Goal: Task Accomplishment & Management: Manage account settings

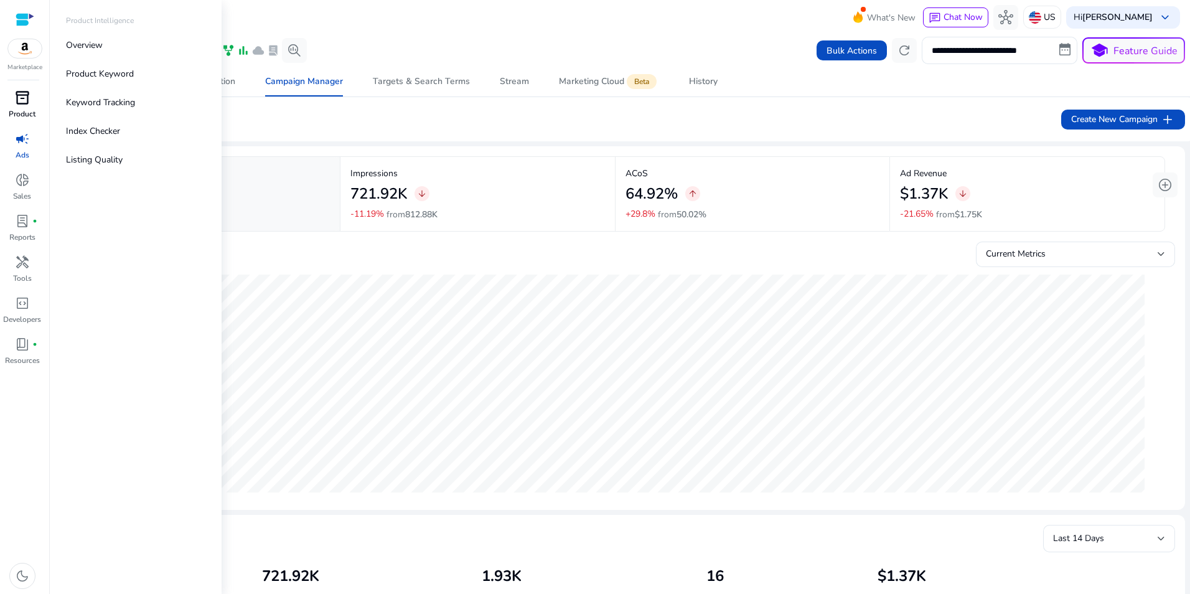
click at [19, 102] on span "inventory_2" at bounding box center [22, 97] width 15 height 15
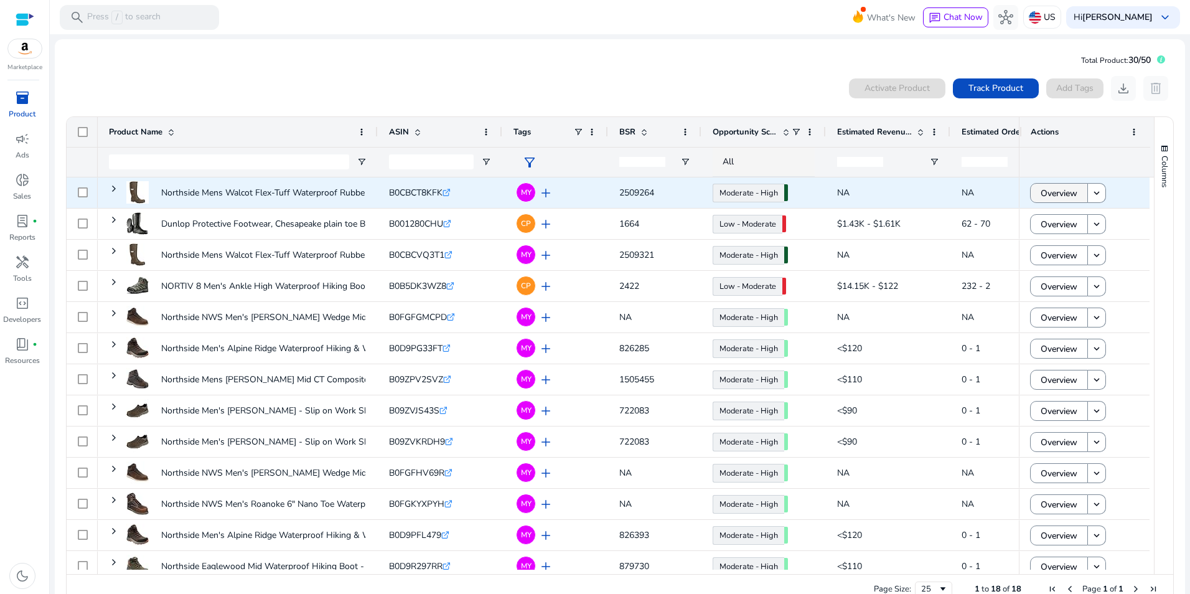
click at [1064, 190] on span "Overview" at bounding box center [1059, 194] width 37 height 26
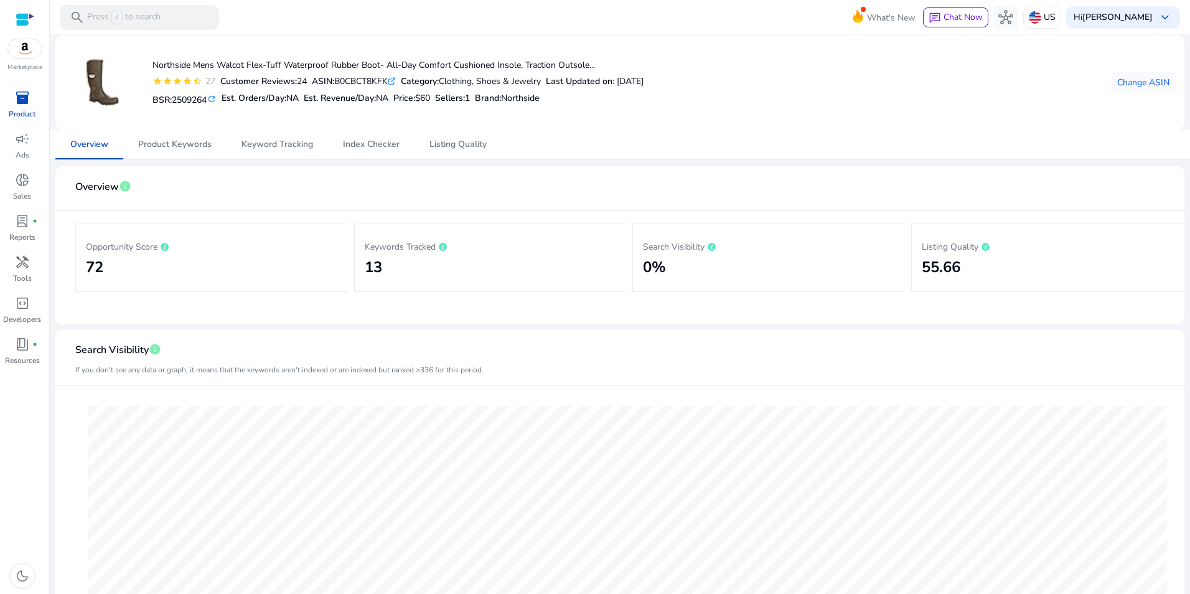
click at [26, 93] on span "inventory_2" at bounding box center [22, 97] width 15 height 15
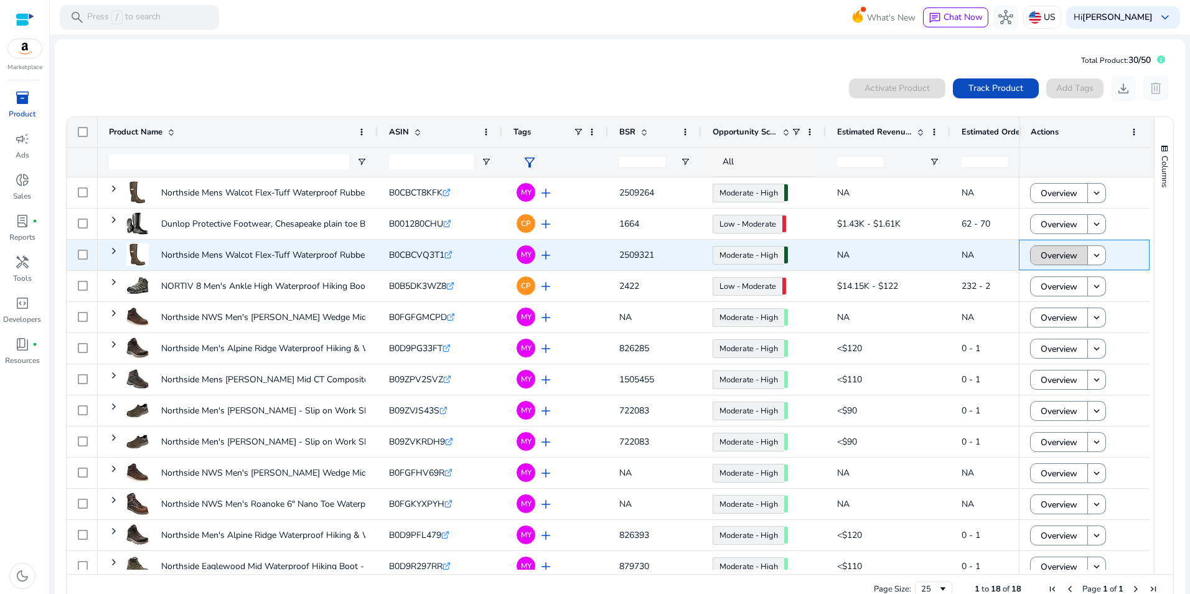
click at [1061, 255] on span "Overview" at bounding box center [1059, 256] width 37 height 26
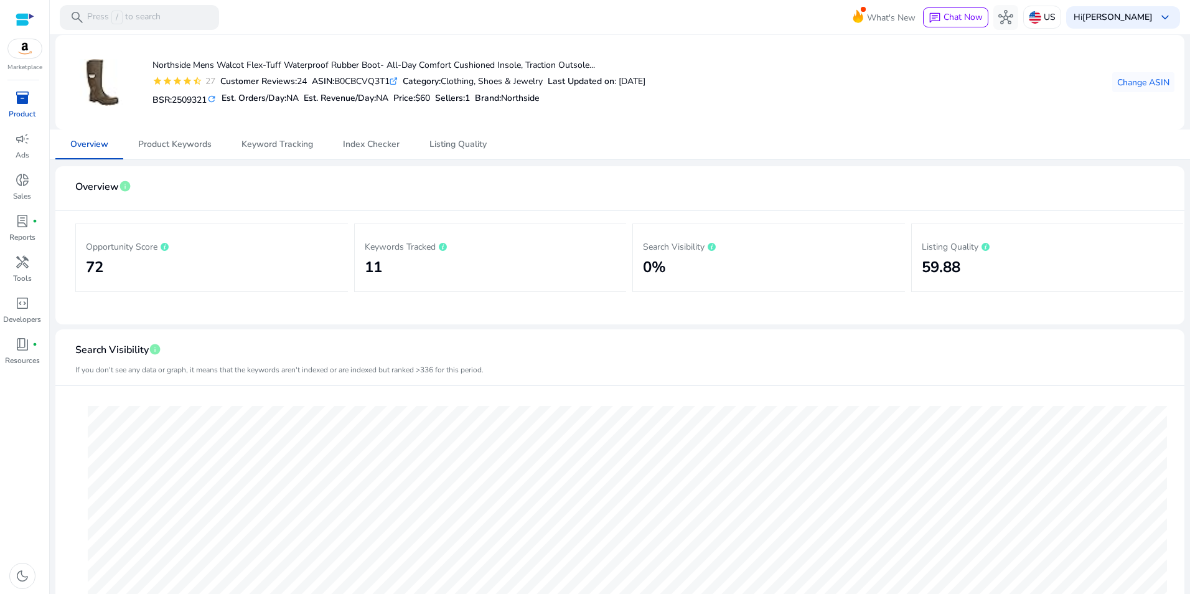
click at [19, 108] on link "inventory_2 Product" at bounding box center [22, 108] width 44 height 41
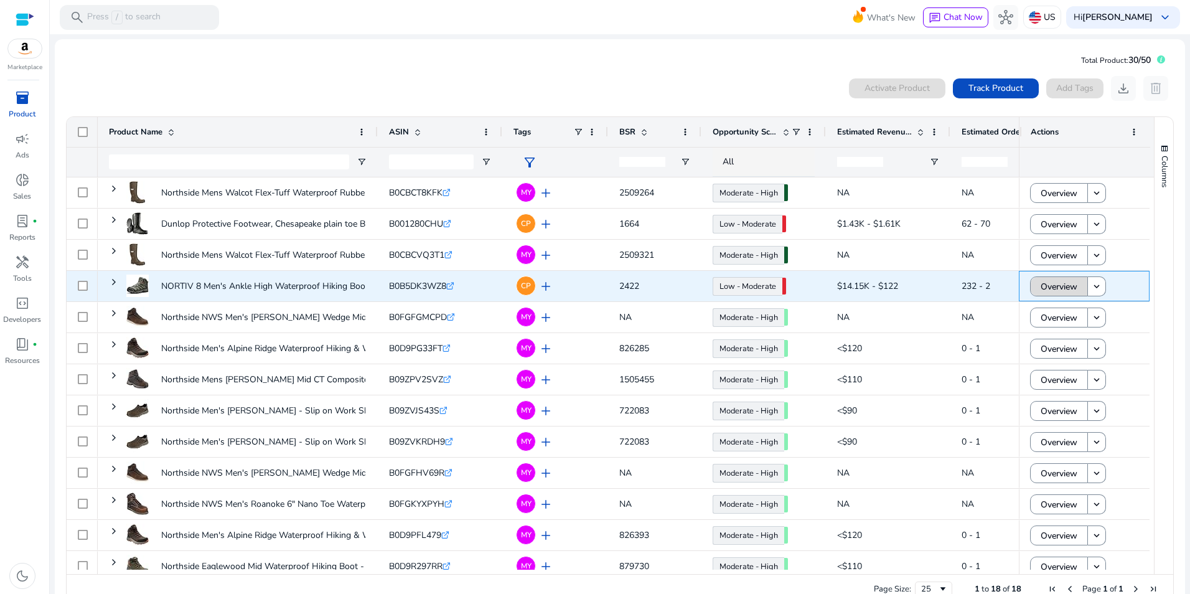
click at [1063, 284] on span "Overview" at bounding box center [1059, 287] width 37 height 26
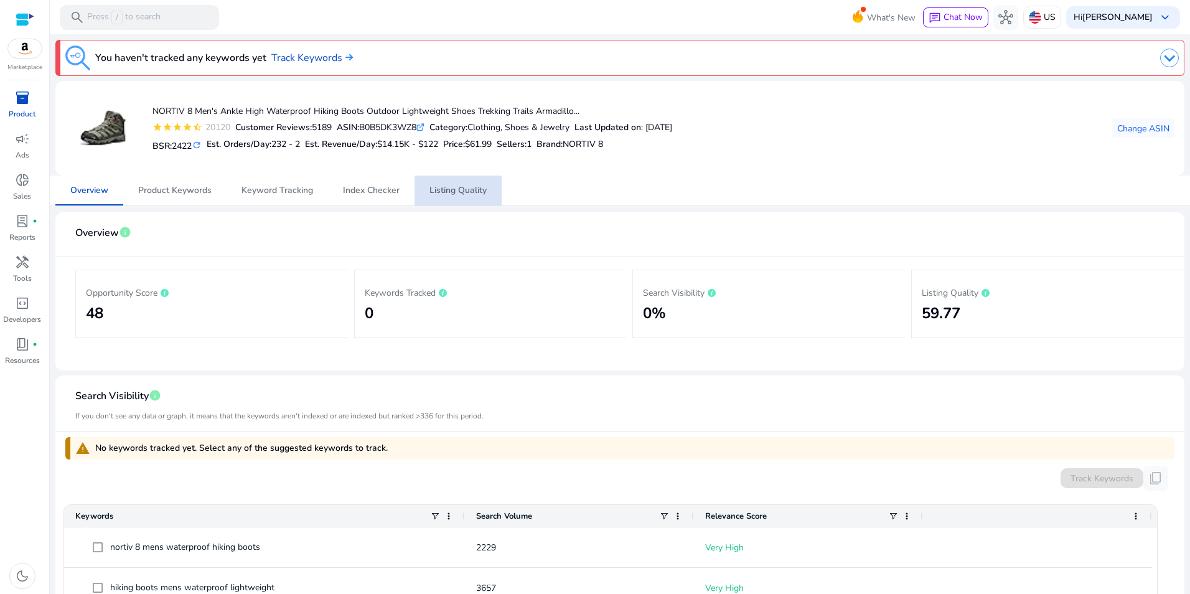
click at [478, 198] on span "Listing Quality" at bounding box center [457, 191] width 57 height 30
click at [12, 105] on div "inventory_2" at bounding box center [22, 98] width 35 height 20
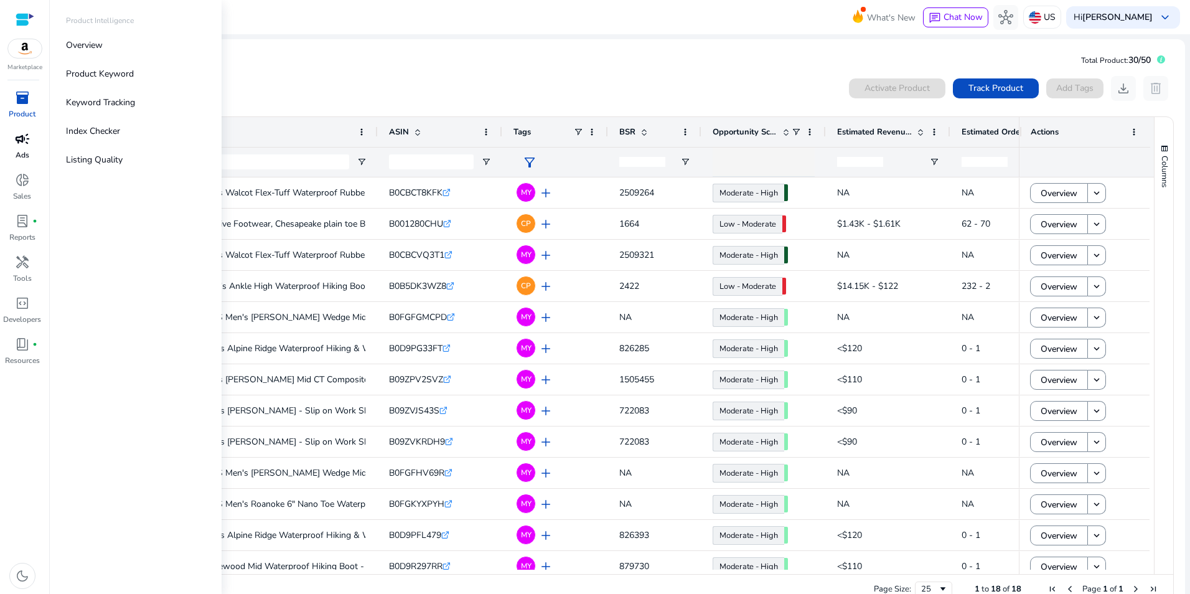
click at [22, 144] on span "campaign" at bounding box center [22, 138] width 15 height 15
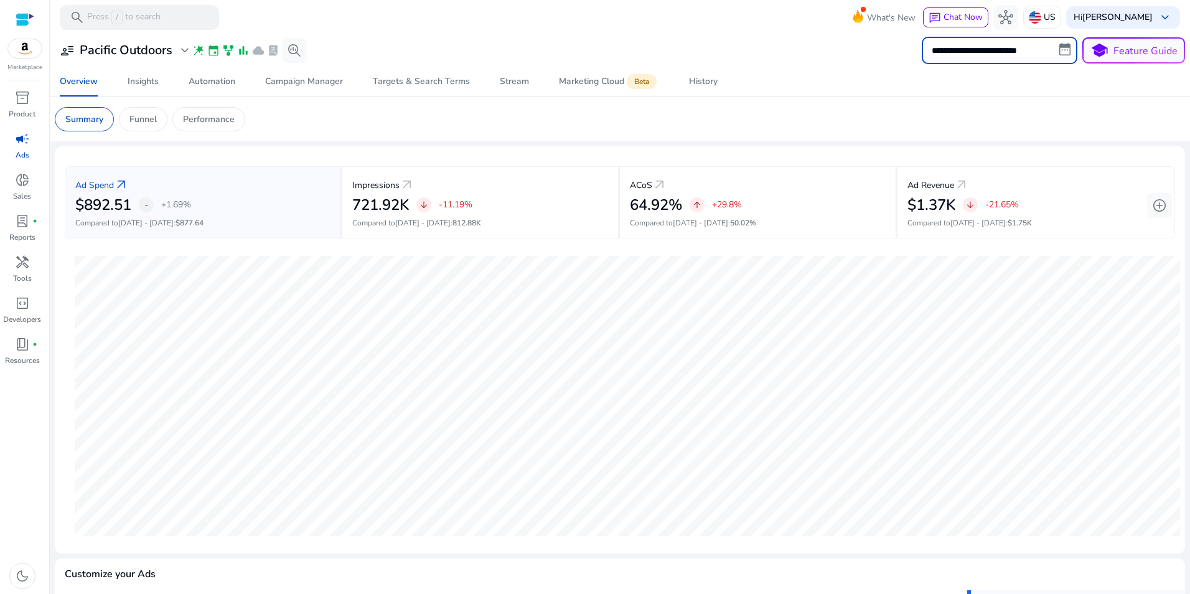
click at [1036, 52] on input "**********" at bounding box center [1000, 50] width 156 height 27
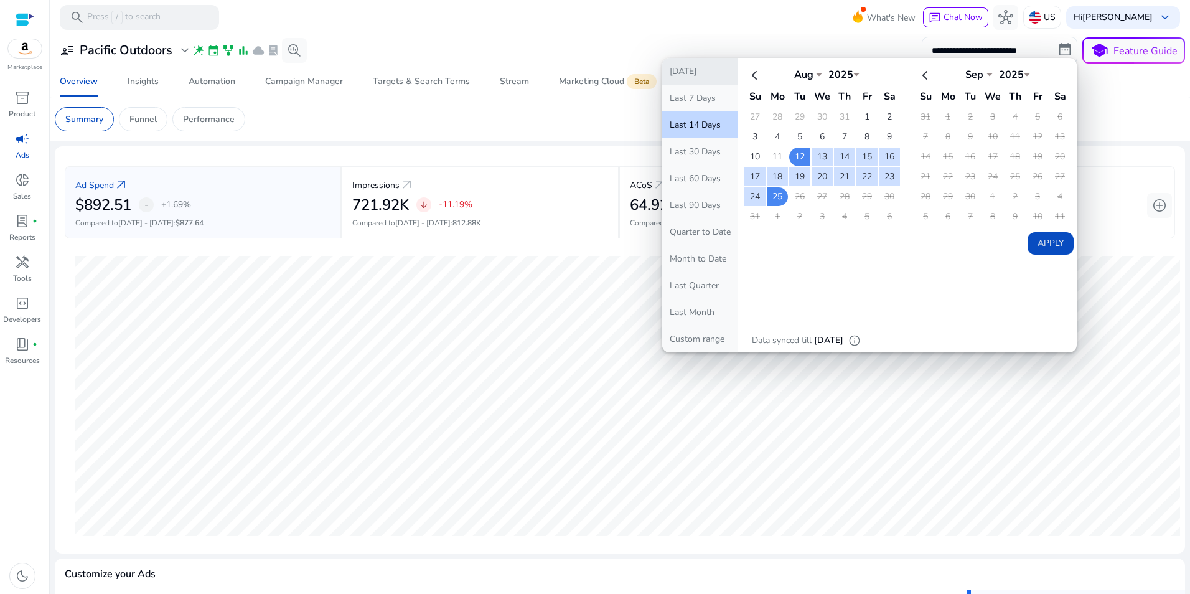
click at [696, 75] on button "Today" at bounding box center [700, 71] width 76 height 27
type input "**********"
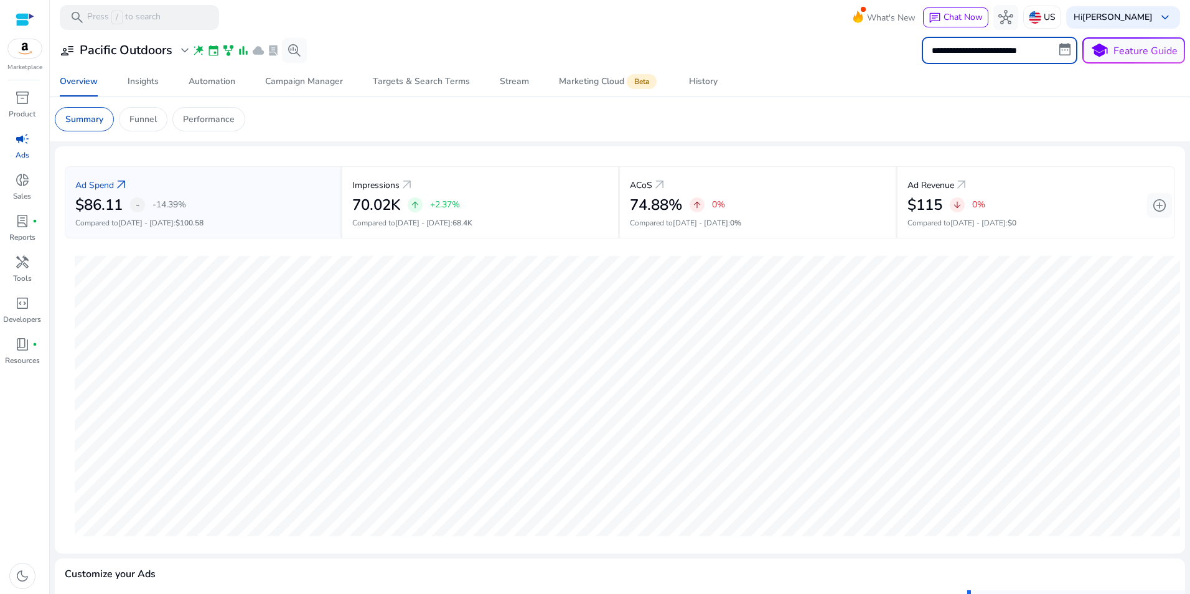
click at [997, 47] on input "**********" at bounding box center [1000, 50] width 156 height 27
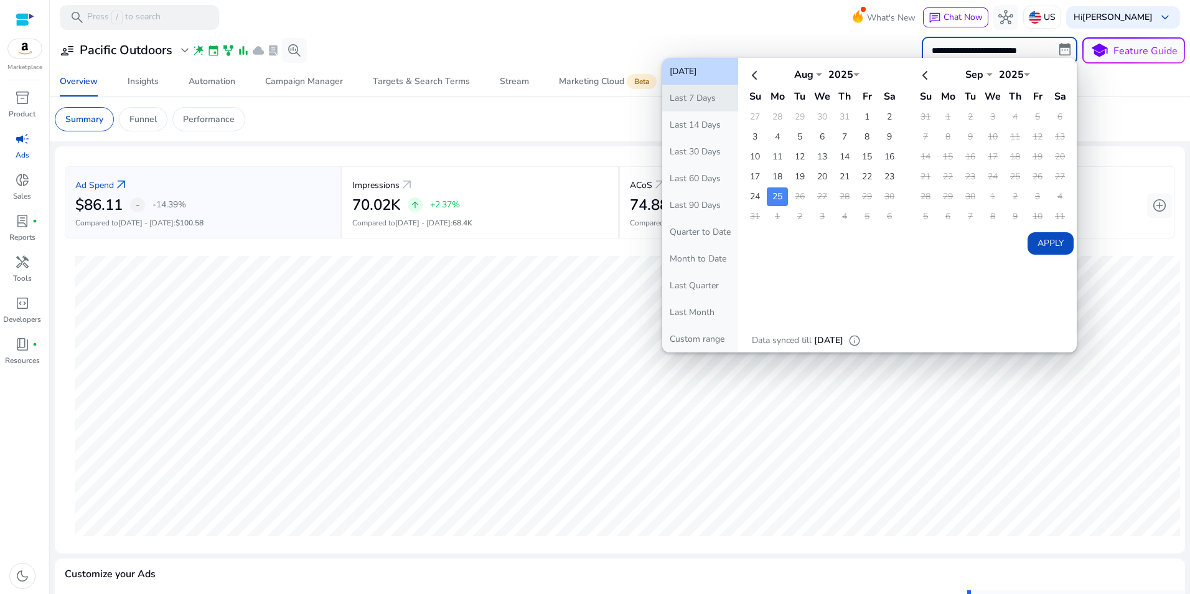
click at [695, 101] on button "Last 7 Days" at bounding box center [700, 98] width 76 height 27
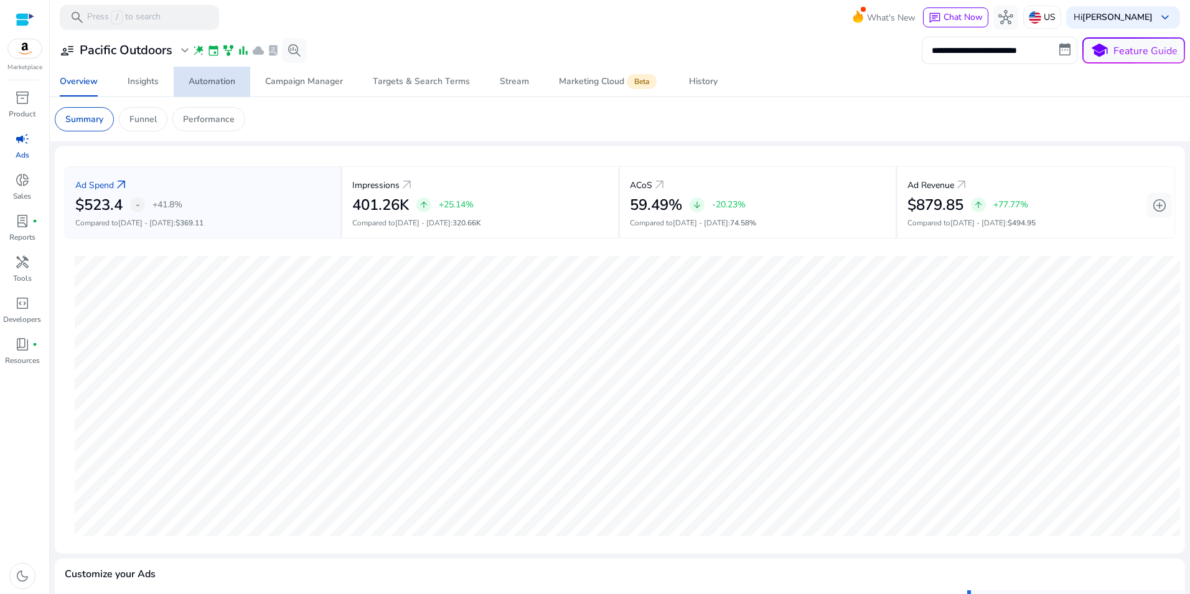
click at [220, 85] on div "Automation" at bounding box center [212, 81] width 47 height 9
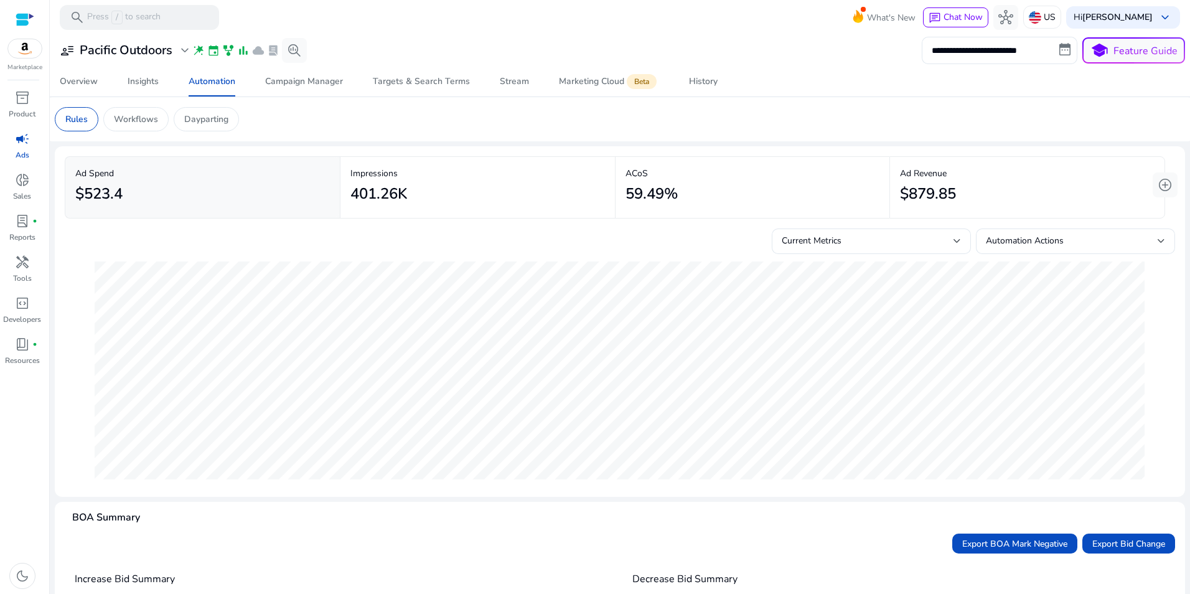
drag, startPoint x: 1184, startPoint y: 269, endPoint x: 1181, endPoint y: 335, distance: 66.1
click at [1181, 335] on mat-sidenav-content "**********" at bounding box center [620, 297] width 1140 height 594
click at [138, 128] on div "Workflows" at bounding box center [135, 119] width 65 height 24
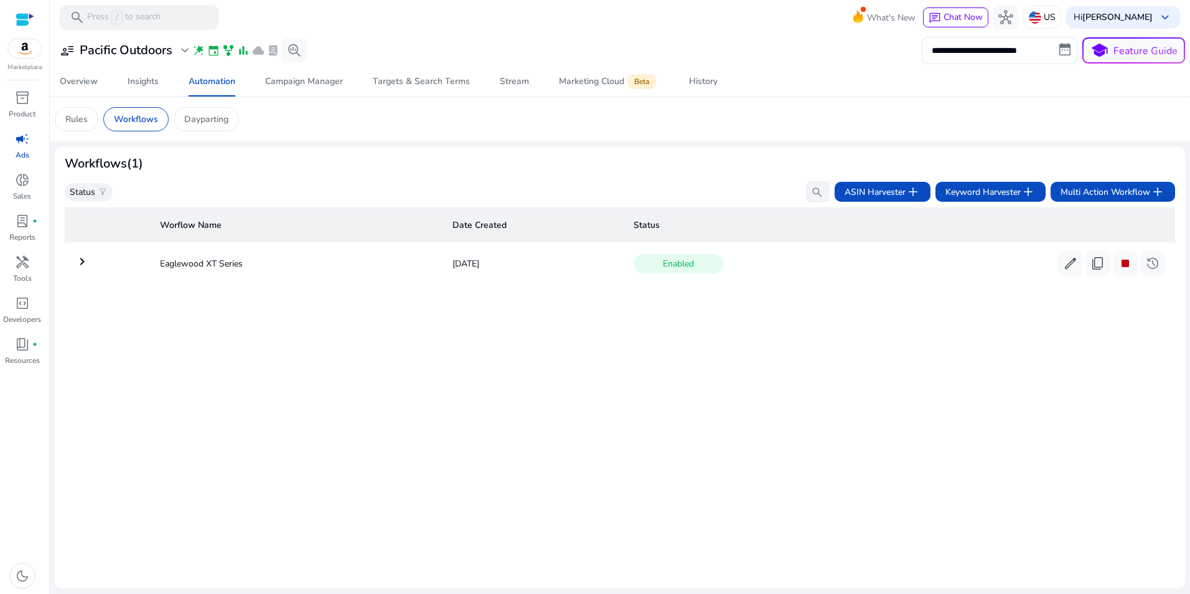
click at [81, 266] on mat-icon "keyboard_arrow_right" at bounding box center [82, 261] width 15 height 15
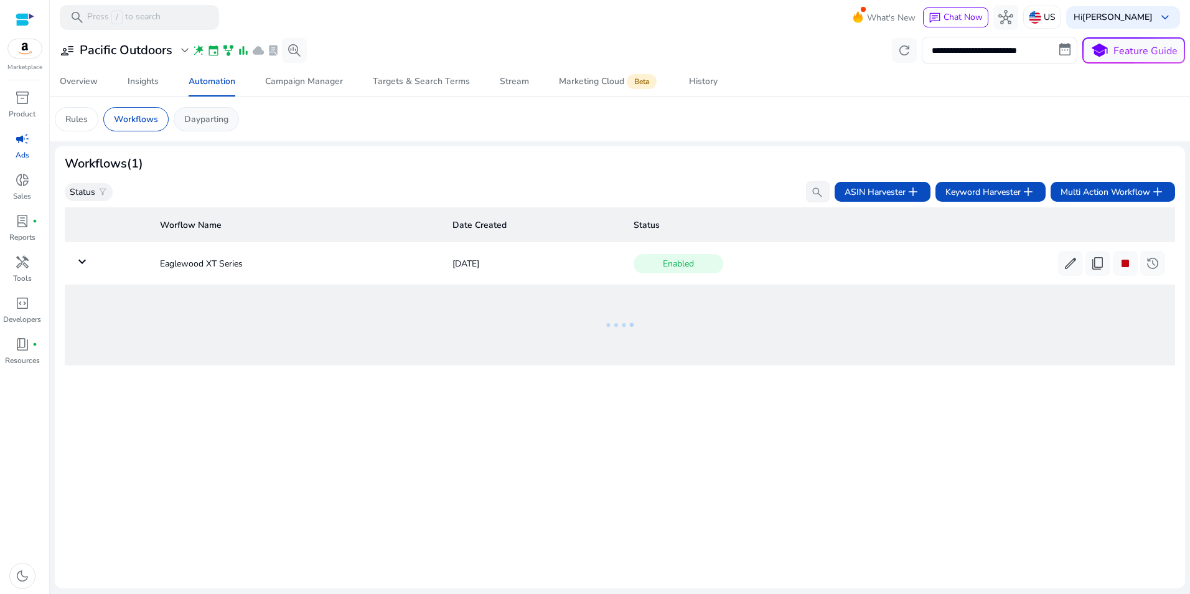
click at [190, 118] on p "Dayparting" at bounding box center [206, 119] width 44 height 13
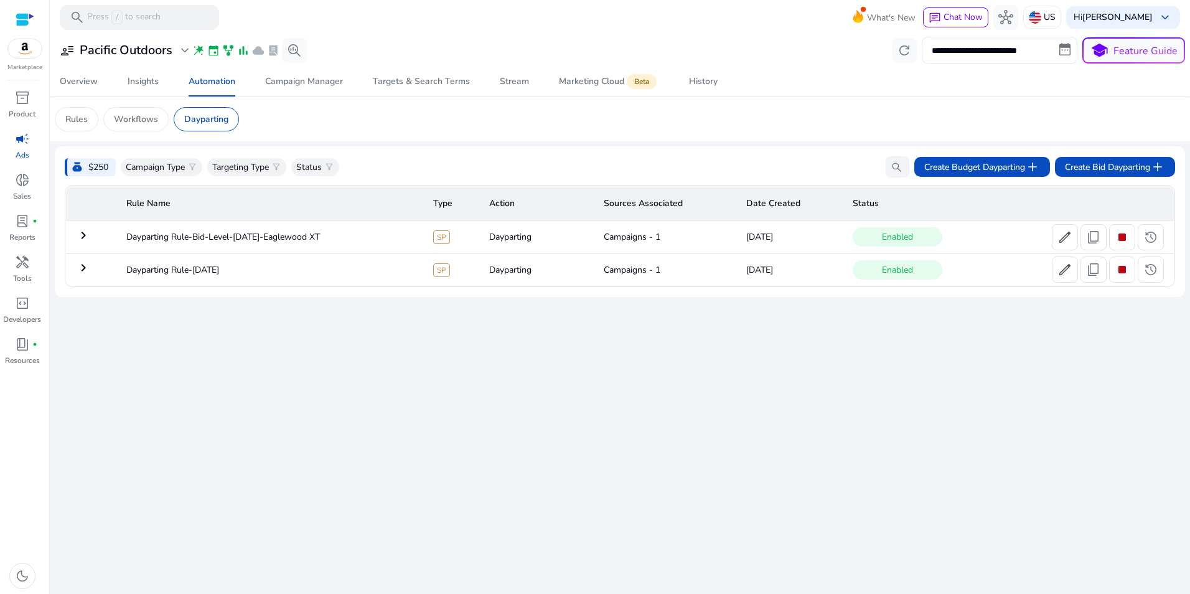
click at [81, 271] on mat-icon "keyboard_arrow_right" at bounding box center [83, 267] width 15 height 15
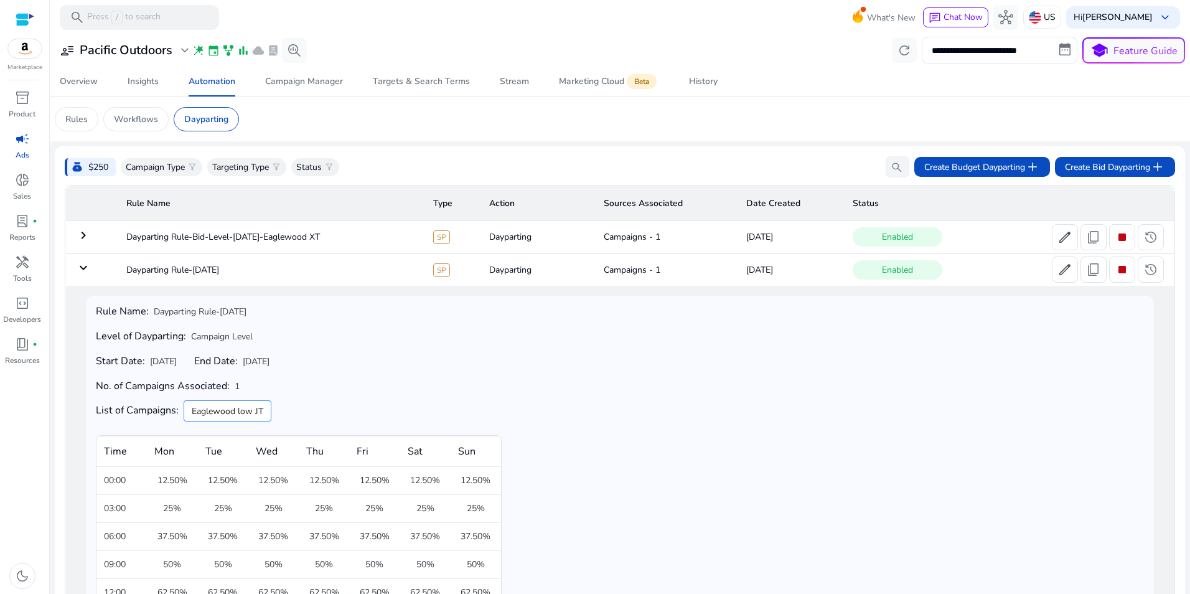
scroll to position [164, 0]
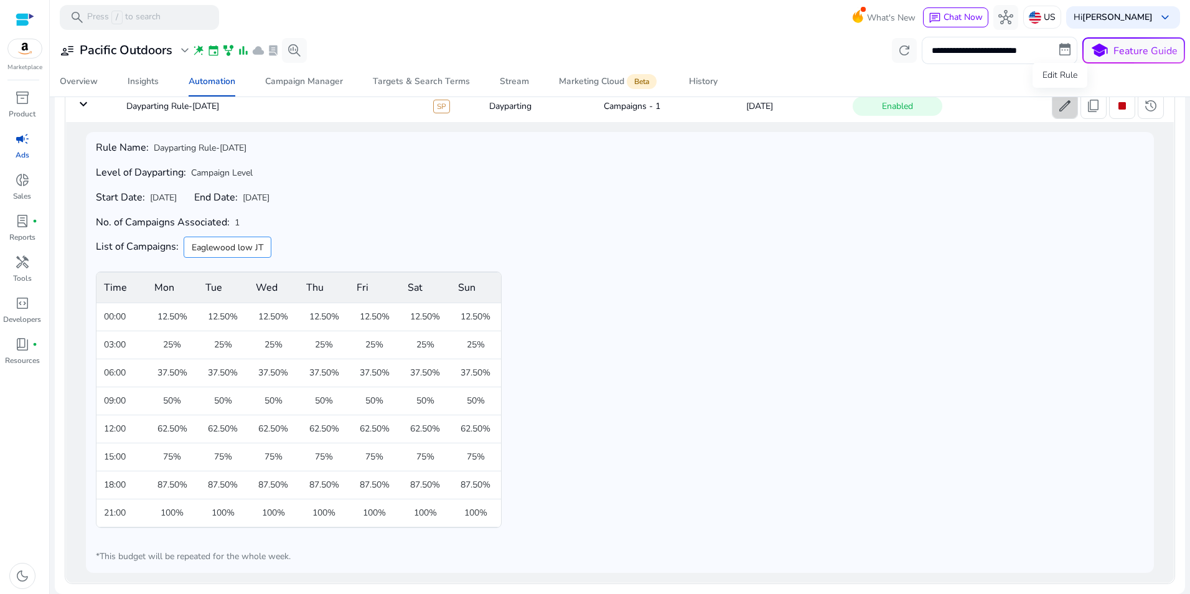
click at [1053, 113] on span at bounding box center [1065, 106] width 25 height 30
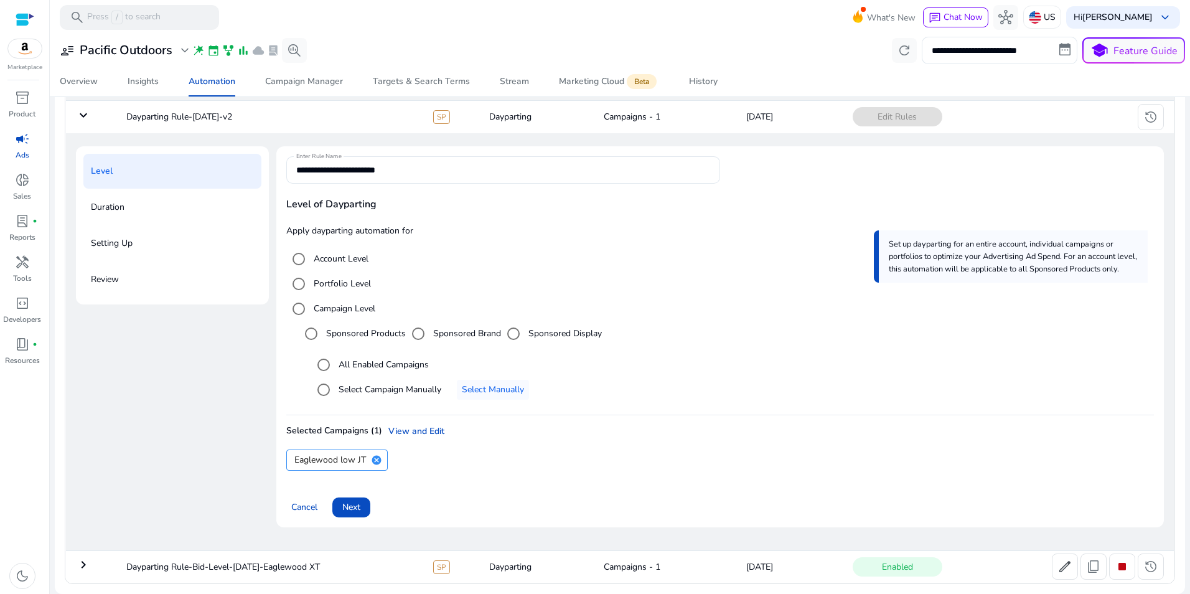
scroll to position [121, 0]
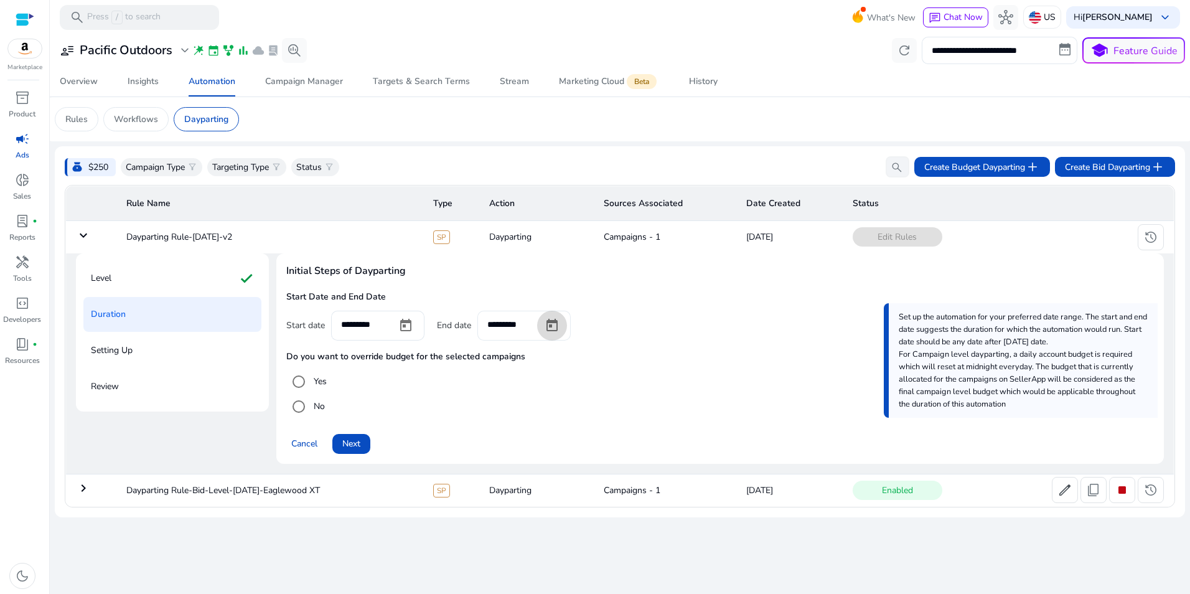
click at [560, 337] on span "Open calendar" at bounding box center [552, 326] width 30 height 30
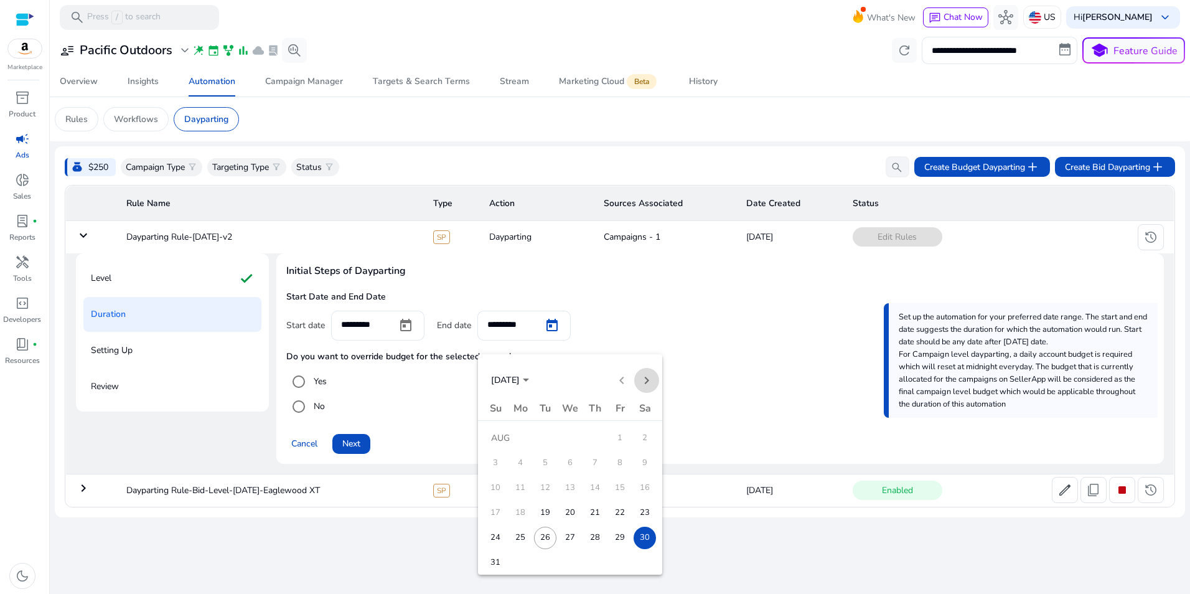
click at [648, 381] on span "Next month" at bounding box center [646, 380] width 25 height 25
click at [555, 560] on span "30" at bounding box center [545, 562] width 22 height 22
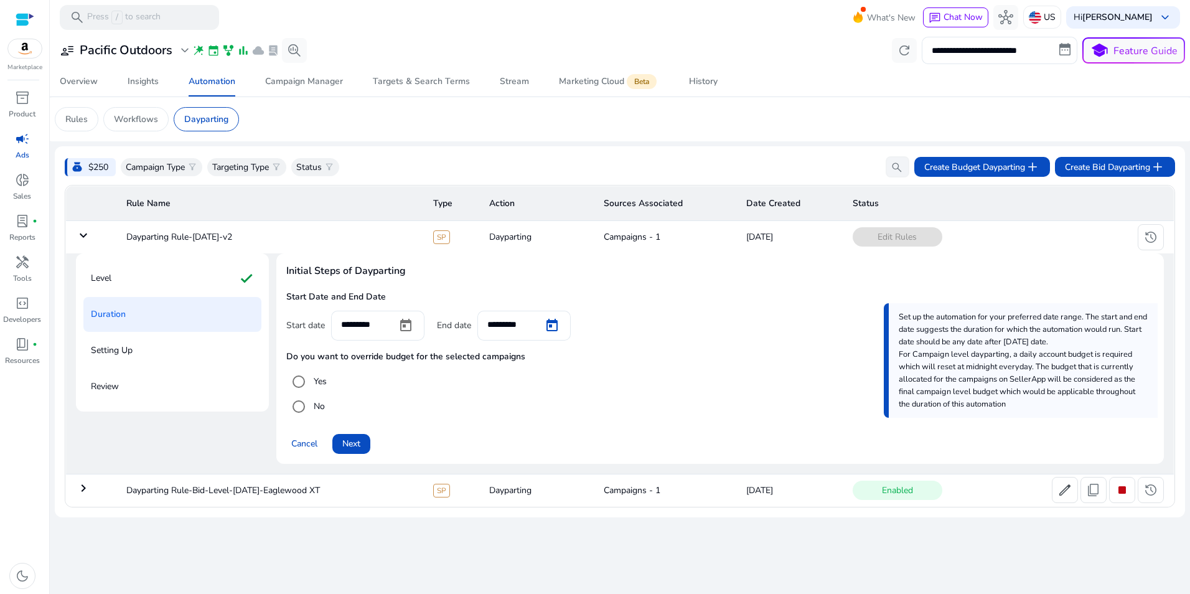
type input "*********"
click at [341, 449] on span at bounding box center [351, 444] width 38 height 30
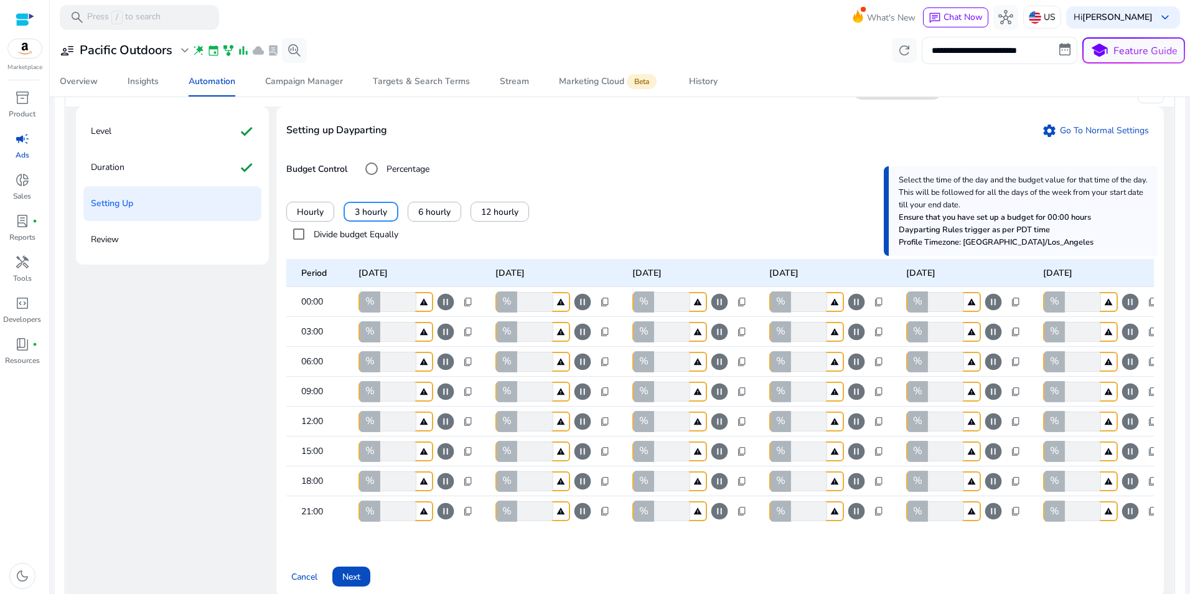
scroll to position [148, 0]
click at [350, 583] on span "Next" at bounding box center [351, 576] width 18 height 13
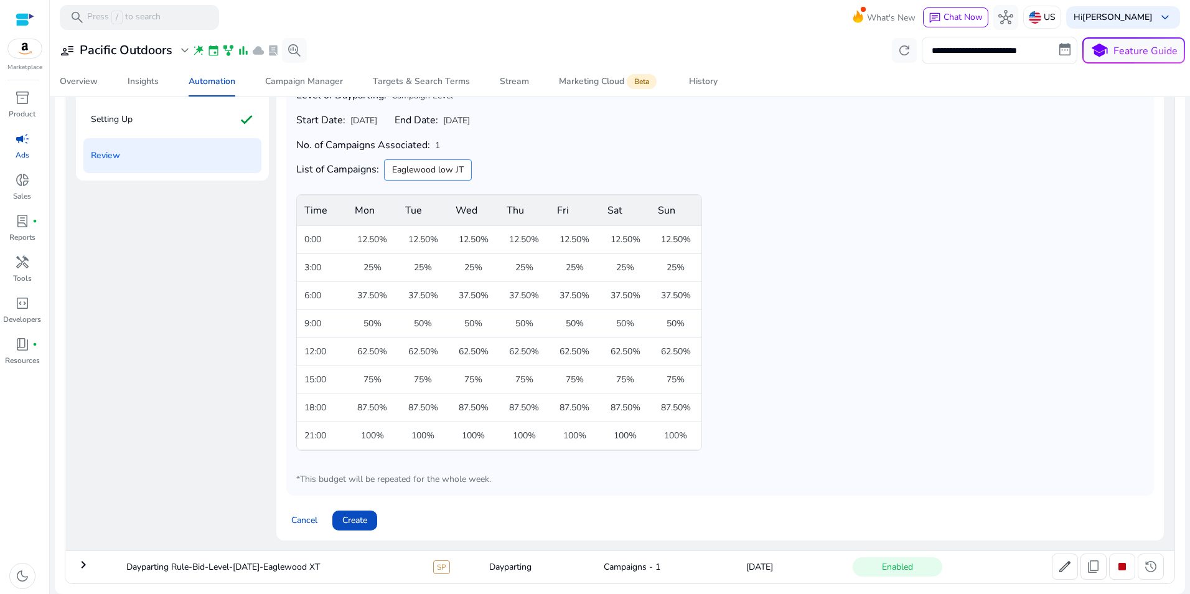
scroll to position [0, 0]
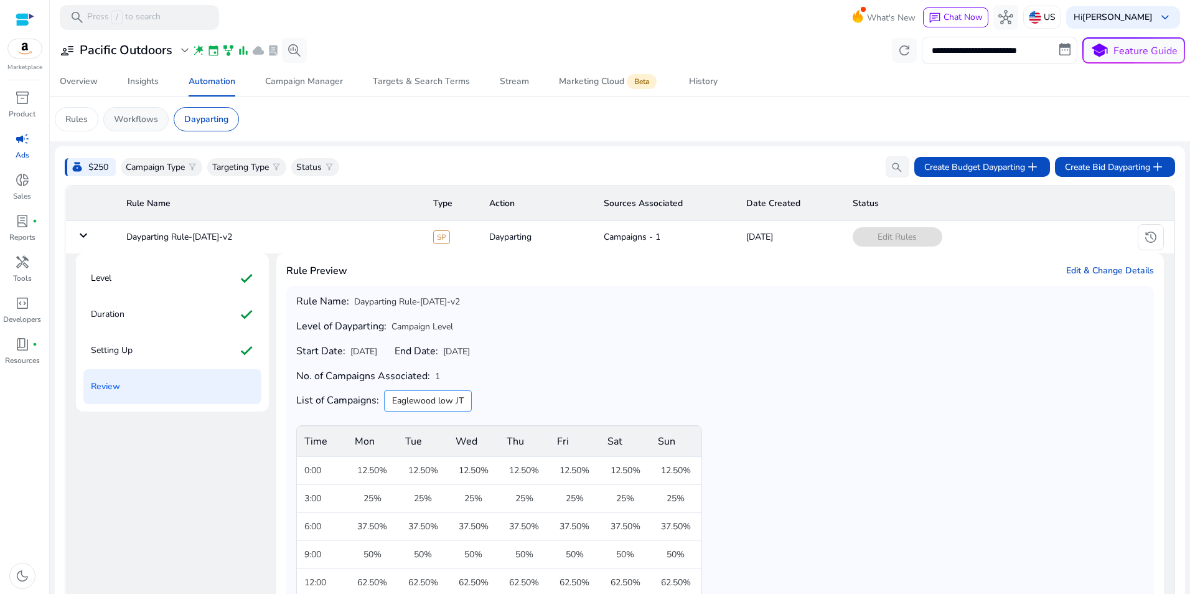
click at [144, 126] on div "Workflows" at bounding box center [135, 119] width 65 height 24
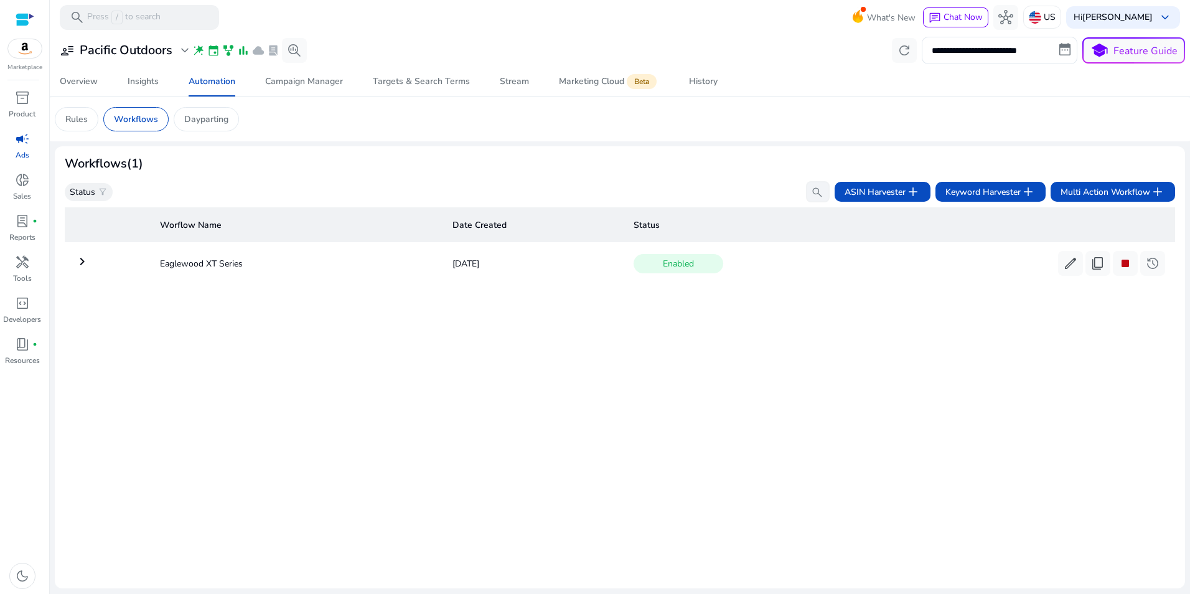
click at [78, 264] on mat-icon "keyboard_arrow_right" at bounding box center [82, 261] width 15 height 15
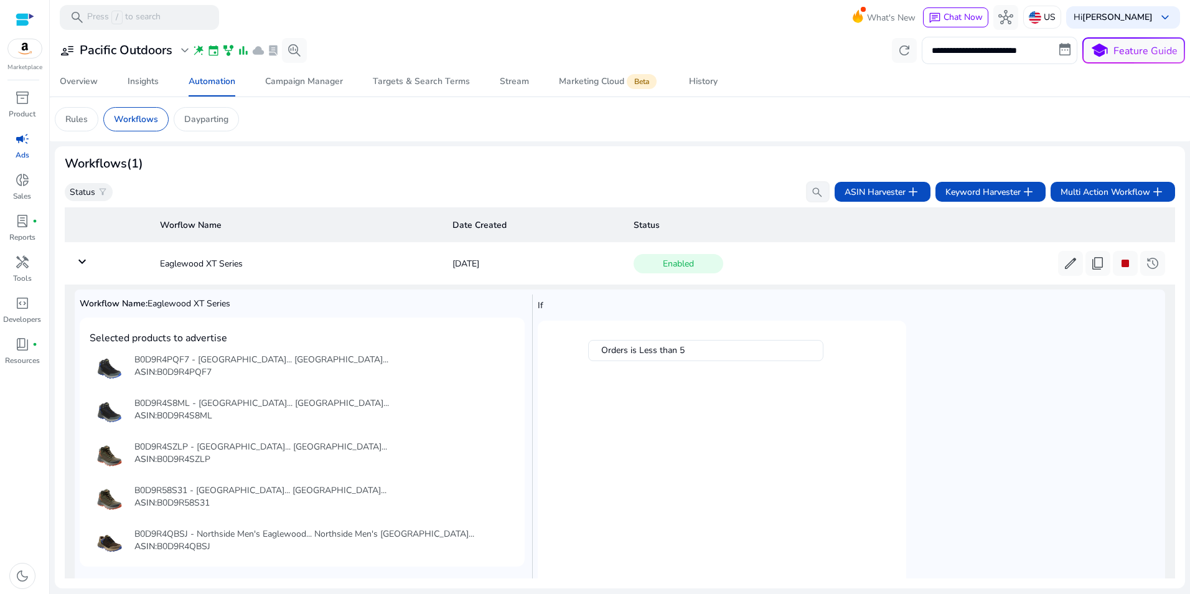
drag, startPoint x: 523, startPoint y: 325, endPoint x: 520, endPoint y: 345, distance: 20.3
click at [520, 345] on div "Workflow Name: Eaglewood XT Series Selected products to advertise B0D9R4PQF7 - …" at bounding box center [306, 495] width 453 height 403
drag, startPoint x: 85, startPoint y: 262, endPoint x: 97, endPoint y: 248, distance: 18.5
click at [85, 261] on mat-icon "keyboard_arrow_down" at bounding box center [82, 261] width 15 height 15
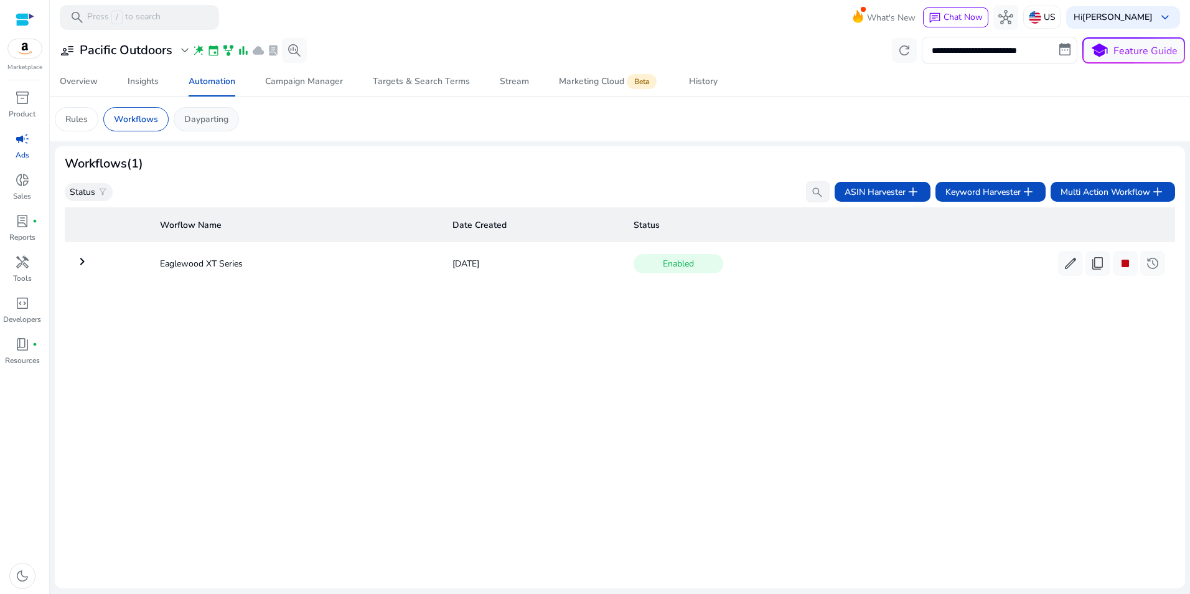
click at [195, 117] on p "Dayparting" at bounding box center [206, 119] width 44 height 13
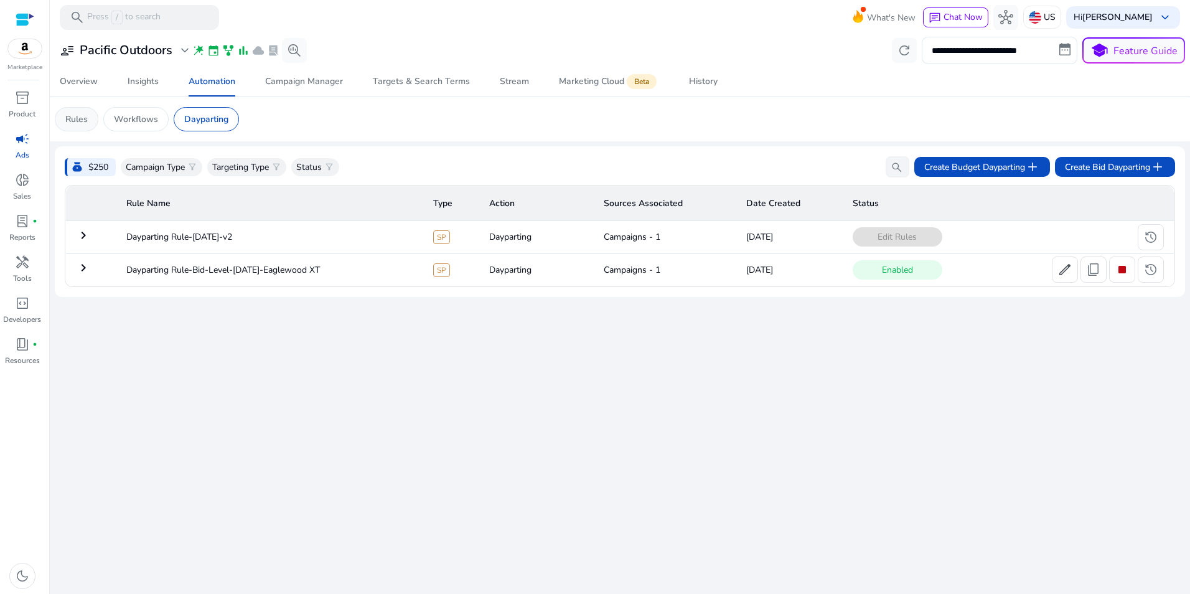
click at [94, 121] on div "Rules" at bounding box center [77, 119] width 44 height 24
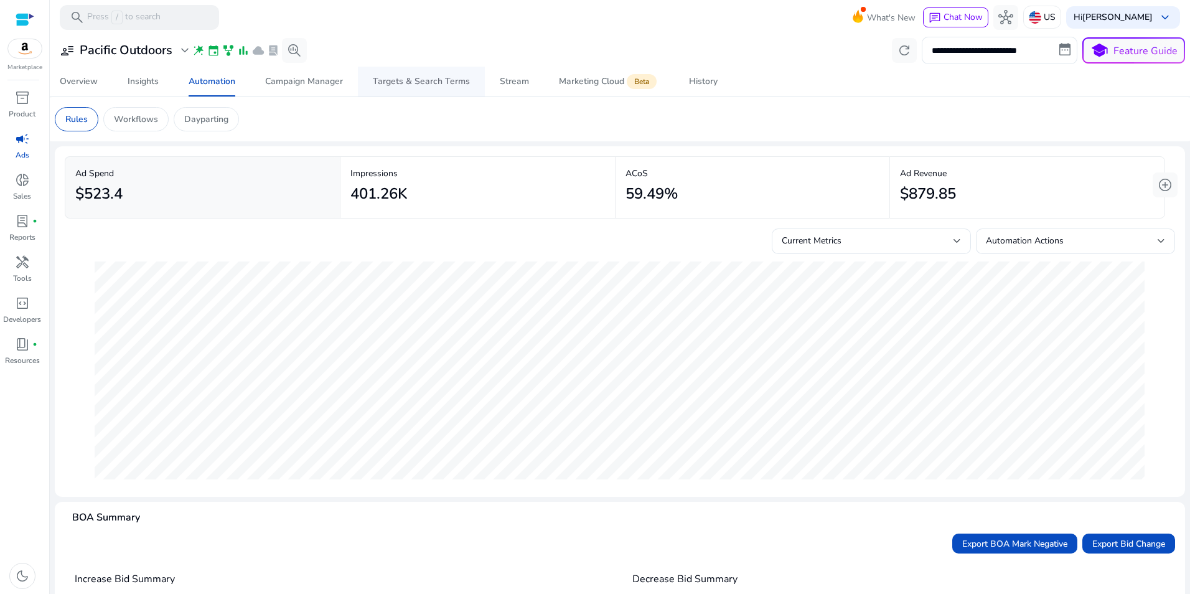
drag, startPoint x: 401, startPoint y: 76, endPoint x: 382, endPoint y: 77, distance: 20.0
click at [401, 77] on div "Targets & Search Terms" at bounding box center [421, 81] width 97 height 9
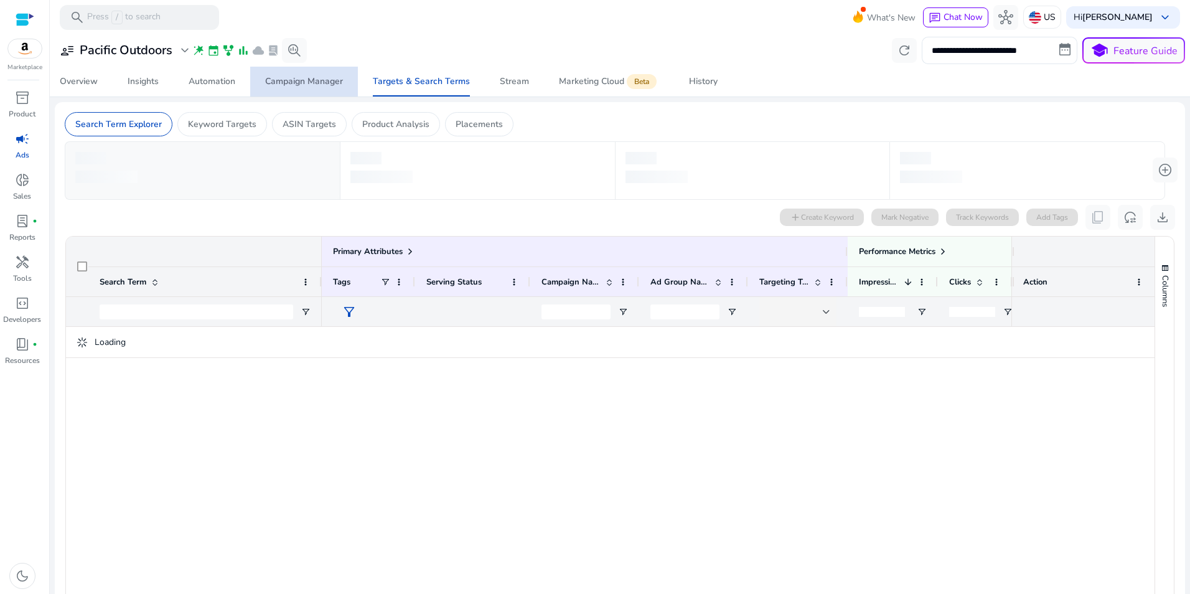
click at [300, 77] on div "Campaign Manager" at bounding box center [304, 81] width 78 height 9
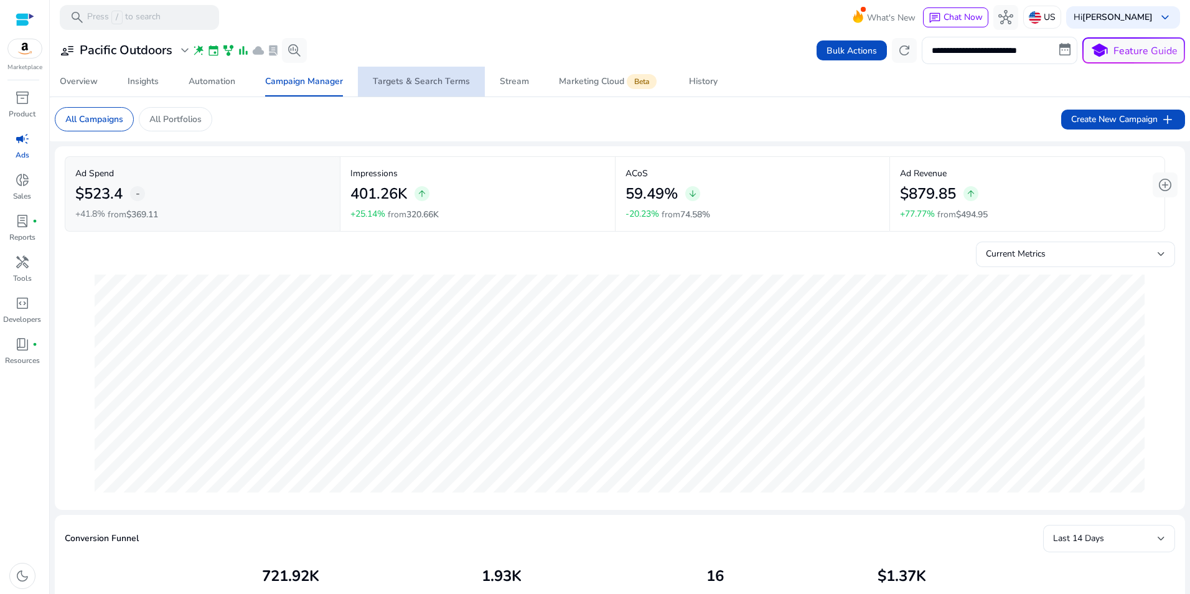
click at [430, 80] on div "Targets & Search Terms" at bounding box center [421, 81] width 97 height 9
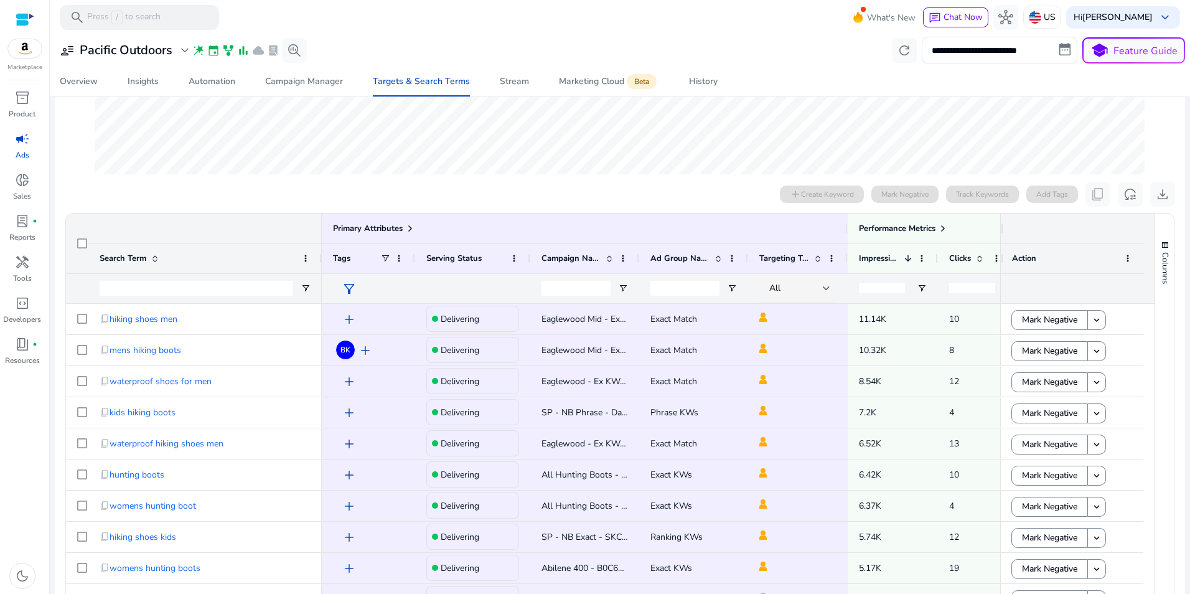
scroll to position [312, 0]
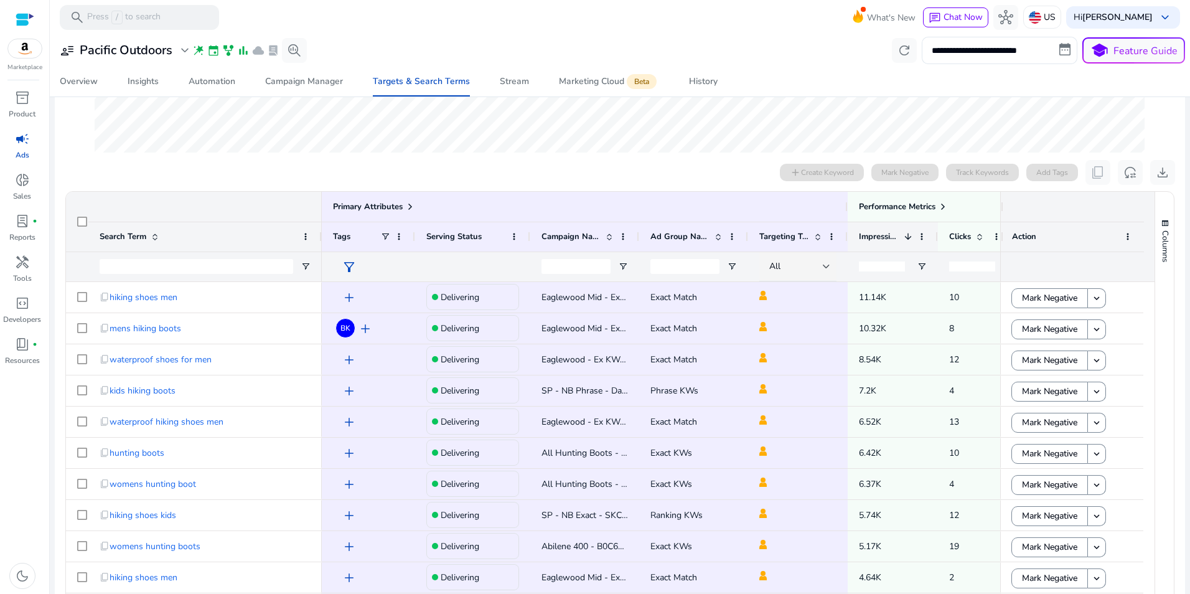
click at [912, 239] on span at bounding box center [908, 237] width 10 height 10
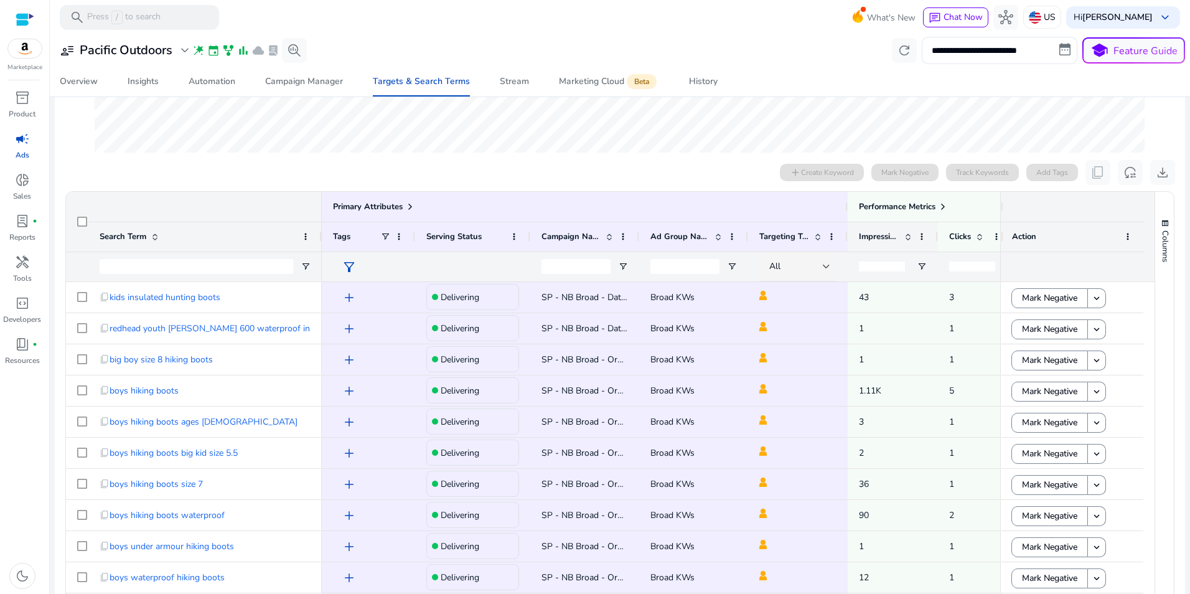
click at [912, 239] on span at bounding box center [908, 237] width 10 height 10
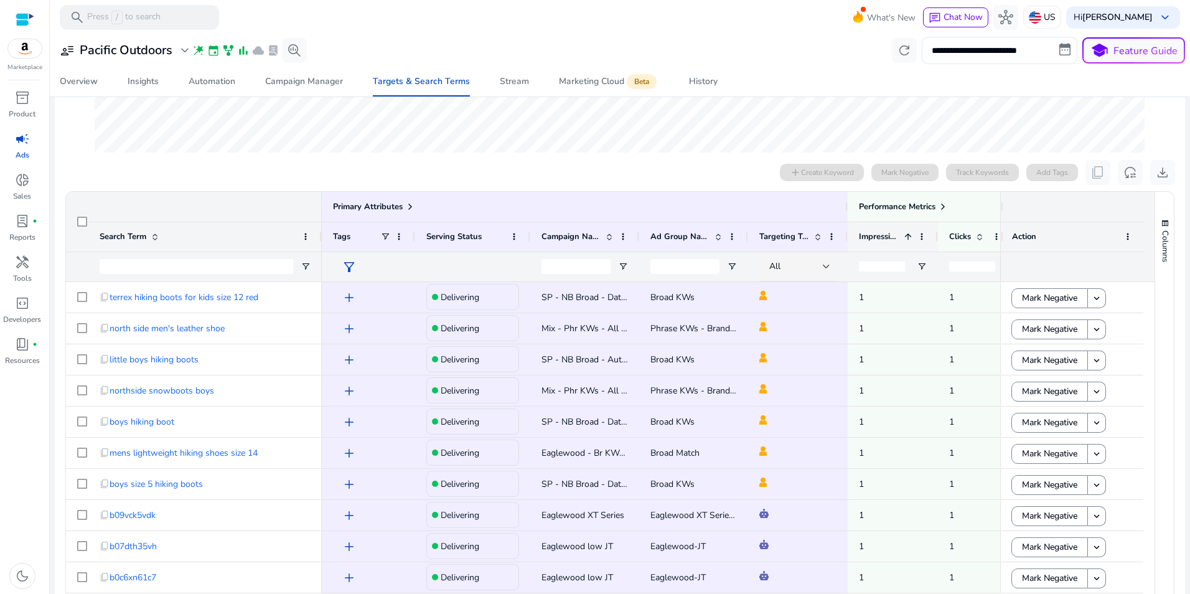
click at [912, 239] on span at bounding box center [908, 237] width 10 height 10
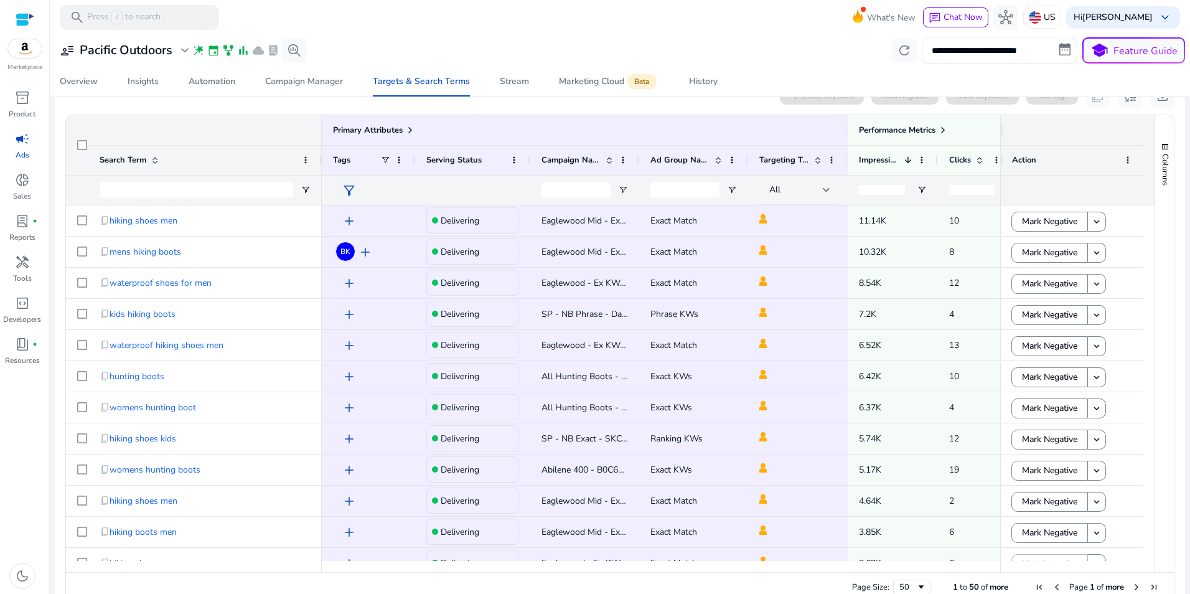
scroll to position [393, 0]
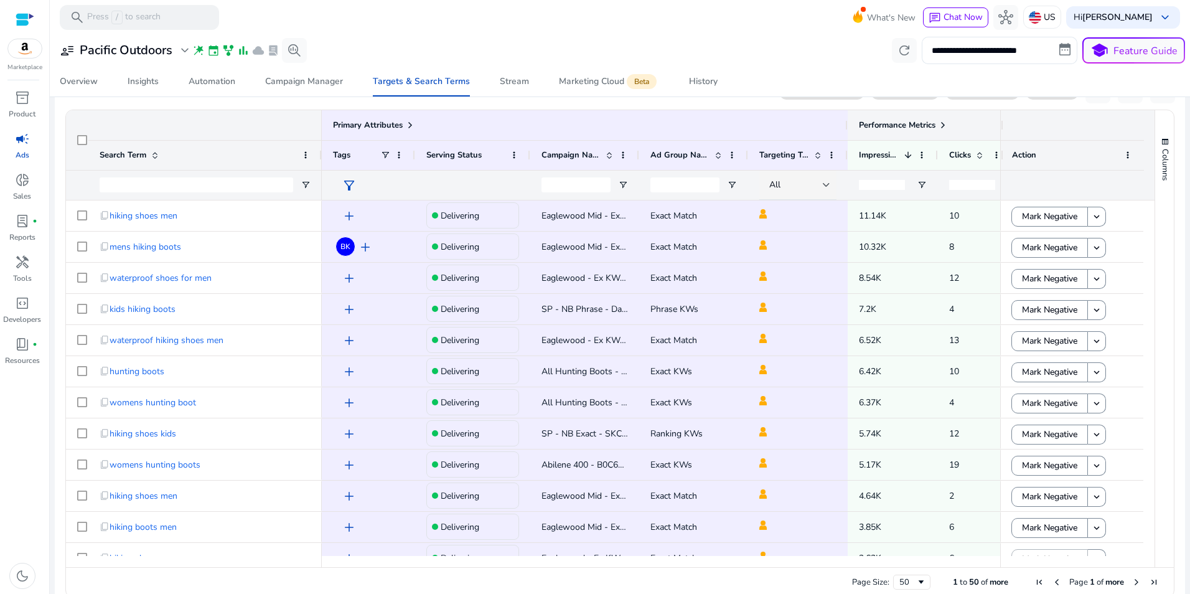
click at [940, 124] on span at bounding box center [943, 125] width 10 height 10
drag, startPoint x: 679, startPoint y: 561, endPoint x: 731, endPoint y: 574, distance: 53.1
click at [771, 573] on div "Drag here to set row groups Drag here to set column labels Primary Attributes S…" at bounding box center [619, 354] width 1109 height 488
click at [686, 561] on div at bounding box center [930, 561] width 1217 height 11
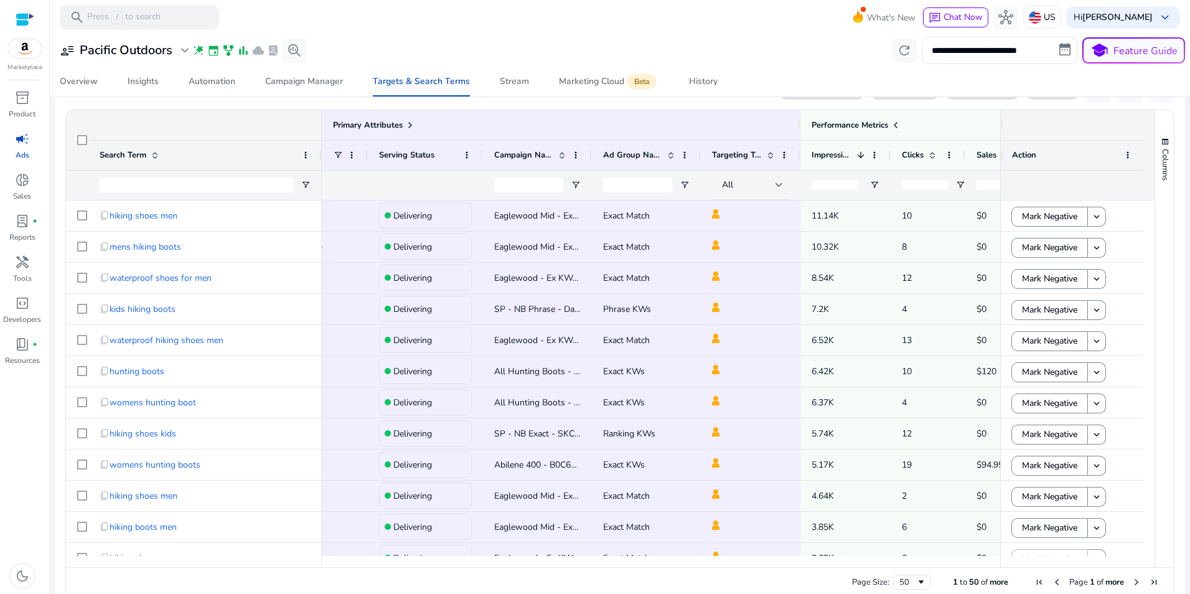
scroll to position [0, 0]
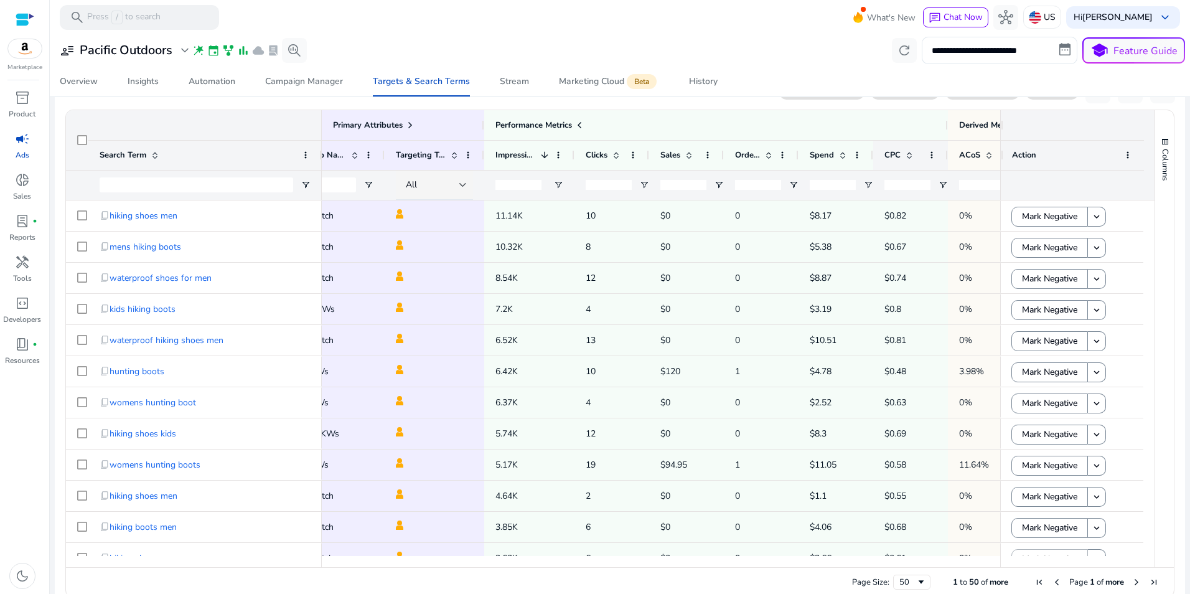
click at [913, 155] on span at bounding box center [909, 155] width 10 height 10
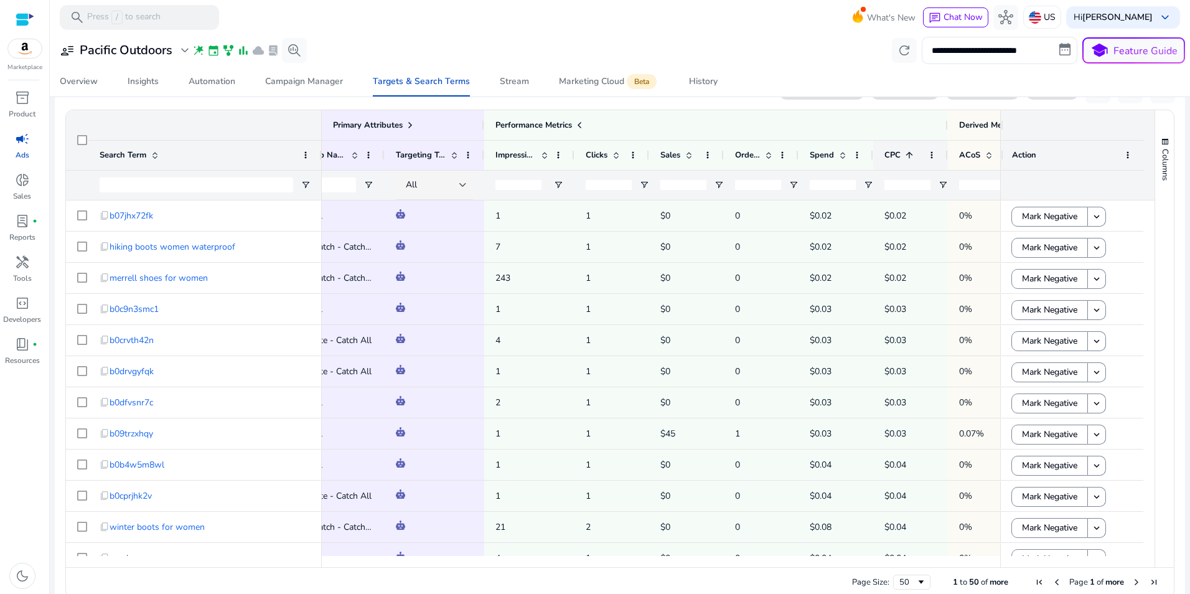
click at [913, 155] on span at bounding box center [909, 155] width 10 height 10
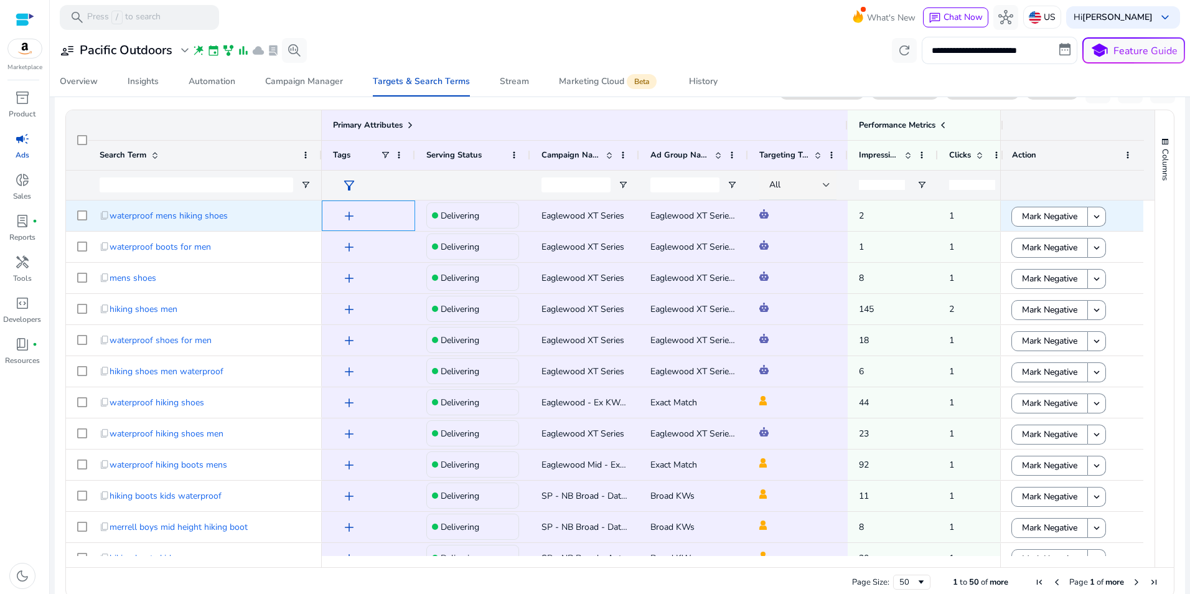
click at [352, 218] on span "add" at bounding box center [349, 216] width 15 height 15
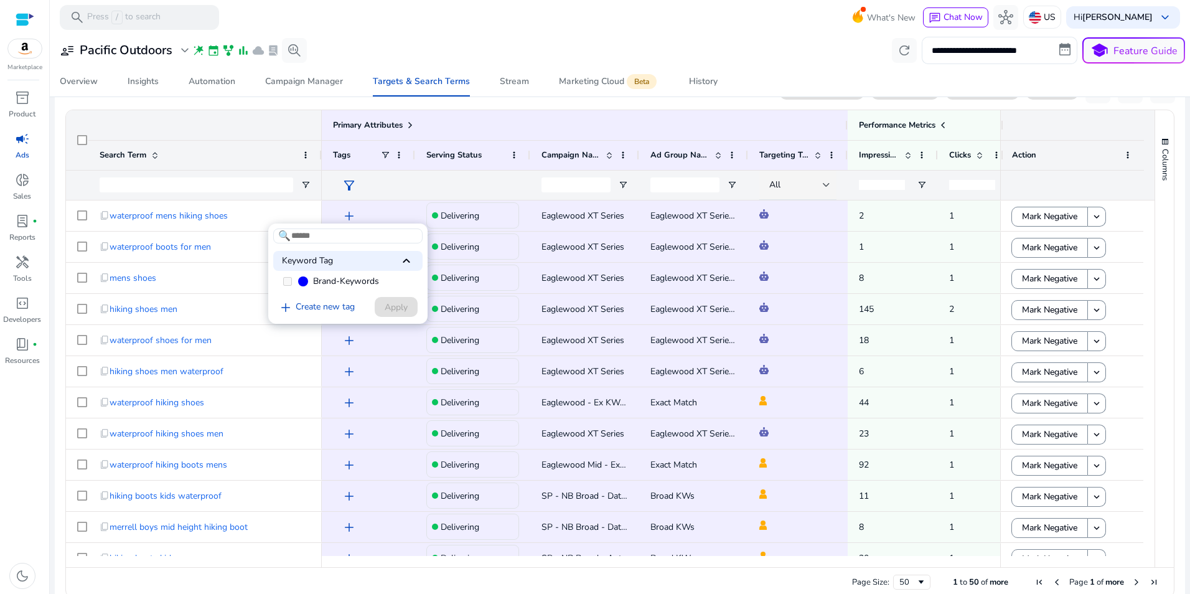
click at [353, 213] on div at bounding box center [595, 297] width 1190 height 594
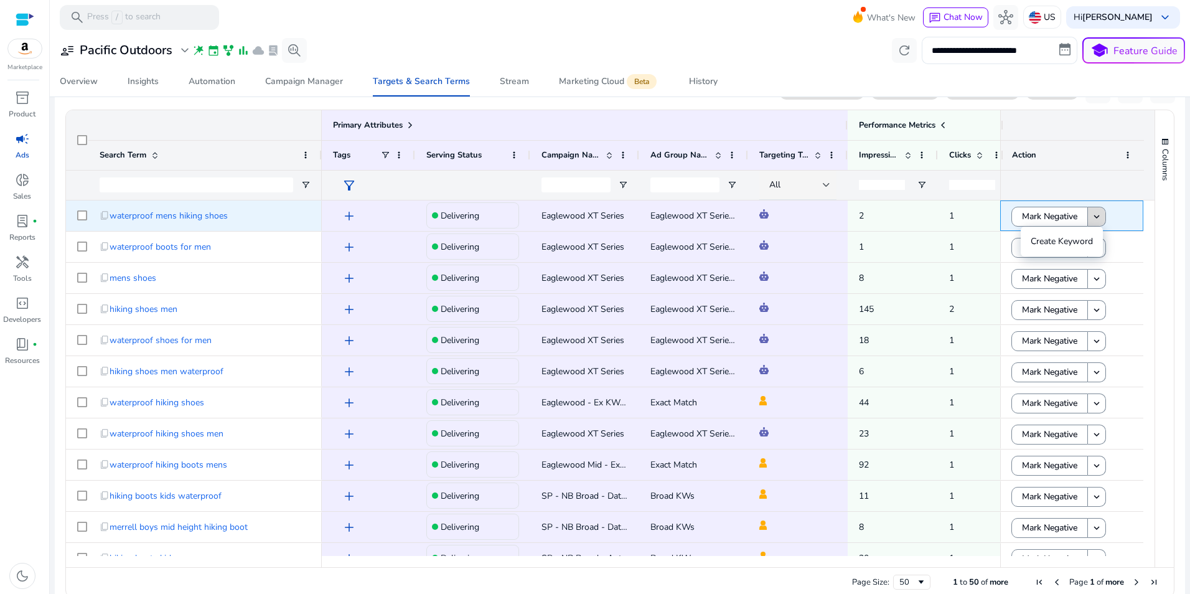
click at [1099, 212] on span at bounding box center [1096, 217] width 17 height 30
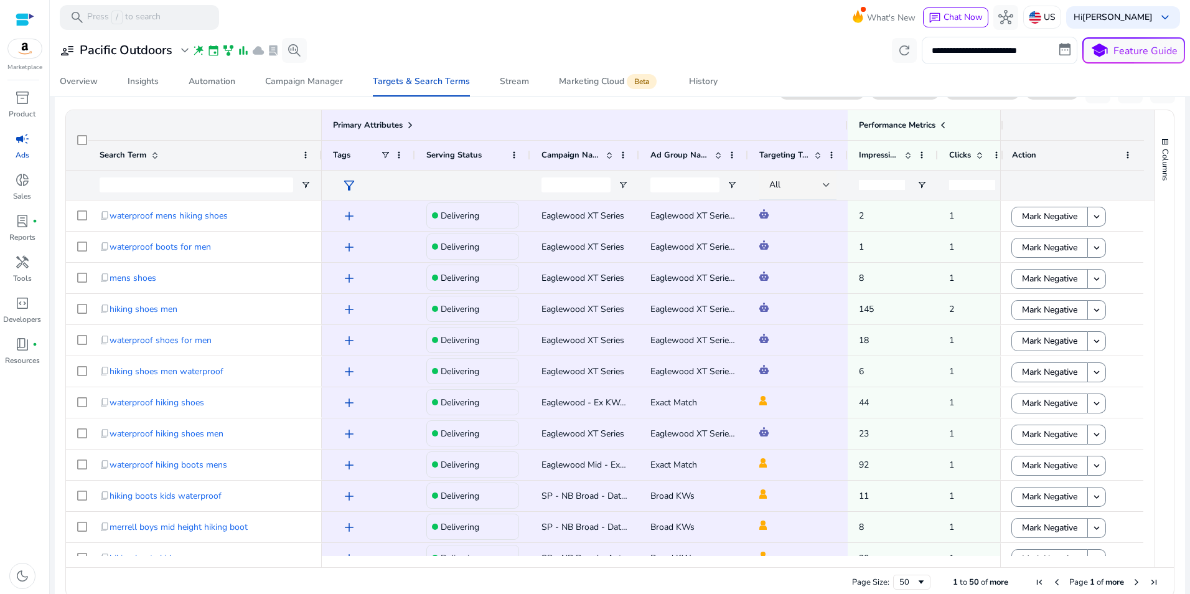
click at [1094, 174] on div at bounding box center [1072, 185] width 121 height 29
click at [1183, 146] on mat-sidenav-content "**********" at bounding box center [620, 297] width 1140 height 594
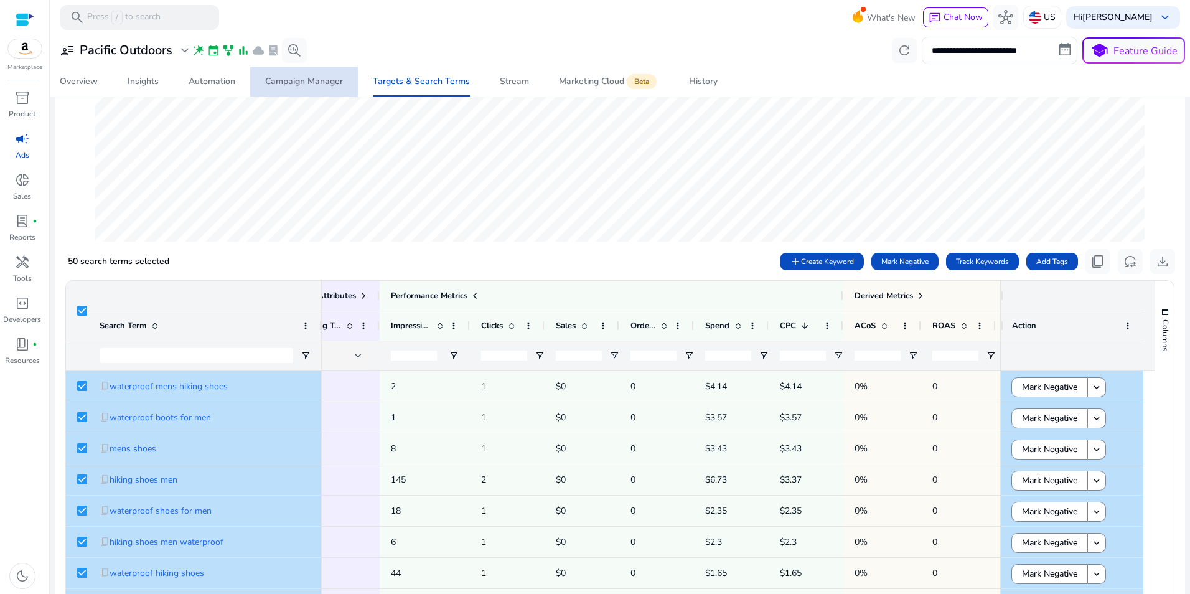
click at [326, 80] on div "Campaign Manager" at bounding box center [304, 81] width 78 height 9
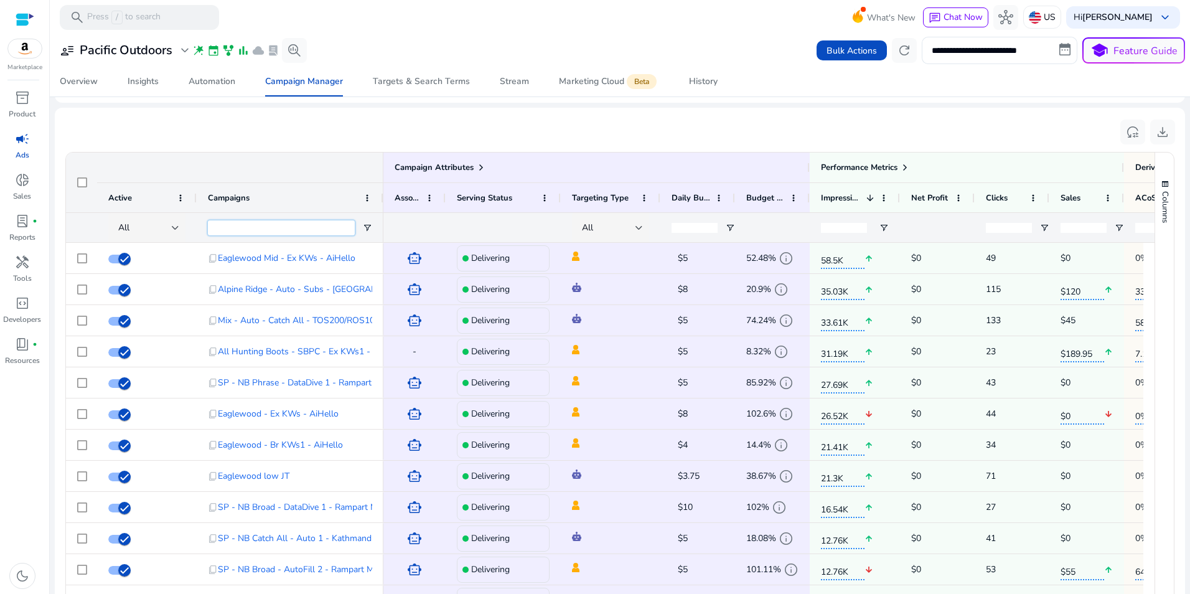
click at [298, 230] on input "Campaigns Filter Input" at bounding box center [281, 227] width 147 height 15
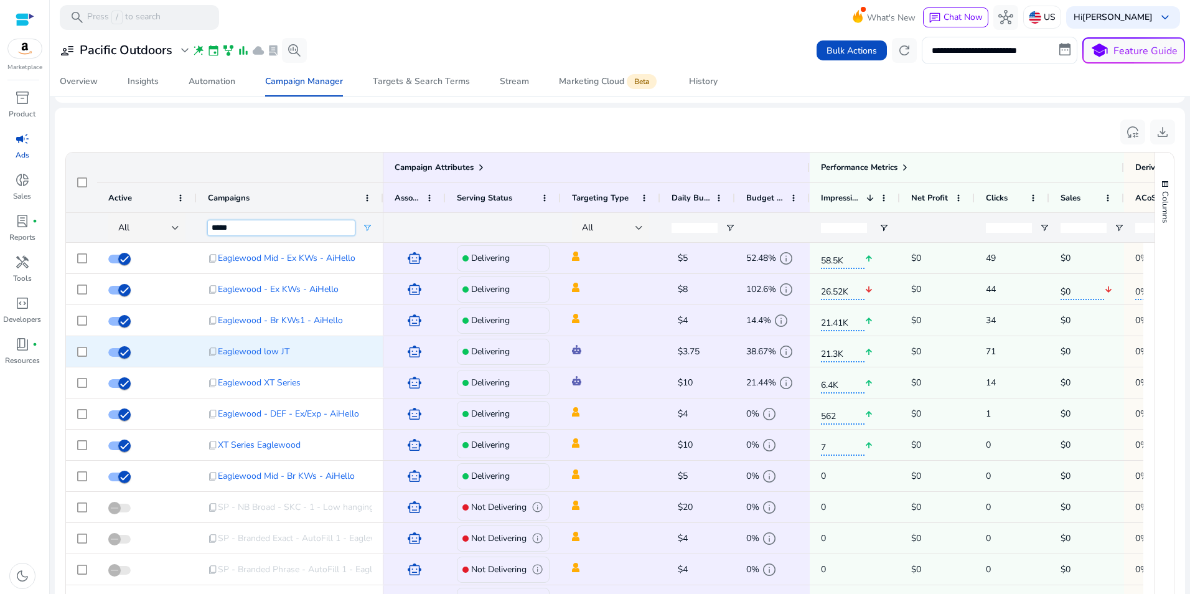
type input "*****"
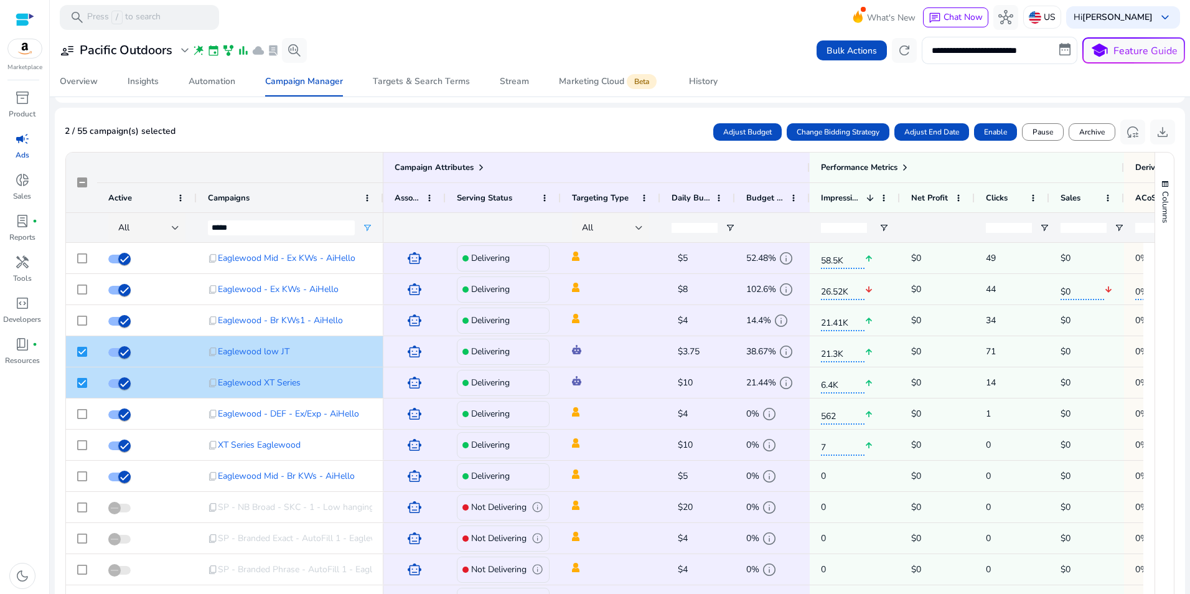
drag, startPoint x: 1150, startPoint y: 269, endPoint x: 1152, endPoint y: 279, distance: 10.9
click at [1155, 279] on div "Columns Column Labels Drag here to set column labels" at bounding box center [1164, 381] width 19 height 457
click at [1155, 277] on div "Columns Column Labels Drag here to set column labels" at bounding box center [1164, 381] width 19 height 457
click at [462, 12] on mat-toolbar "search Press / to search What's New chat Chat Now hub US Hi Jeff Thayer keyboar…" at bounding box center [620, 17] width 1140 height 34
click at [439, 77] on div "Targets & Search Terms" at bounding box center [421, 81] width 97 height 9
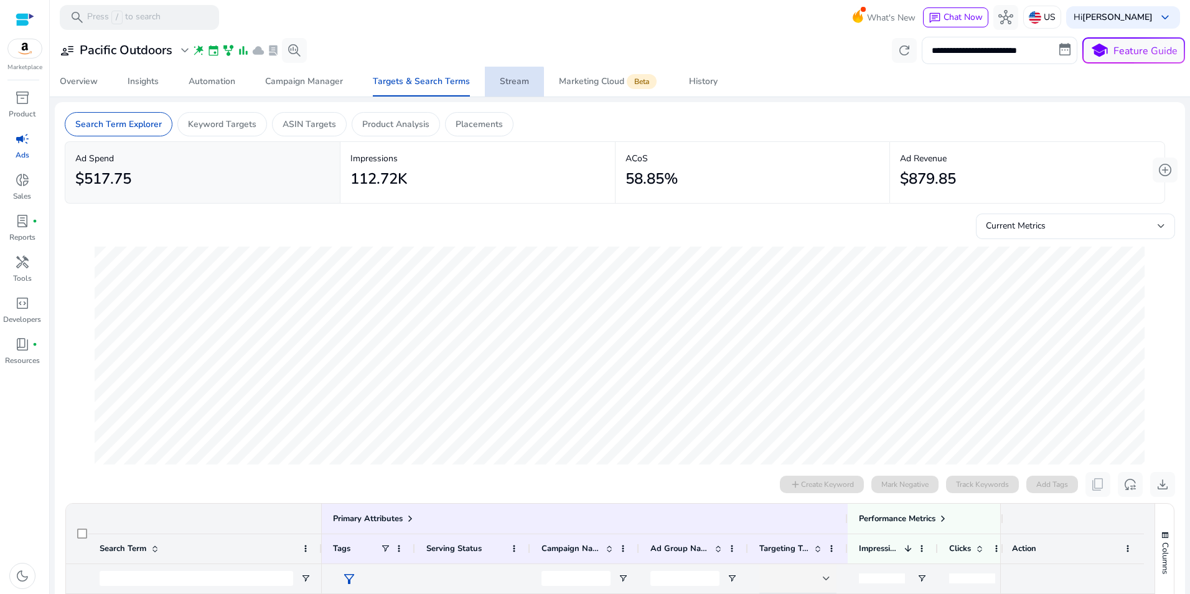
click at [496, 83] on link "Stream" at bounding box center [514, 82] width 59 height 30
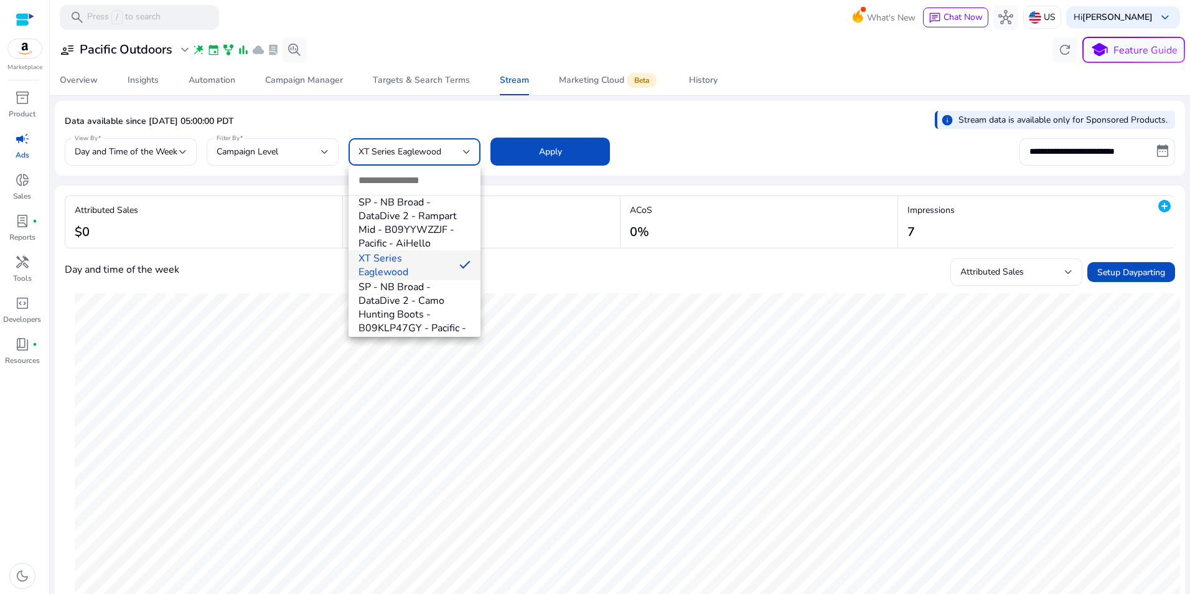
scroll to position [411, 0]
click at [426, 182] on input "dropdown search" at bounding box center [415, 180] width 132 height 29
type input "*********"
drag, startPoint x: 481, startPoint y: 258, endPoint x: 482, endPoint y: 275, distance: 16.9
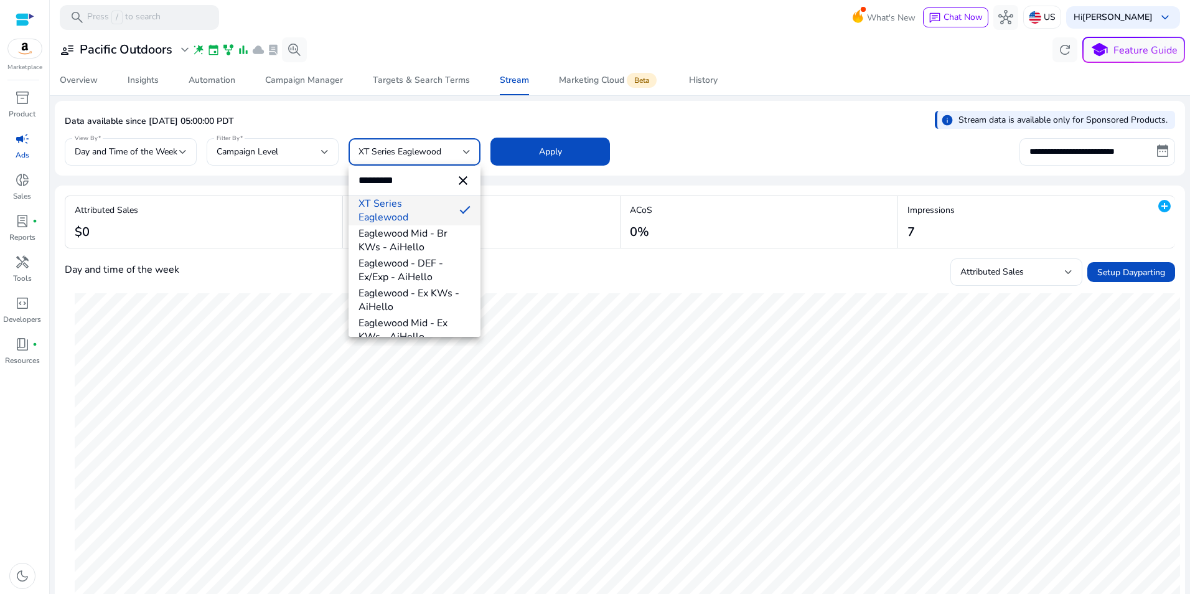
click at [482, 275] on div at bounding box center [595, 297] width 1190 height 594
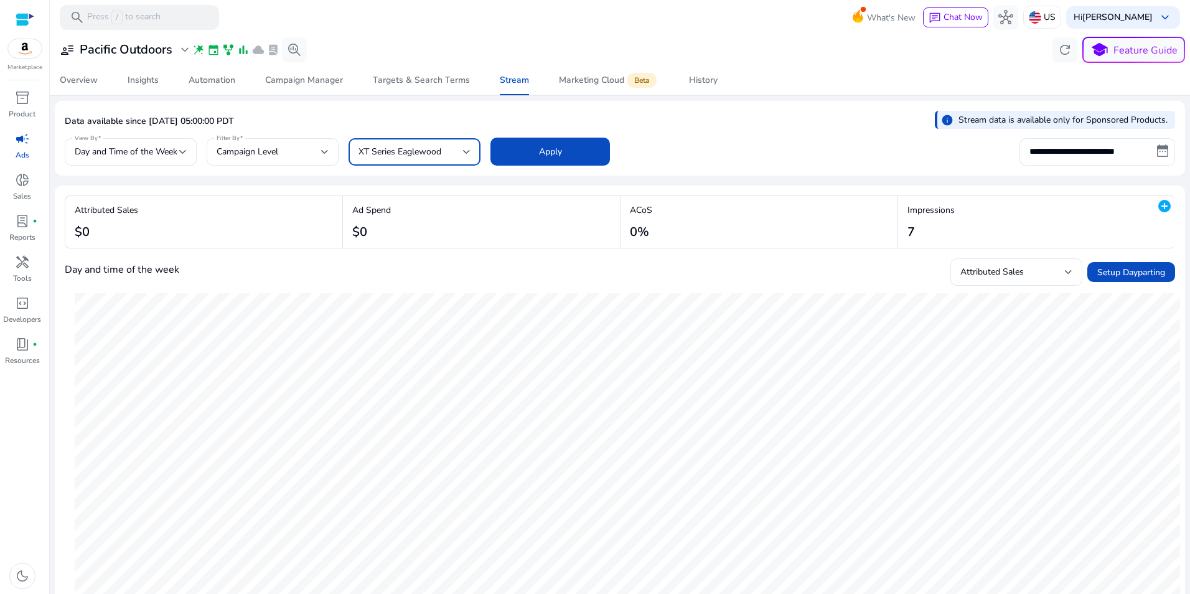
click at [466, 154] on div at bounding box center [466, 151] width 7 height 15
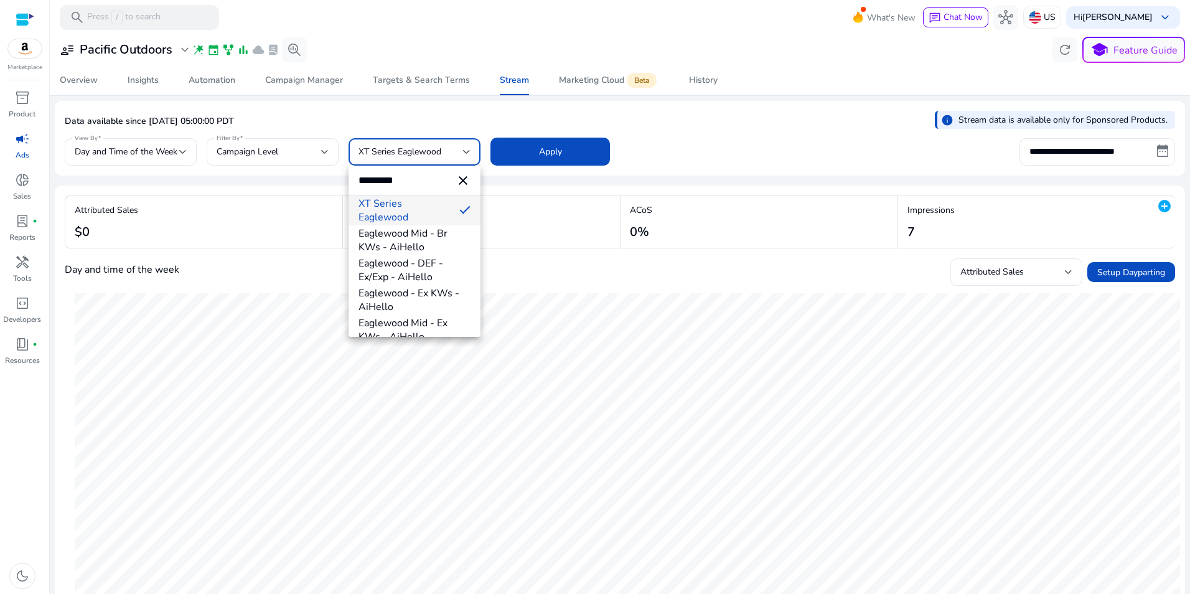
type input "*********"
click at [420, 263] on span "Eaglewood low JT" at bounding box center [415, 261] width 112 height 14
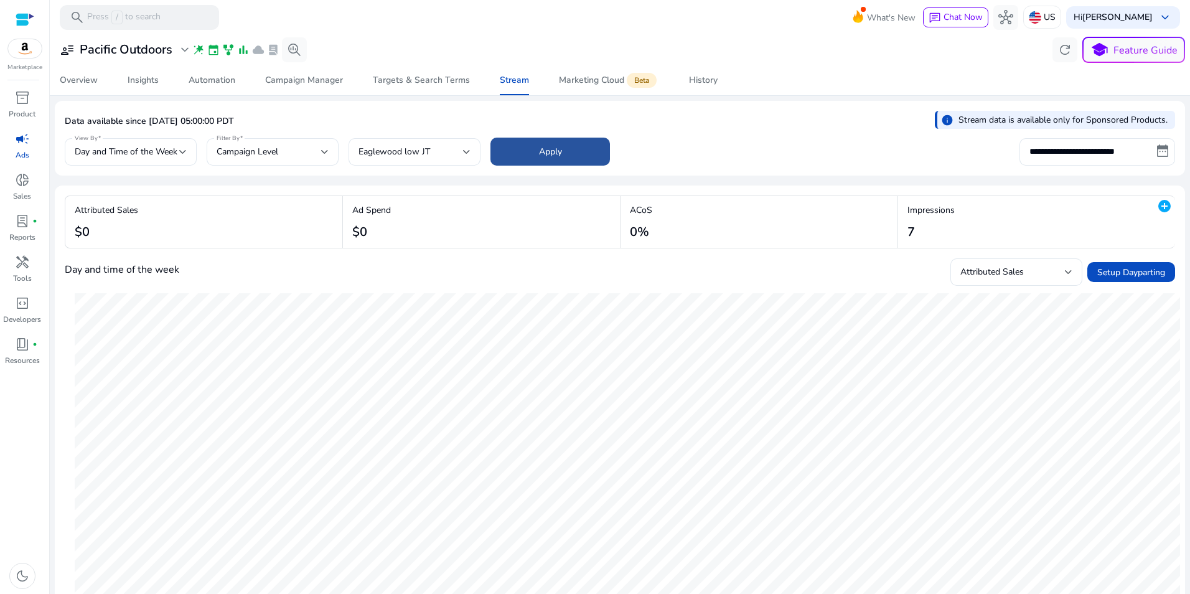
click at [588, 146] on span at bounding box center [550, 152] width 120 height 30
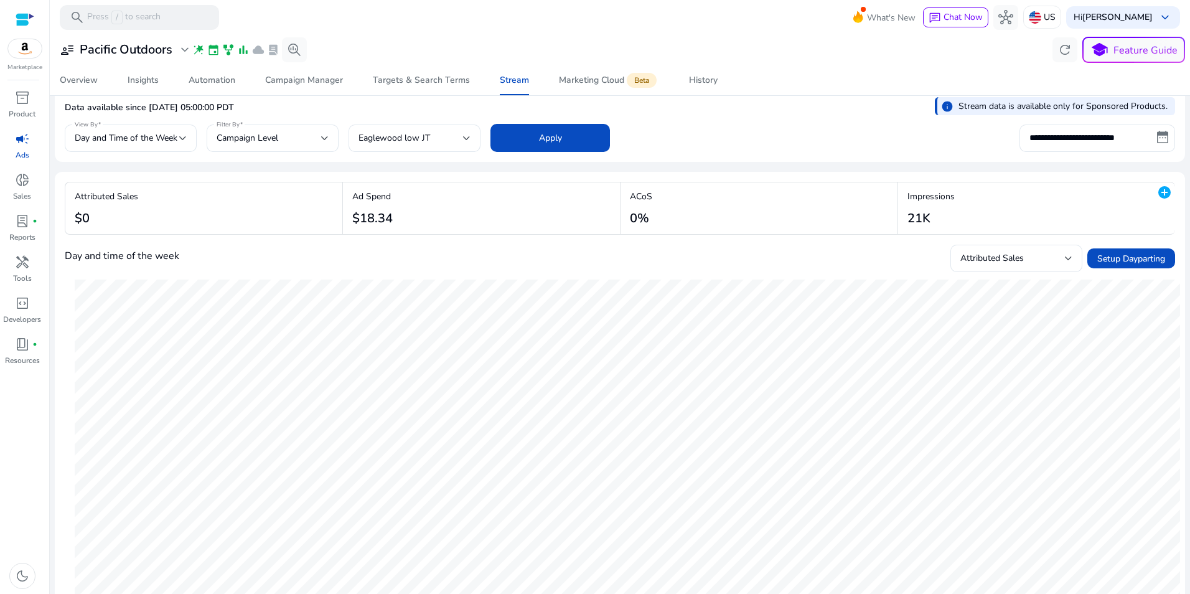
scroll to position [0, 0]
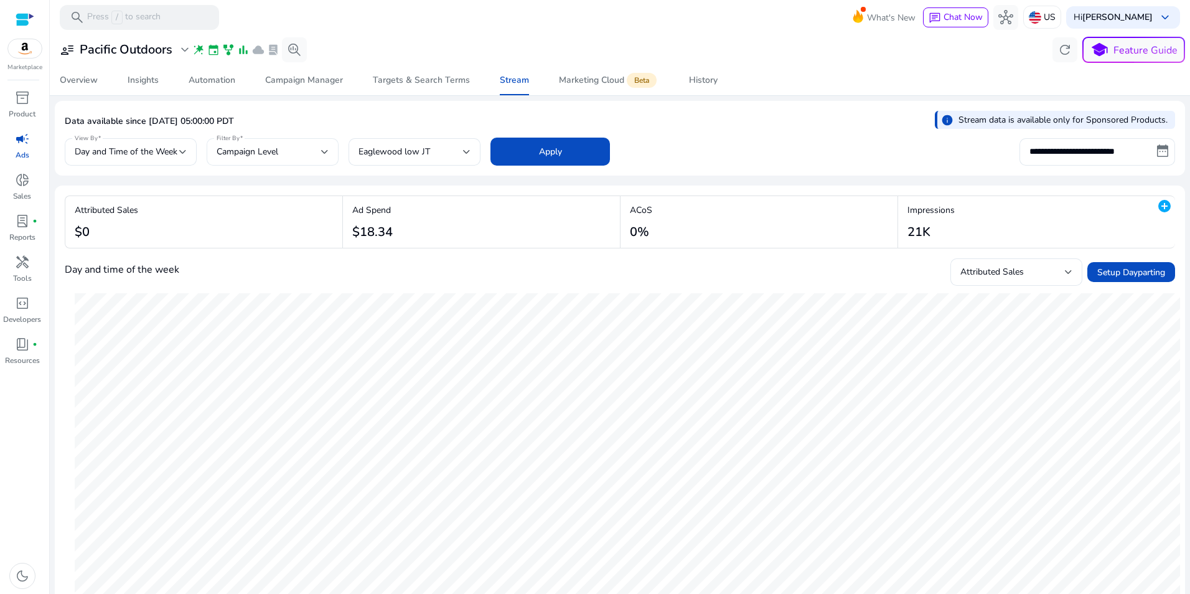
click at [317, 154] on div "Campaign Level" at bounding box center [269, 152] width 105 height 14
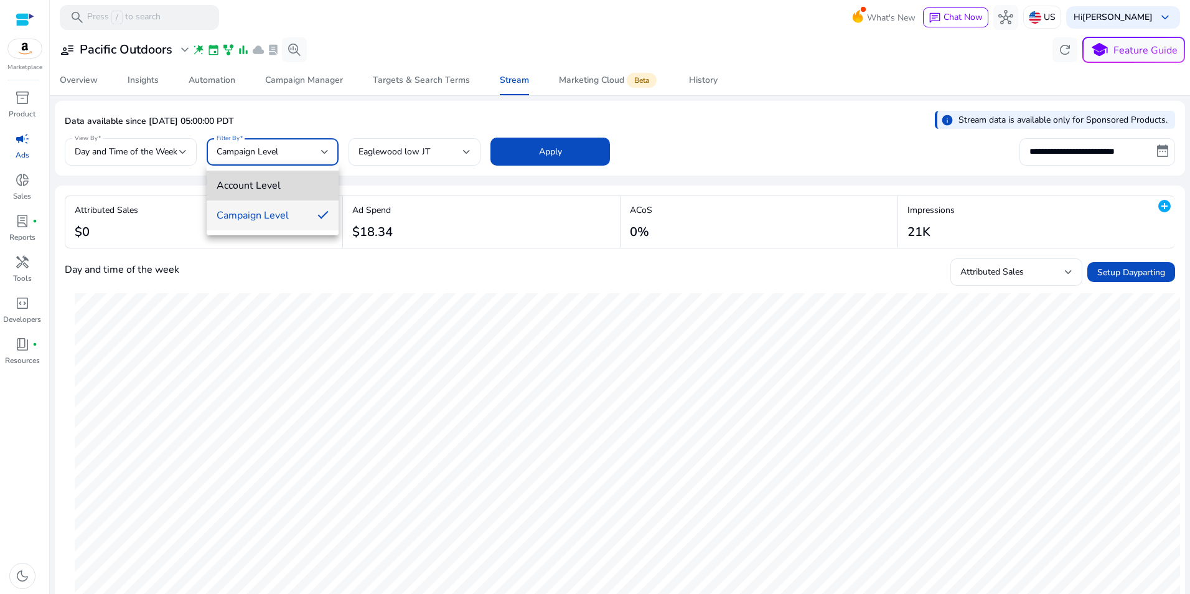
click at [297, 182] on span "Account Level" at bounding box center [273, 186] width 112 height 14
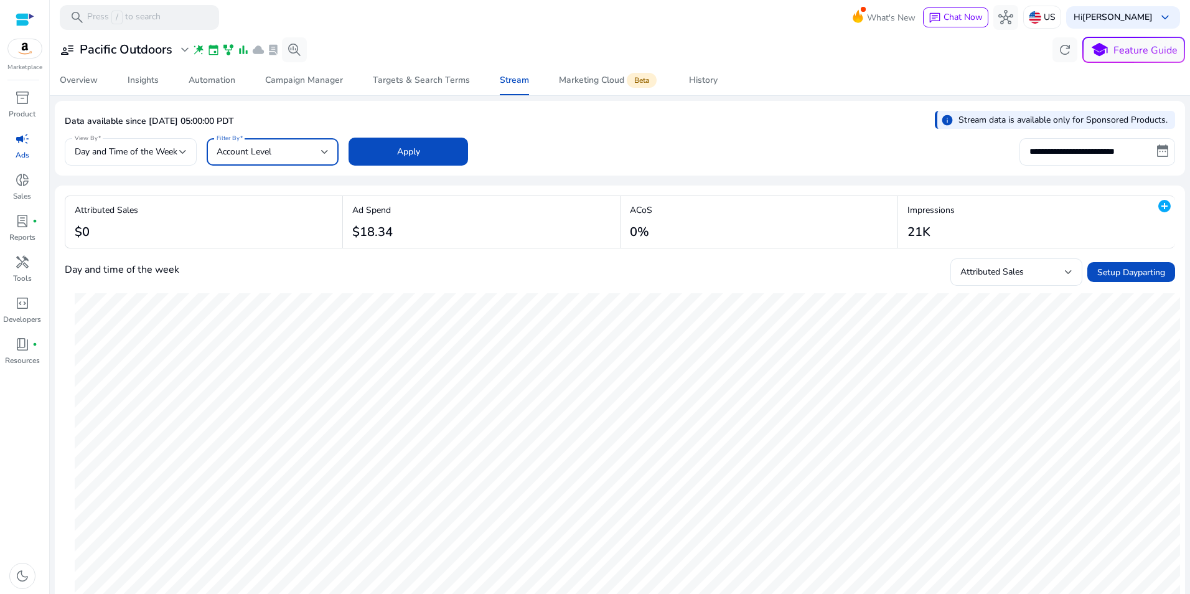
click at [292, 150] on div "Account Level" at bounding box center [269, 152] width 105 height 14
drag, startPoint x: 277, startPoint y: 215, endPoint x: 289, endPoint y: 203, distance: 16.7
click at [277, 213] on span "Campaign Level" at bounding box center [273, 216] width 112 height 14
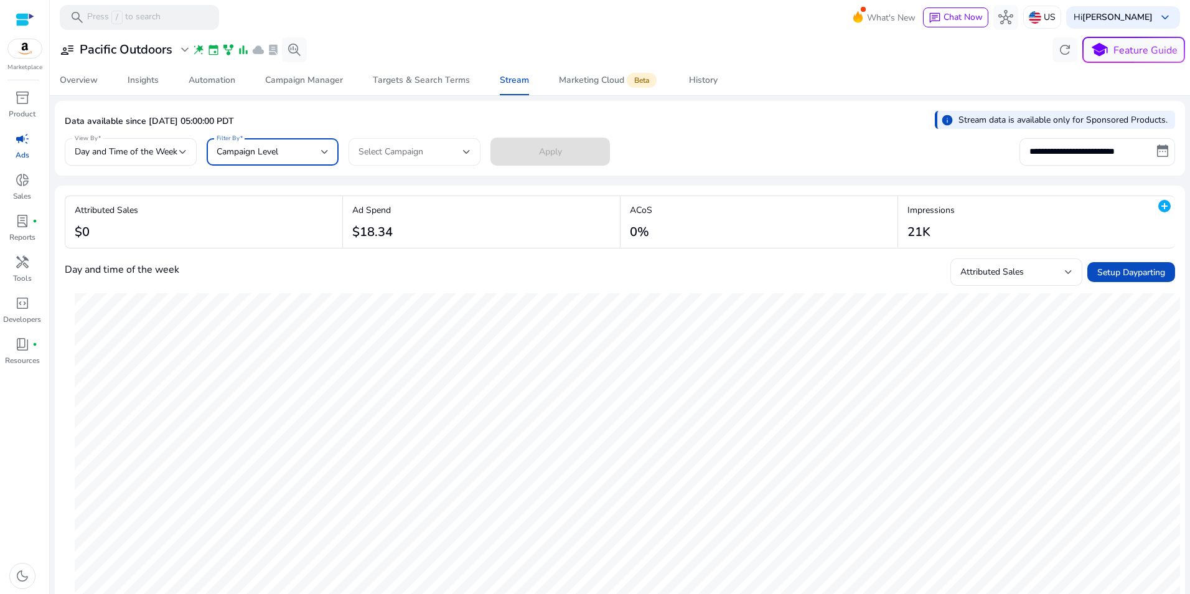
click at [435, 148] on div "Select Campaign" at bounding box center [411, 152] width 105 height 14
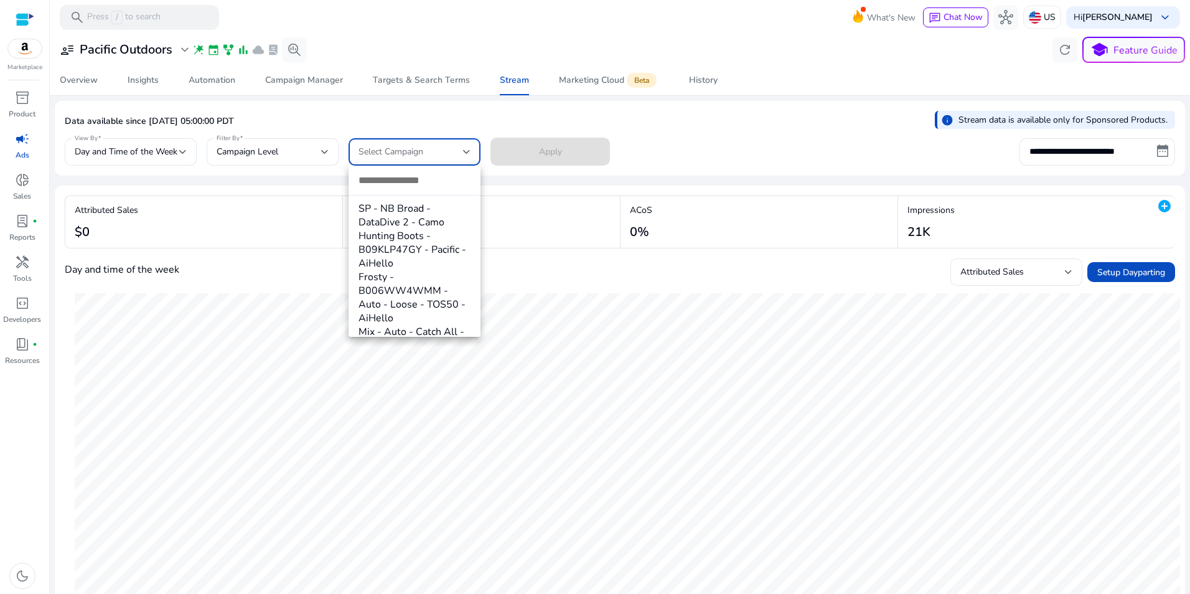
scroll to position [132, 0]
drag, startPoint x: 482, startPoint y: 191, endPoint x: 479, endPoint y: 204, distance: 13.3
click at [479, 204] on div "SP - NB Broad - DataDive 2 - Rampart Mid - B09YYWZZJF - Pacific - AiHello XT Se…" at bounding box center [595, 297] width 1190 height 594
click at [438, 185] on input "dropdown search" at bounding box center [415, 180] width 132 height 29
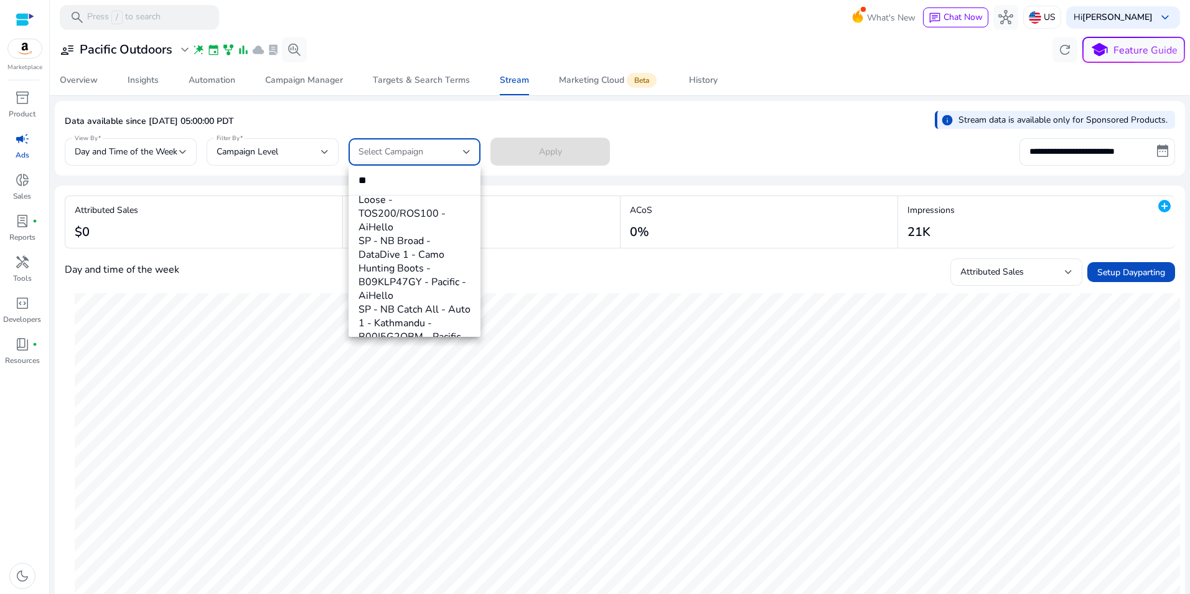
scroll to position [30, 0]
type input "*****"
click at [434, 280] on span "Eaglewood XT Series" at bounding box center [415, 287] width 112 height 14
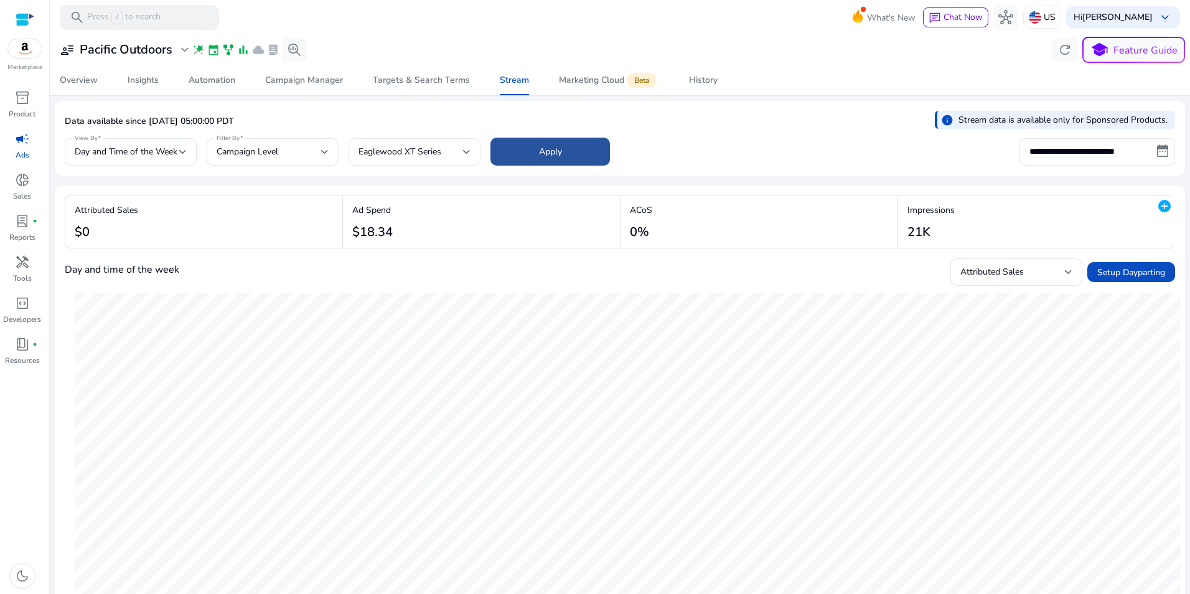
click at [570, 156] on span at bounding box center [550, 152] width 120 height 30
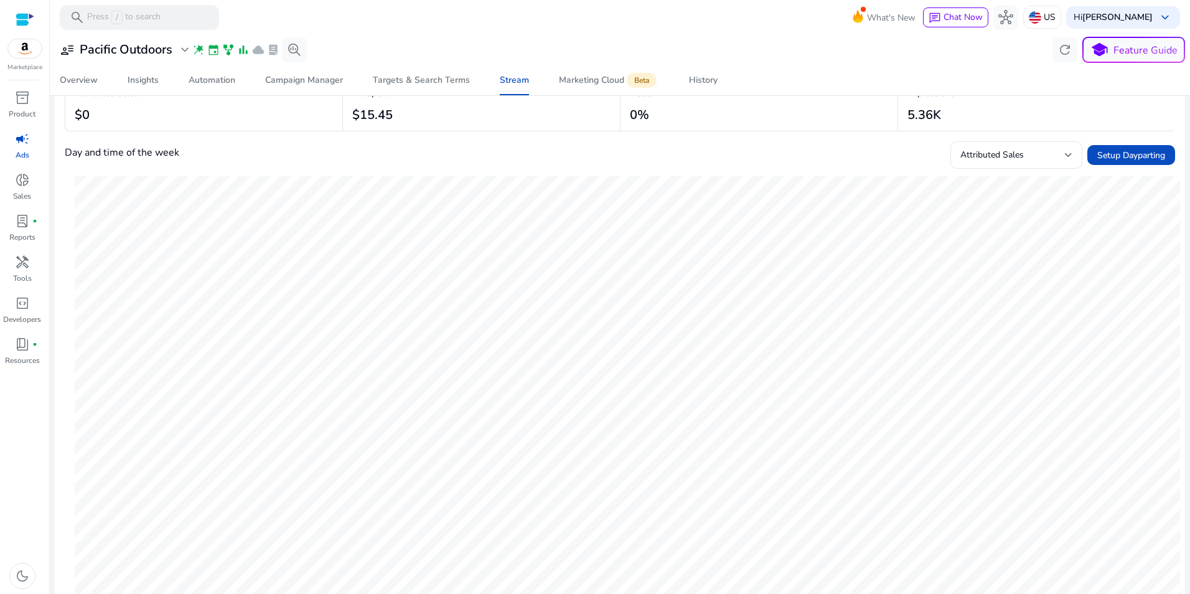
scroll to position [0, 0]
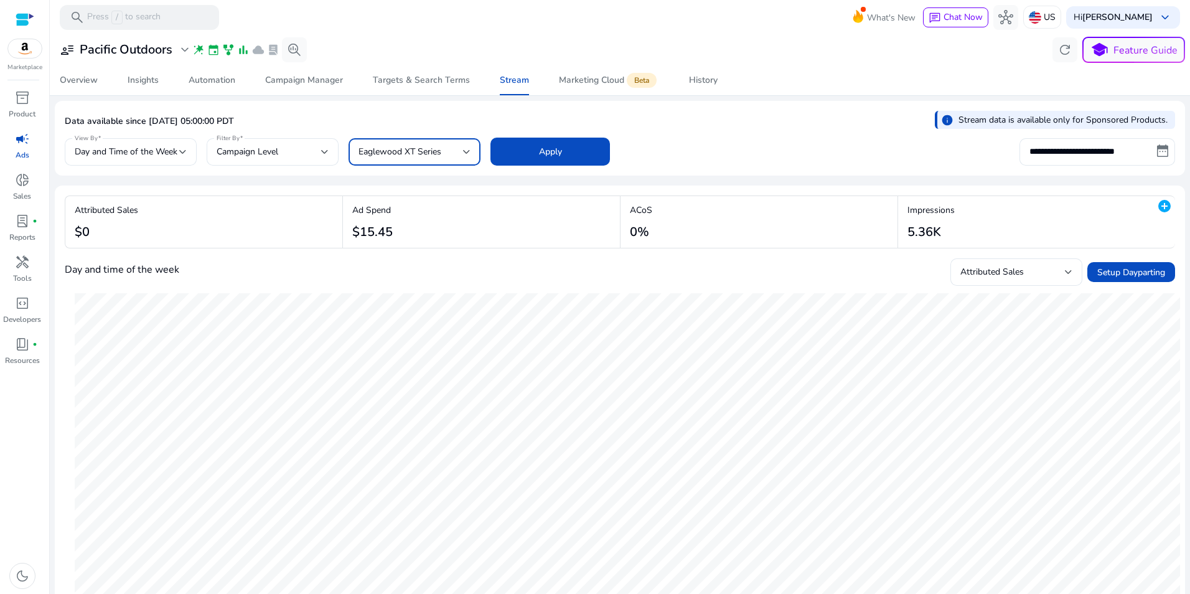
click at [446, 146] on div "Eaglewood XT Series" at bounding box center [411, 152] width 105 height 14
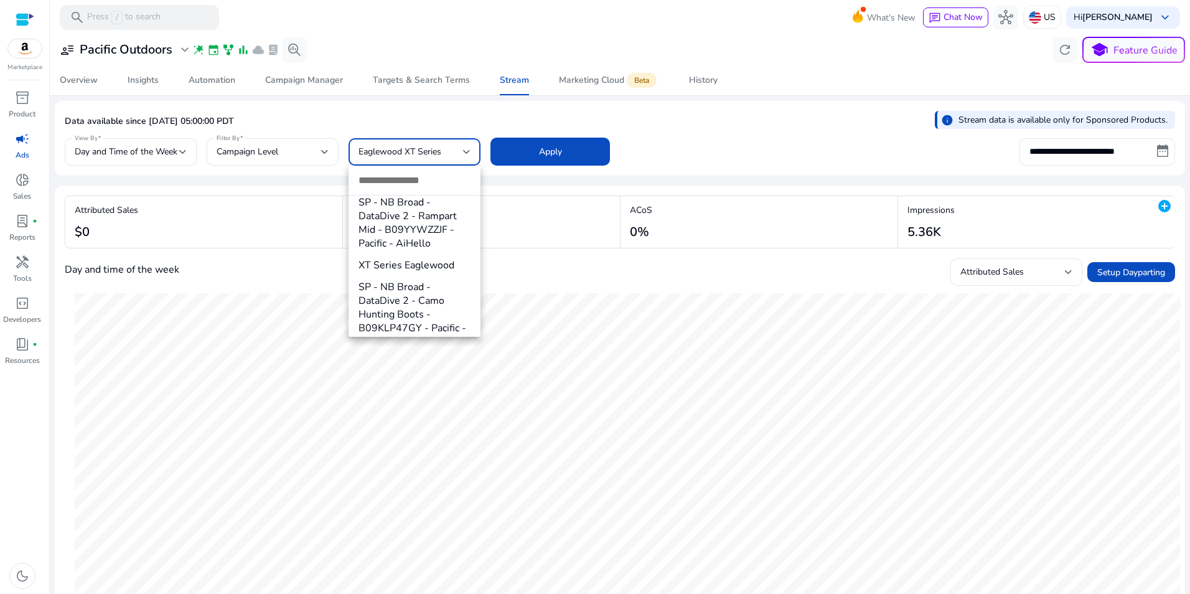
scroll to position [958, 0]
click at [436, 114] on div at bounding box center [595, 297] width 1190 height 594
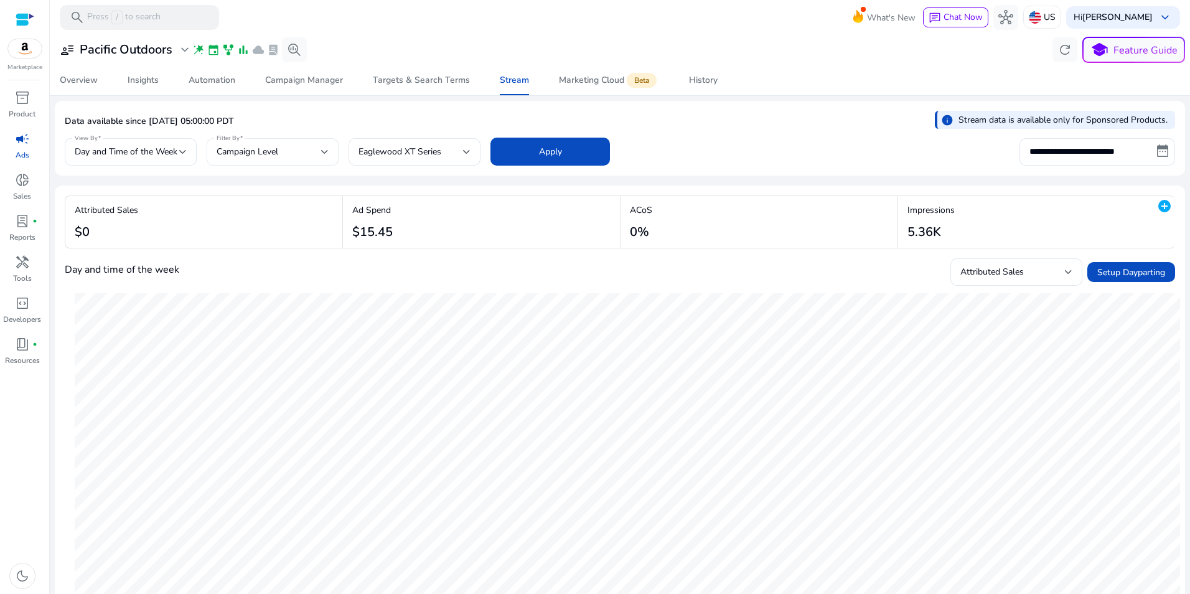
click at [307, 151] on div "Campaign Level" at bounding box center [269, 152] width 105 height 14
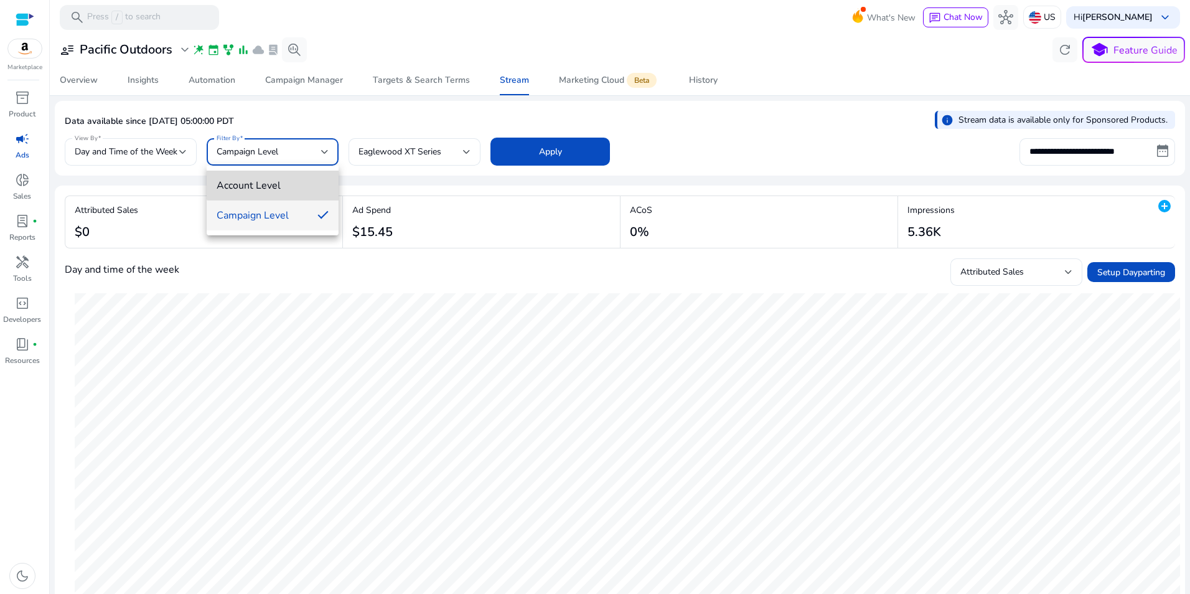
click at [307, 174] on mat-option "Account Level" at bounding box center [273, 186] width 132 height 30
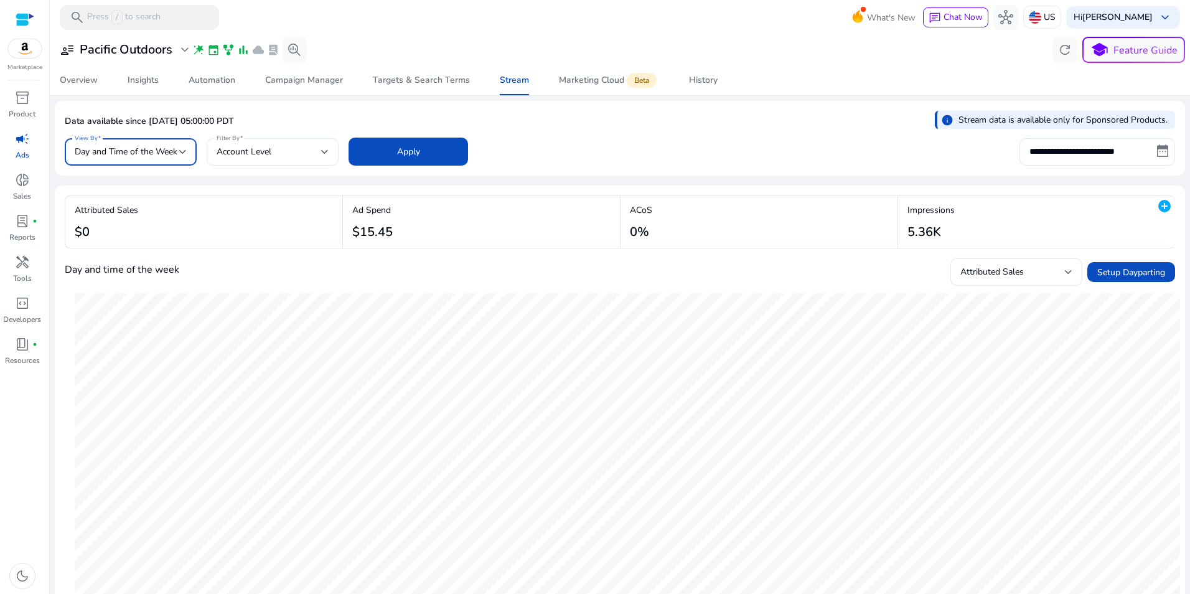
click at [144, 156] on span "Day and Time of the Week" at bounding box center [126, 152] width 103 height 12
drag, startPoint x: 708, startPoint y: 145, endPoint x: 1071, endPoint y: 154, distance: 363.0
click at [710, 145] on div at bounding box center [595, 297] width 1190 height 594
click at [573, 65] on span "Marketing Cloud Beta" at bounding box center [609, 80] width 100 height 30
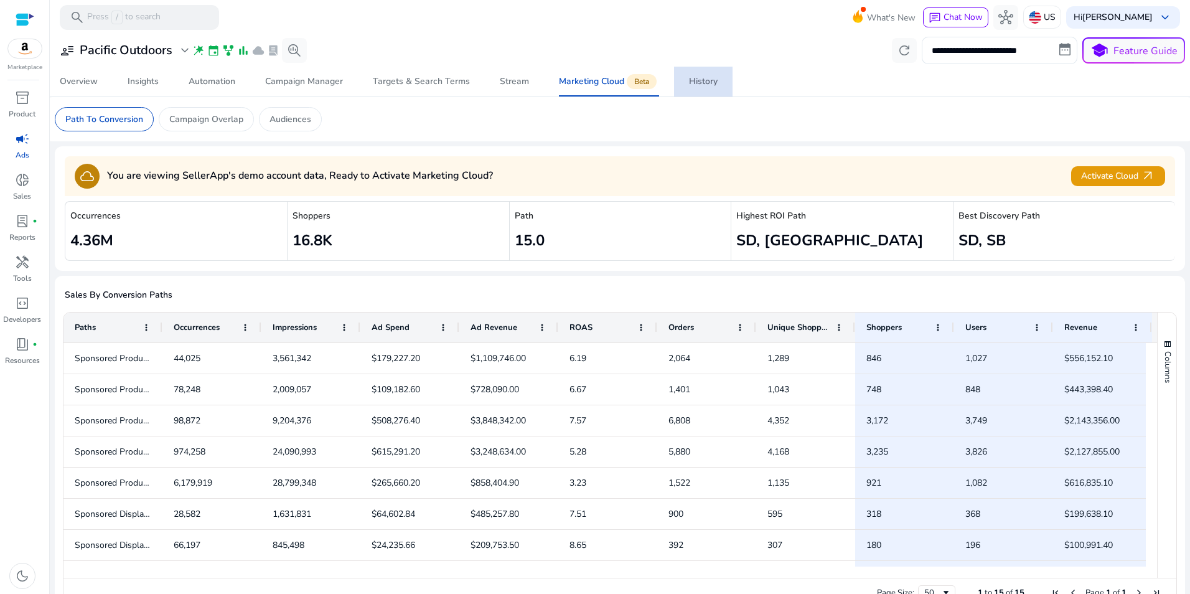
click at [679, 72] on link "History" at bounding box center [703, 82] width 59 height 30
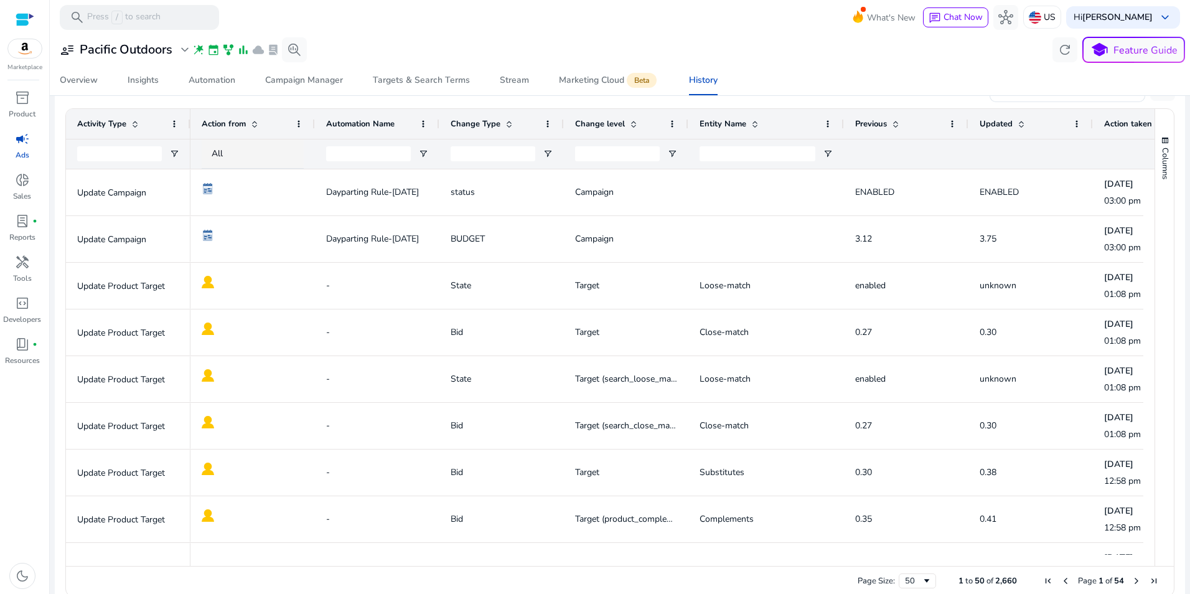
scroll to position [245, 0]
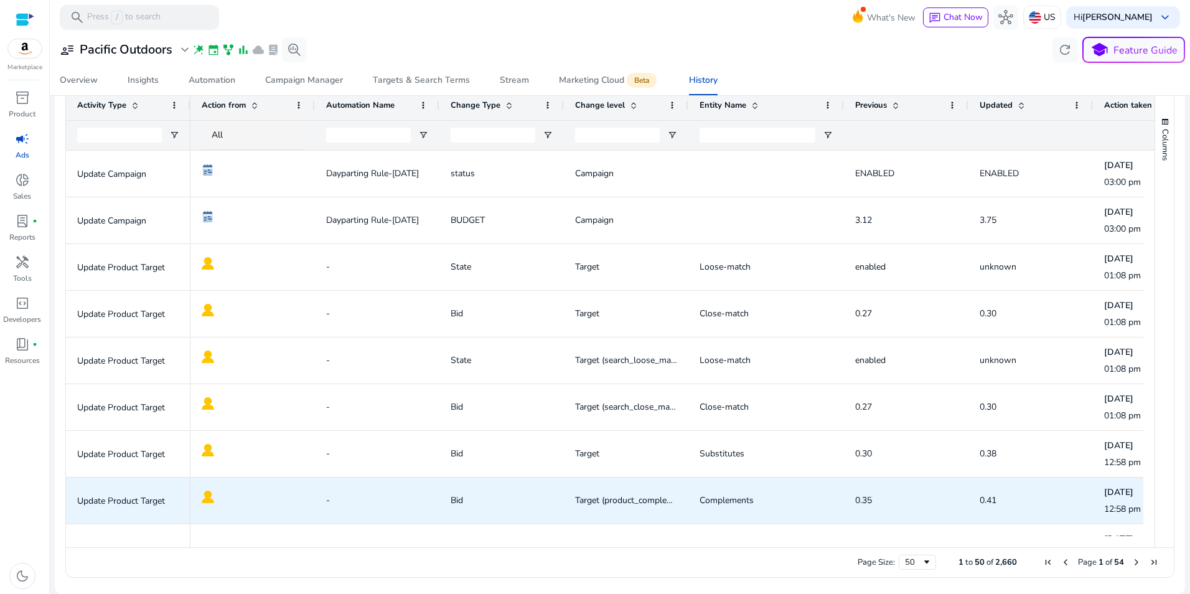
drag, startPoint x: 744, startPoint y: 541, endPoint x: 520, endPoint y: 522, distance: 225.5
click at [520, 522] on div "Activity Type Action from Automation Name 1" at bounding box center [610, 318] width 1089 height 457
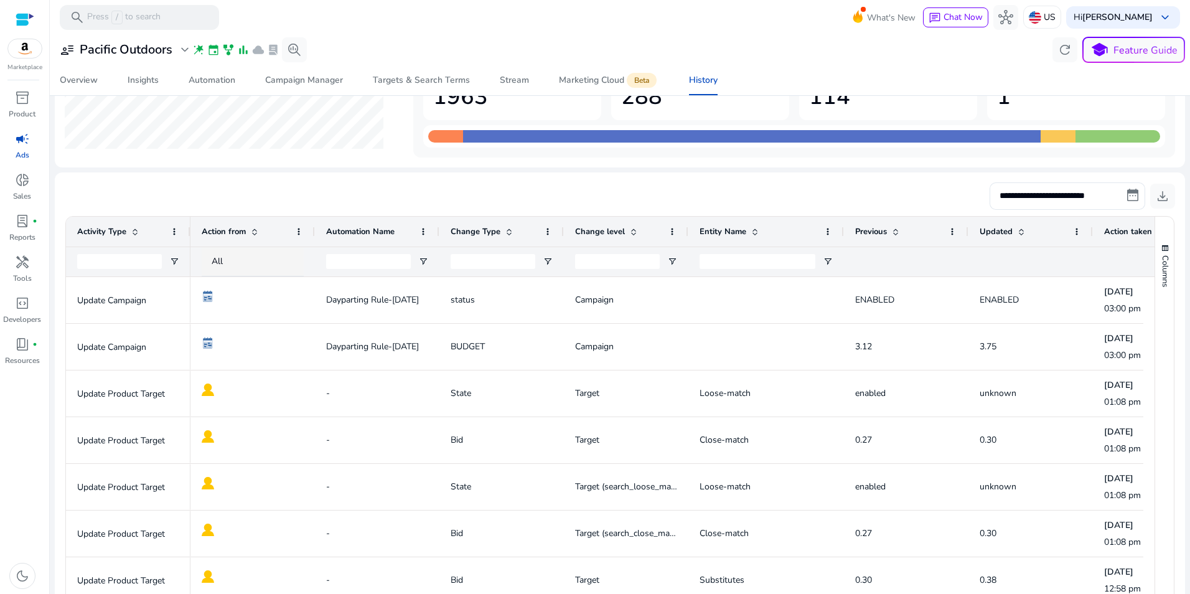
scroll to position [0, 0]
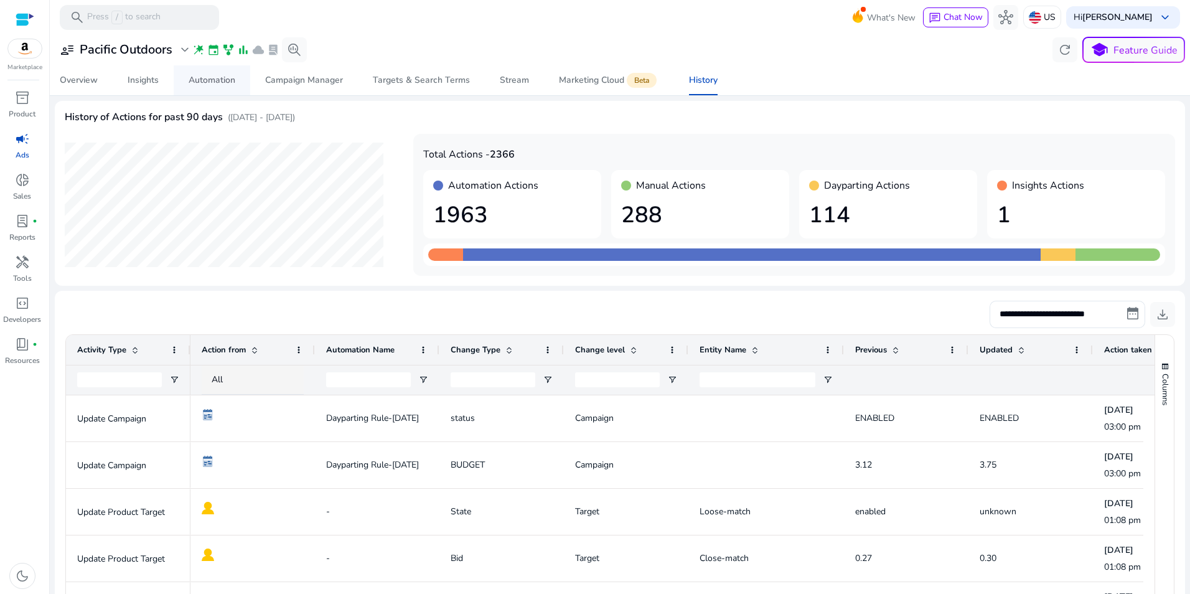
click at [206, 80] on div "Automation" at bounding box center [212, 80] width 47 height 9
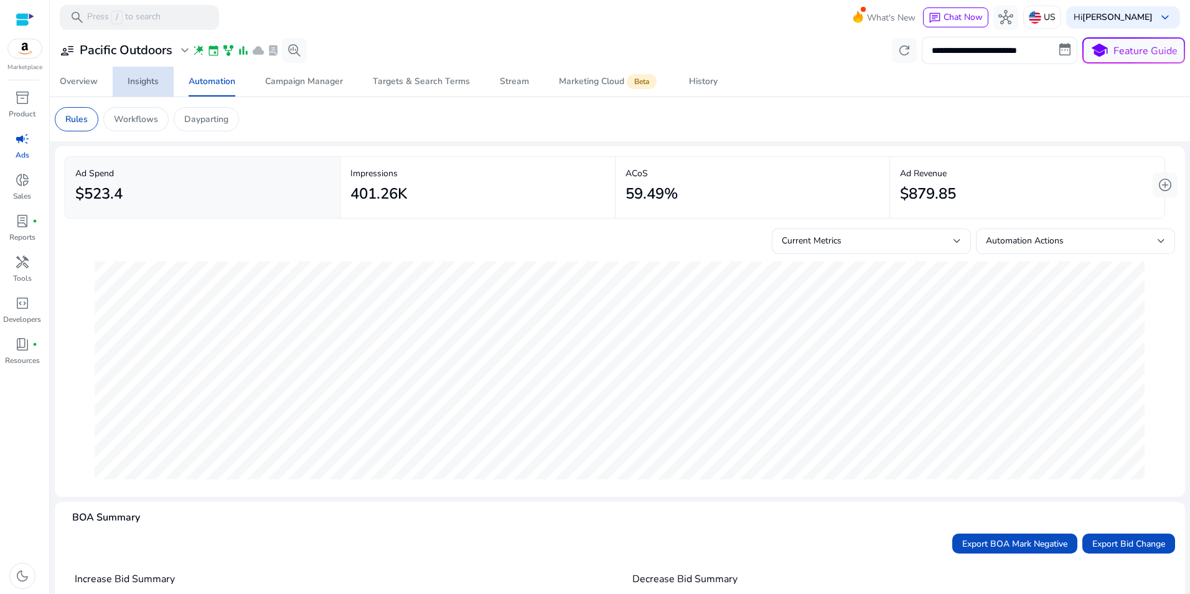
click at [151, 82] on div "Insights" at bounding box center [143, 81] width 31 height 9
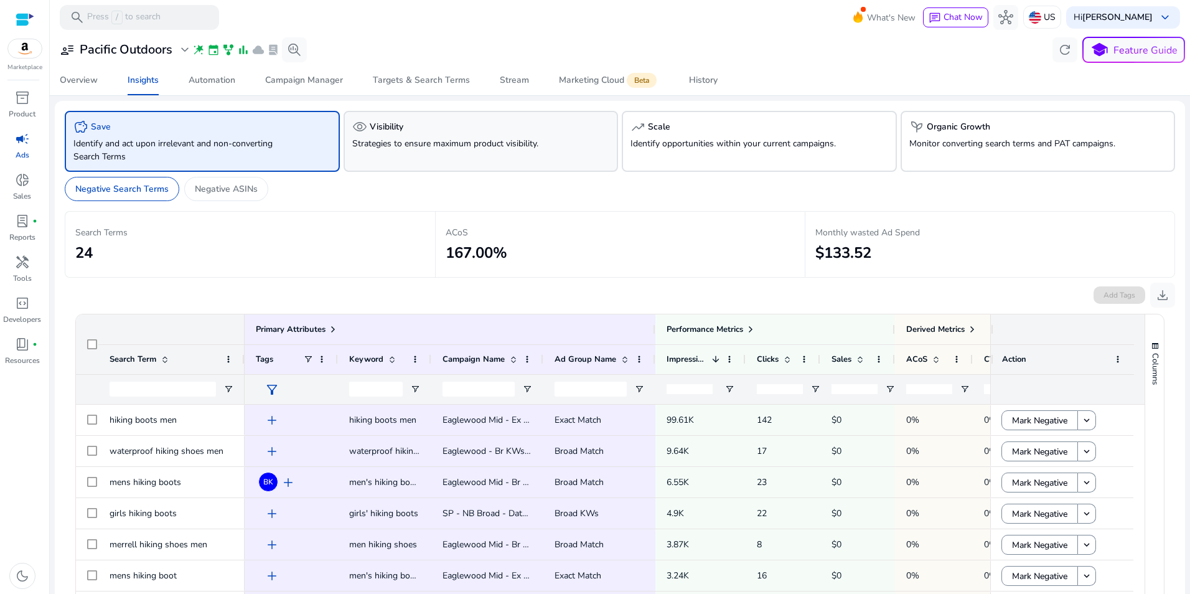
click at [528, 151] on div "visibility Visibility Strategies to ensure maximum product visibility." at bounding box center [481, 141] width 275 height 61
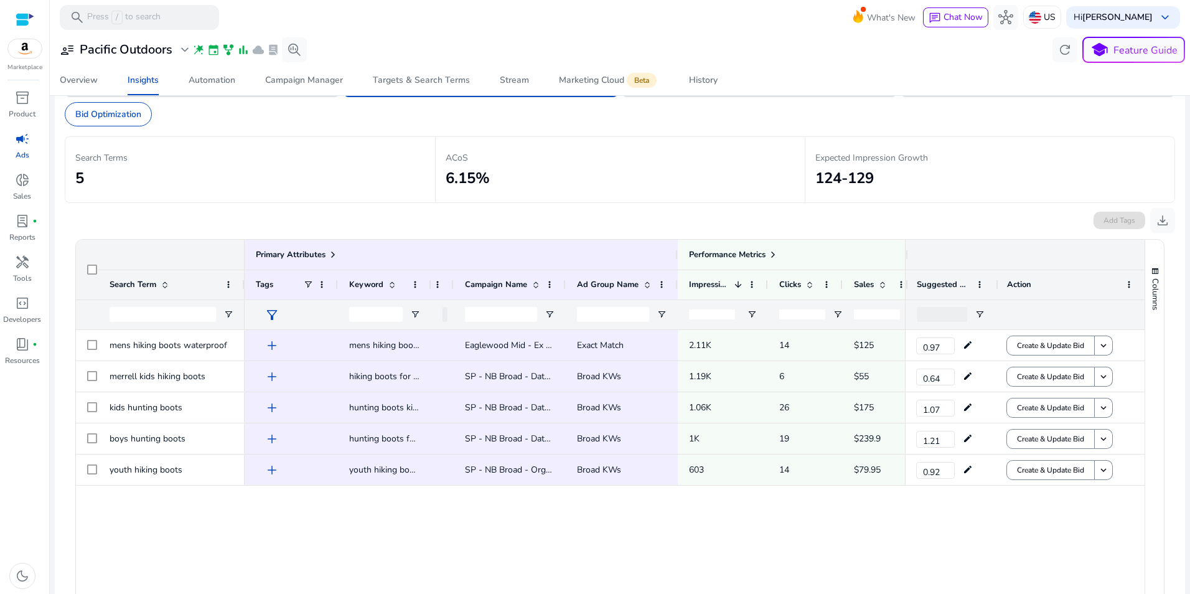
scroll to position [77, 0]
click at [741, 281] on span at bounding box center [738, 283] width 10 height 10
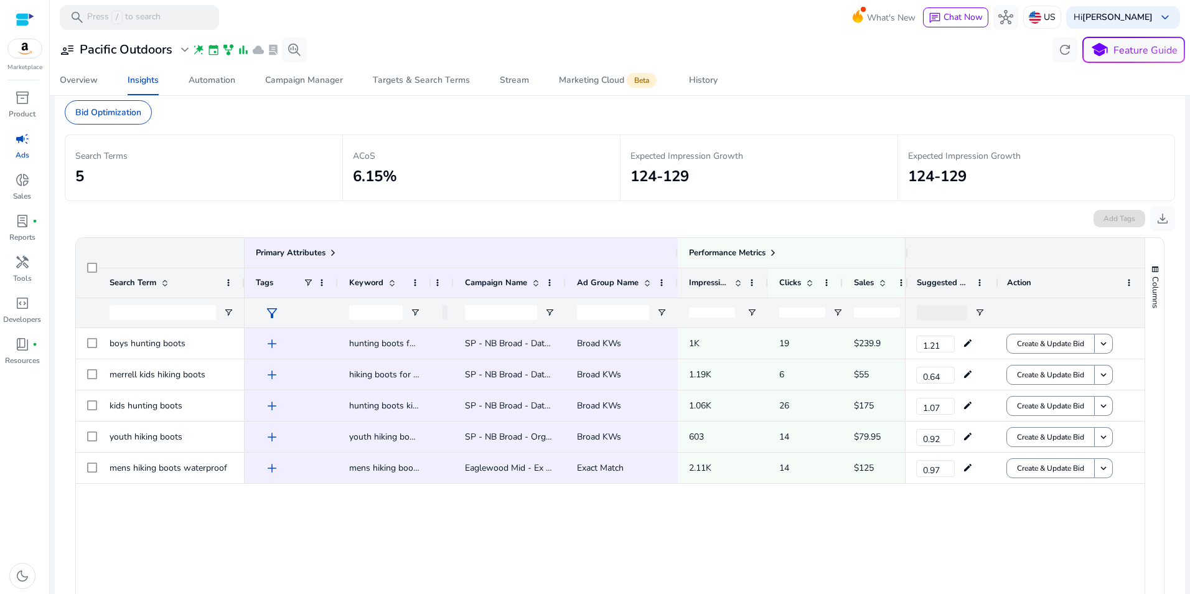
click at [741, 281] on span at bounding box center [738, 283] width 10 height 10
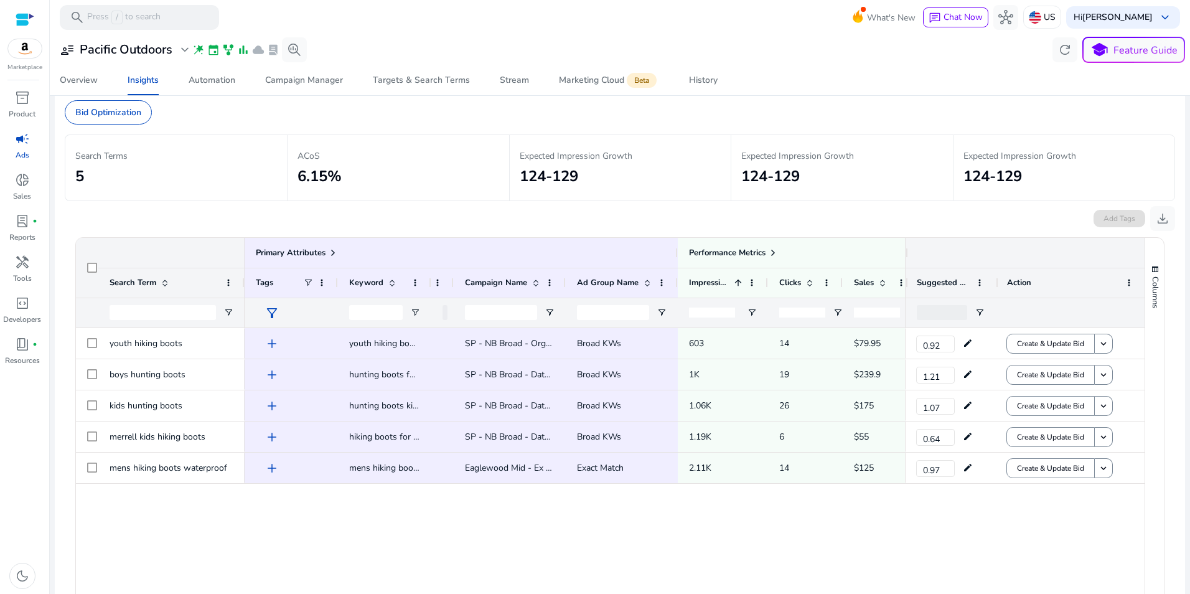
drag, startPoint x: 1018, startPoint y: 211, endPoint x: 962, endPoint y: 205, distance: 56.3
click at [1017, 211] on div "Add Tags download" at bounding box center [620, 216] width 1110 height 30
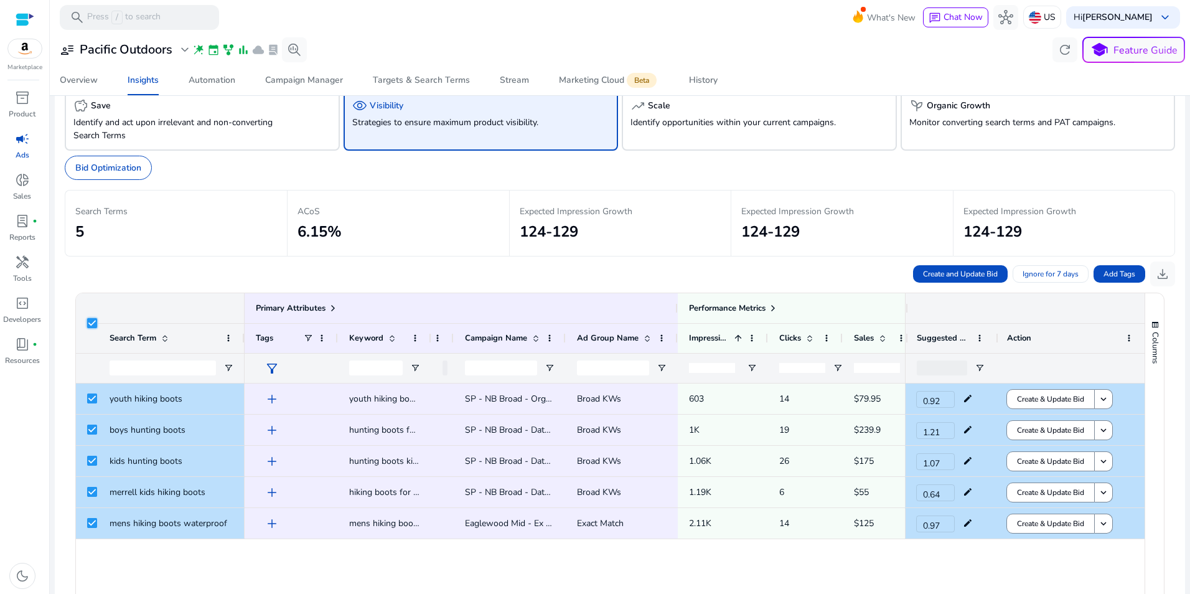
scroll to position [0, 0]
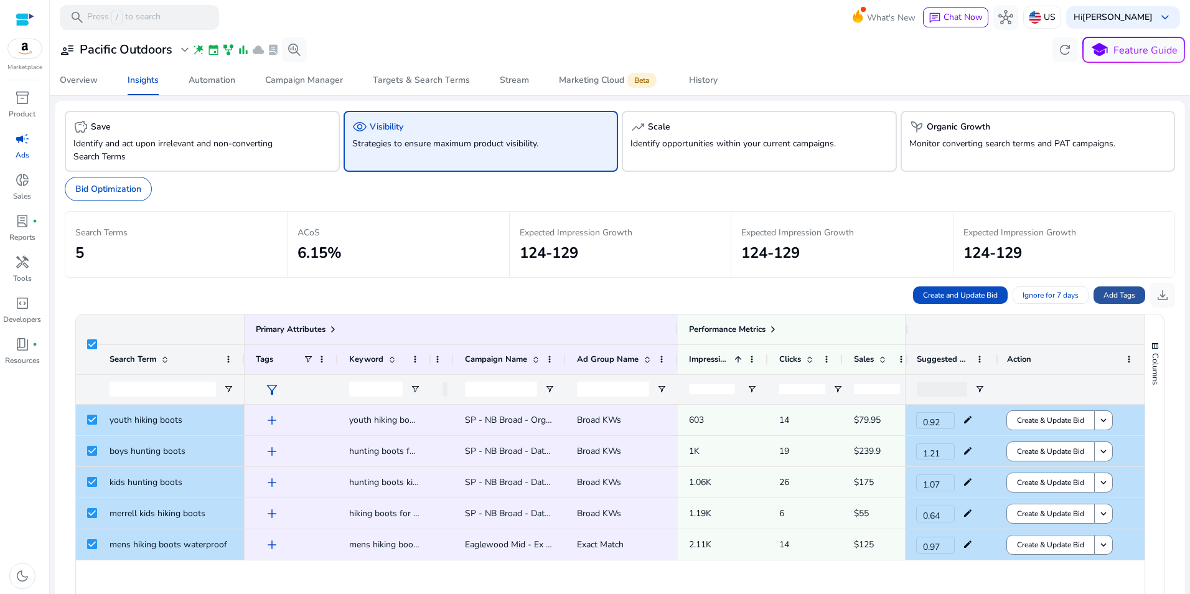
click at [1126, 291] on span "Add Tags" at bounding box center [1120, 294] width 32 height 11
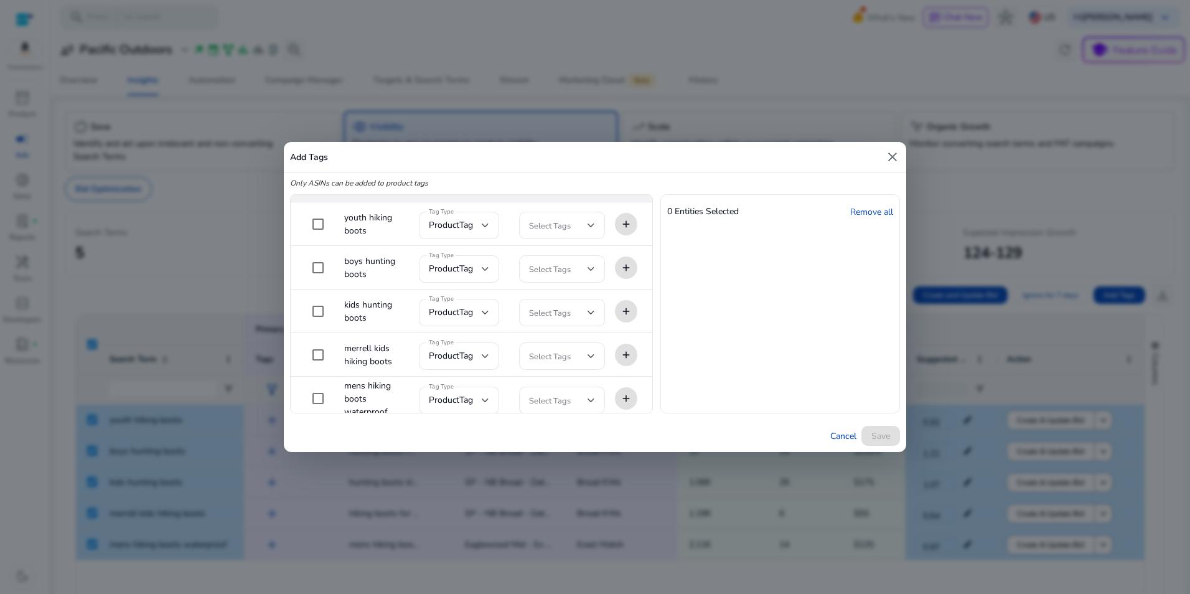
scroll to position [28, 0]
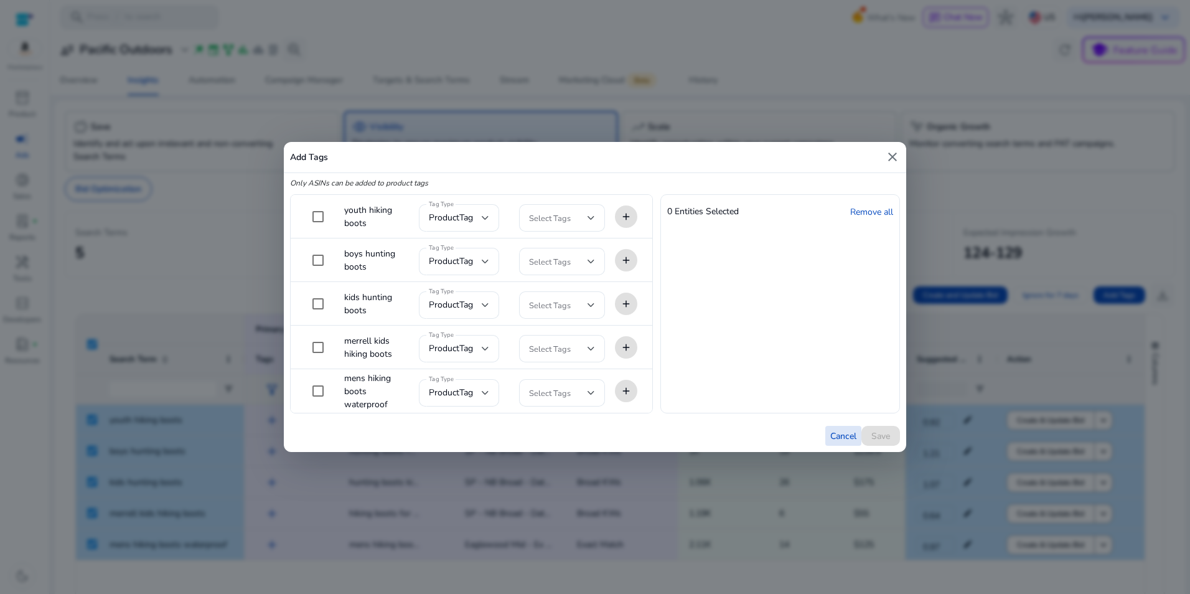
click at [843, 436] on span "Cancel" at bounding box center [843, 435] width 26 height 13
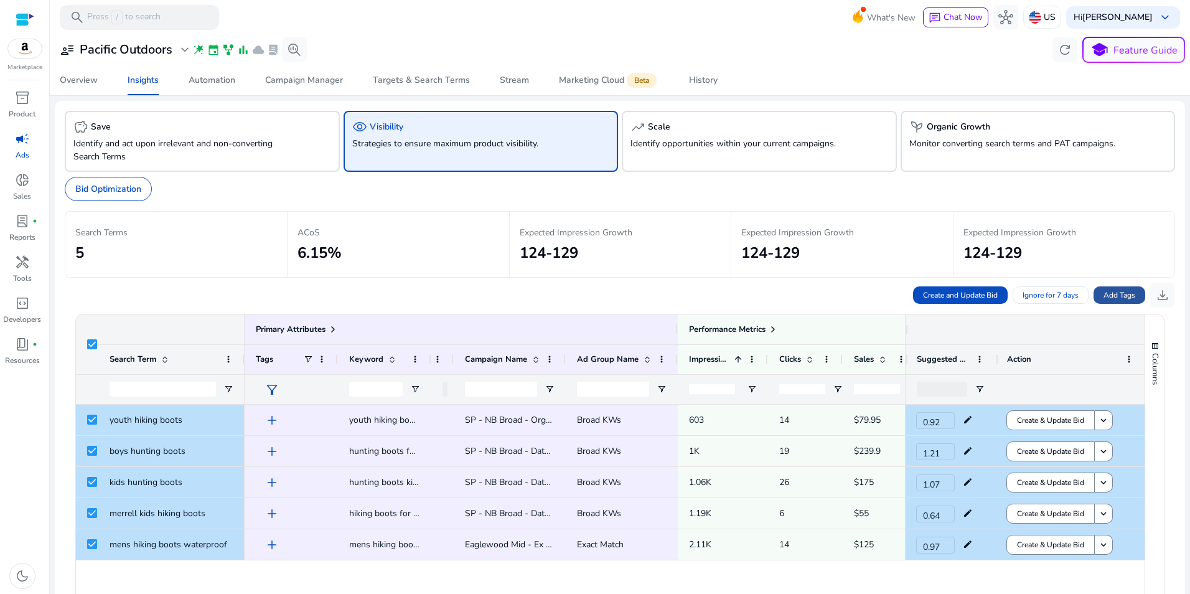
click at [1122, 290] on span "Add Tags" at bounding box center [1120, 294] width 32 height 11
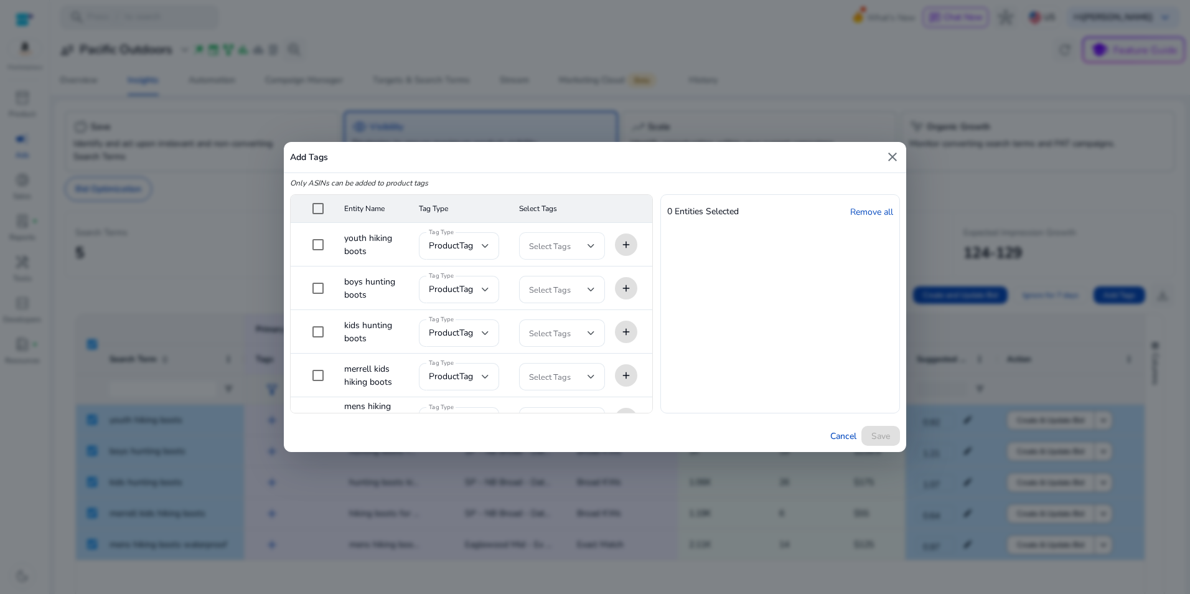
click at [564, 234] on div at bounding box center [562, 245] width 66 height 27
click at [891, 159] on div at bounding box center [595, 297] width 1190 height 594
click at [895, 160] on mat-icon "close" at bounding box center [892, 156] width 15 height 15
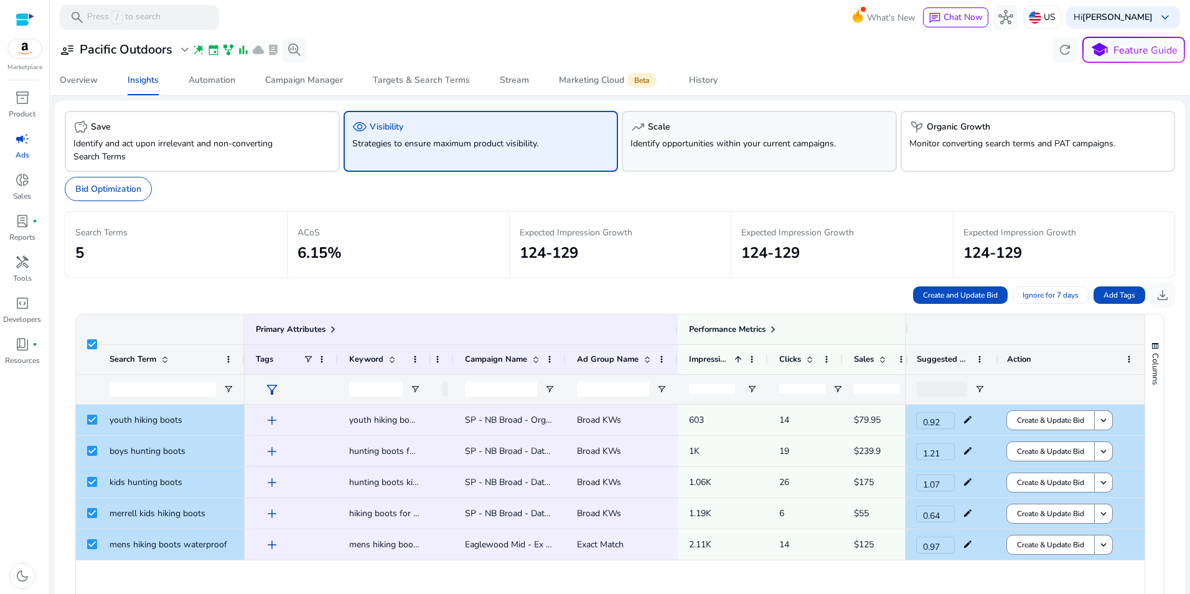
click at [726, 138] on p "Identify opportunities within your current campaigns." at bounding box center [738, 143] width 215 height 13
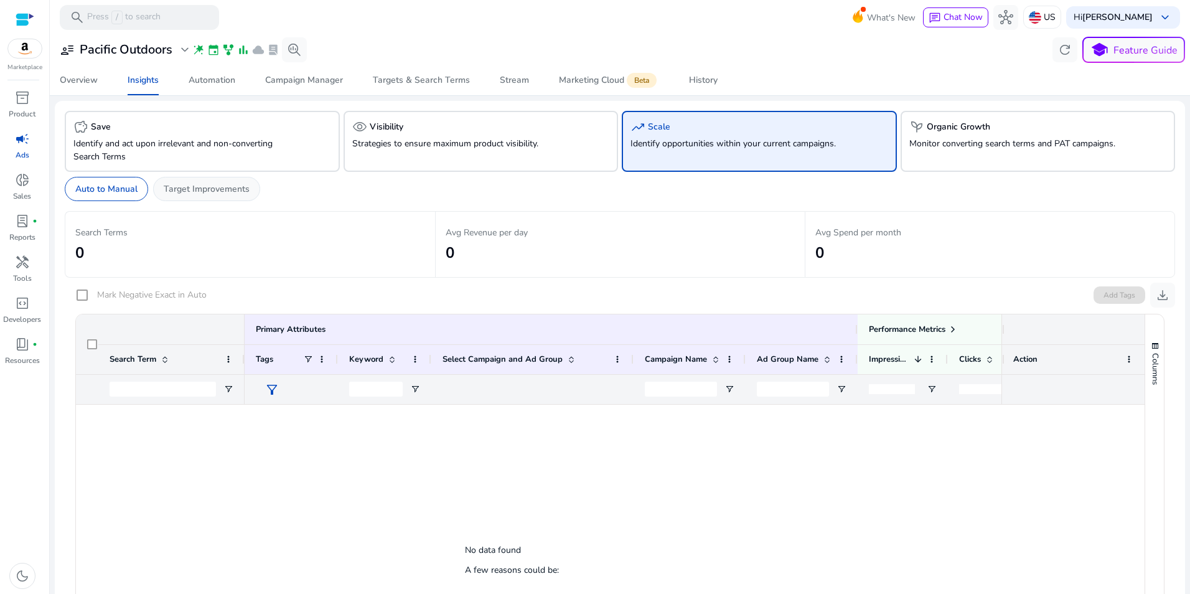
click at [175, 183] on p "Target Improvements" at bounding box center [207, 188] width 86 height 13
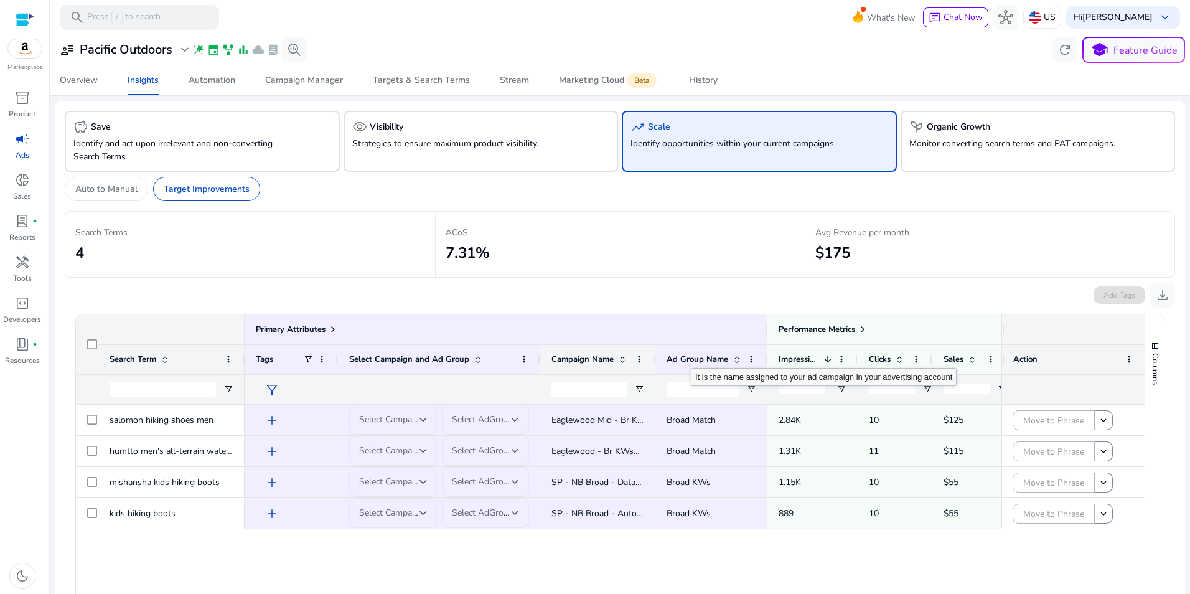
drag, startPoint x: 650, startPoint y: 356, endPoint x: 578, endPoint y: 353, distance: 71.6
click at [578, 353] on div "Campaign Name" at bounding box center [597, 359] width 115 height 30
click at [967, 154] on div "psychiatry Organic Growth Monitor converting search terms and PAT campaigns." at bounding box center [1038, 141] width 275 height 61
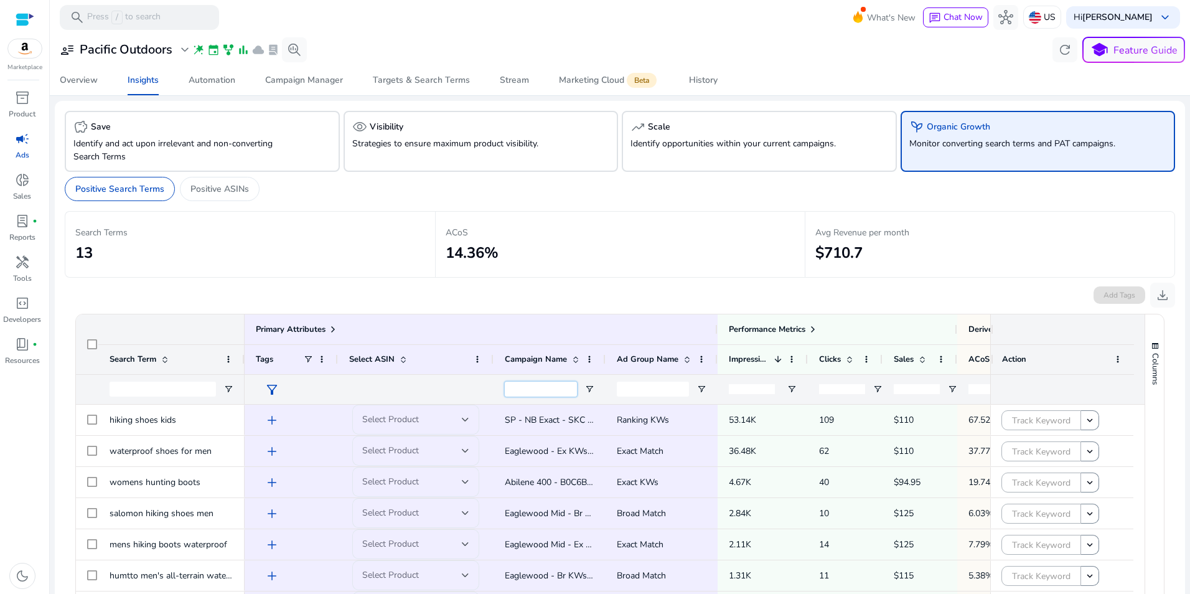
click at [556, 385] on input "Campaign Name Filter Input" at bounding box center [541, 389] width 72 height 15
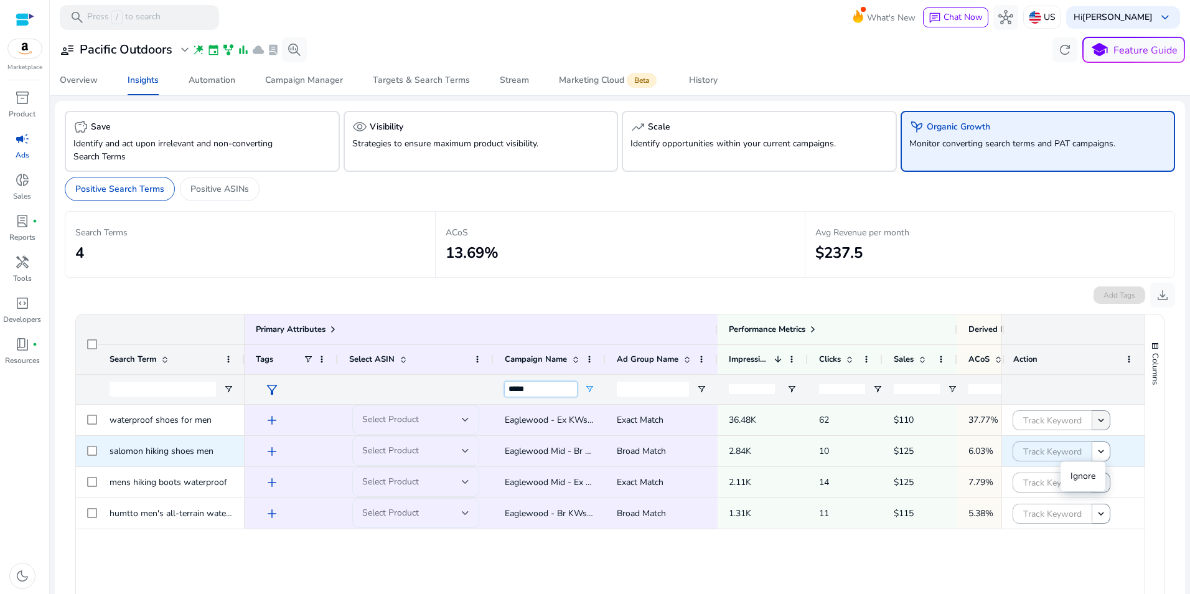
type input "*****"
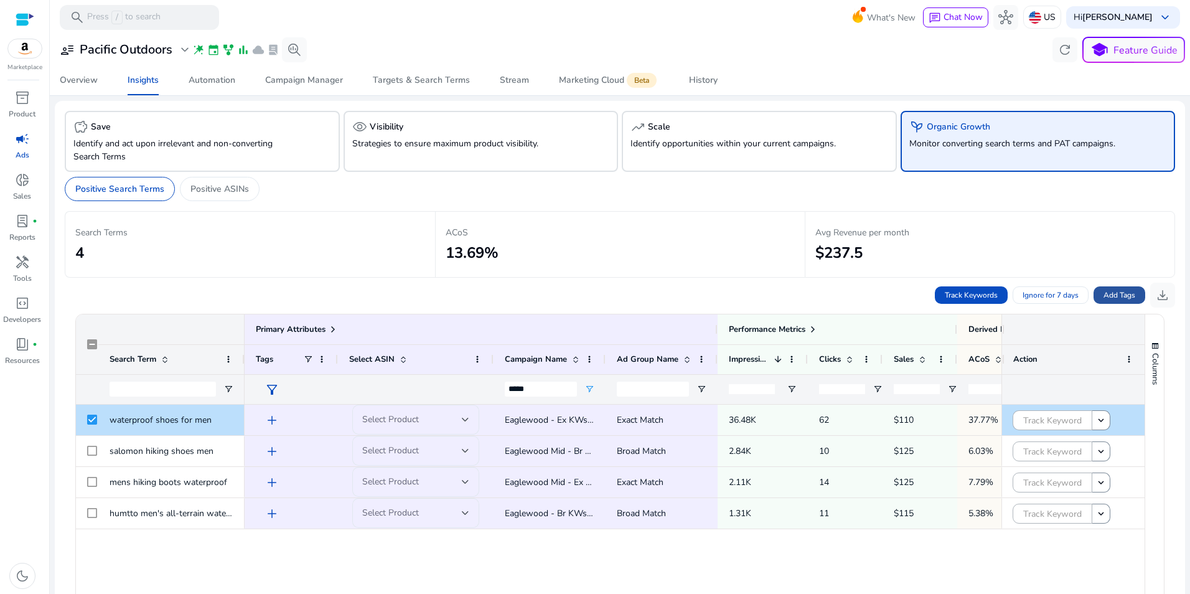
click at [1121, 296] on span "Add Tags" at bounding box center [1120, 294] width 32 height 11
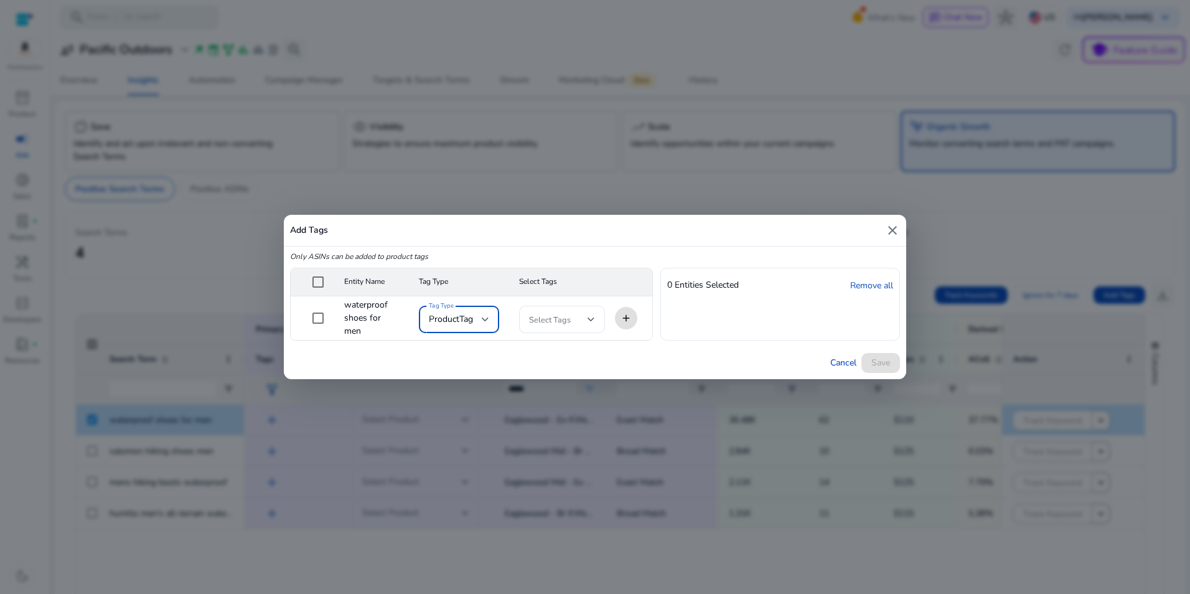
click at [477, 314] on div "productTag" at bounding box center [455, 319] width 52 height 14
click at [508, 250] on div at bounding box center [595, 297] width 1190 height 594
click at [834, 362] on span "Cancel" at bounding box center [843, 362] width 26 height 13
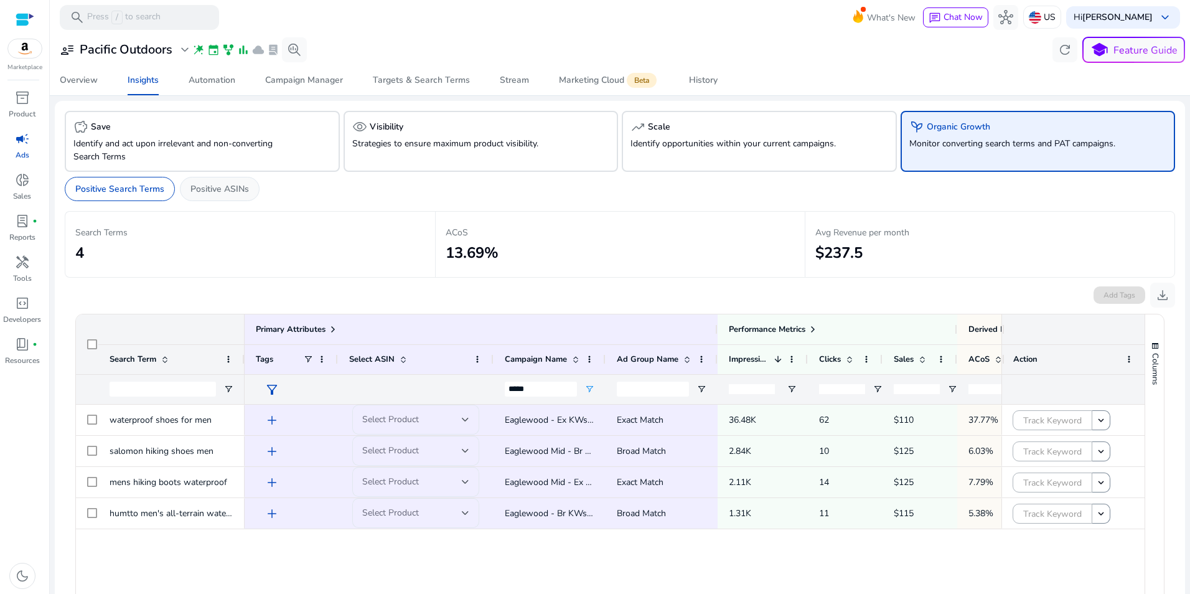
click at [227, 189] on p "Positive ASINs" at bounding box center [219, 188] width 59 height 13
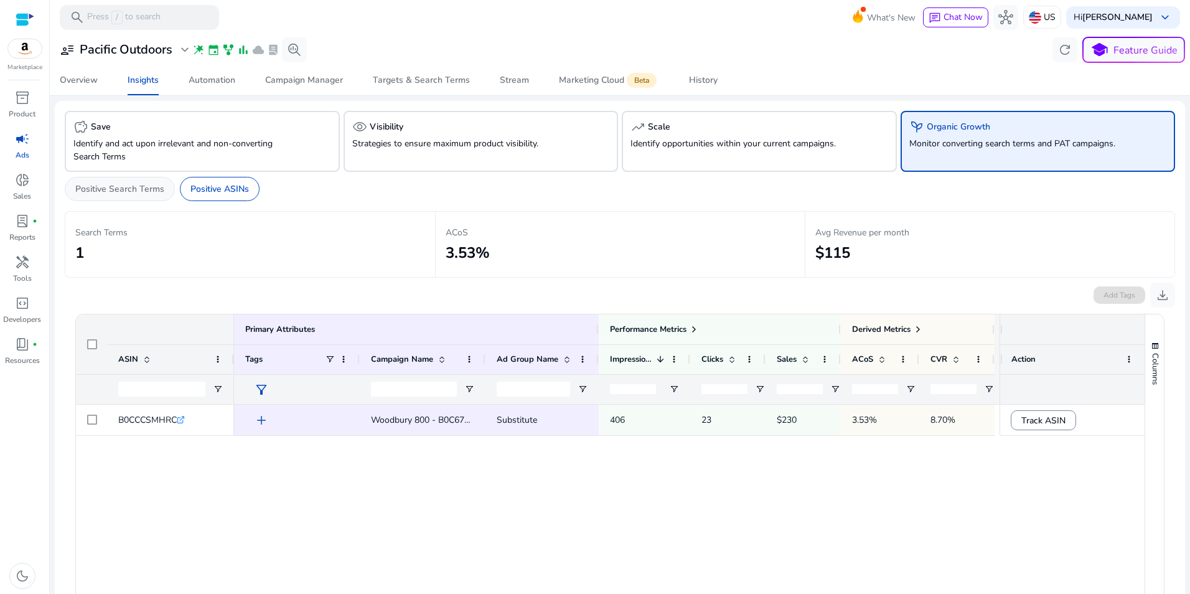
click at [108, 195] on div "Positive Search Terms" at bounding box center [120, 189] width 110 height 24
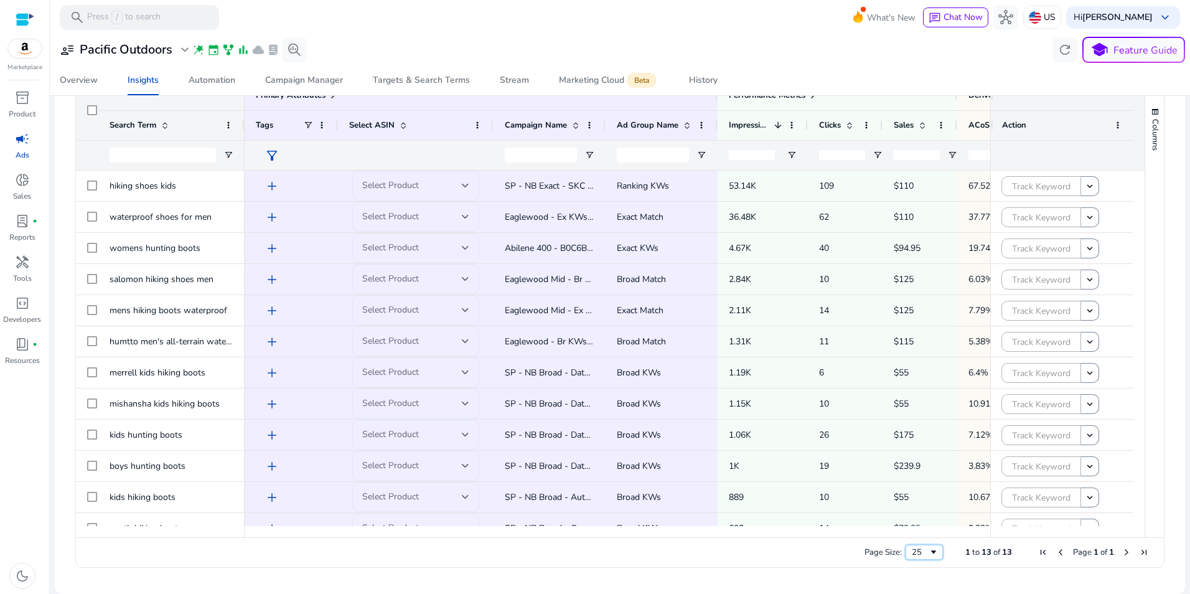
click at [929, 551] on span "Page Size" at bounding box center [934, 552] width 10 height 10
click at [945, 530] on div at bounding box center [677, 531] width 865 height 11
click at [936, 549] on div "25" at bounding box center [924, 552] width 37 height 15
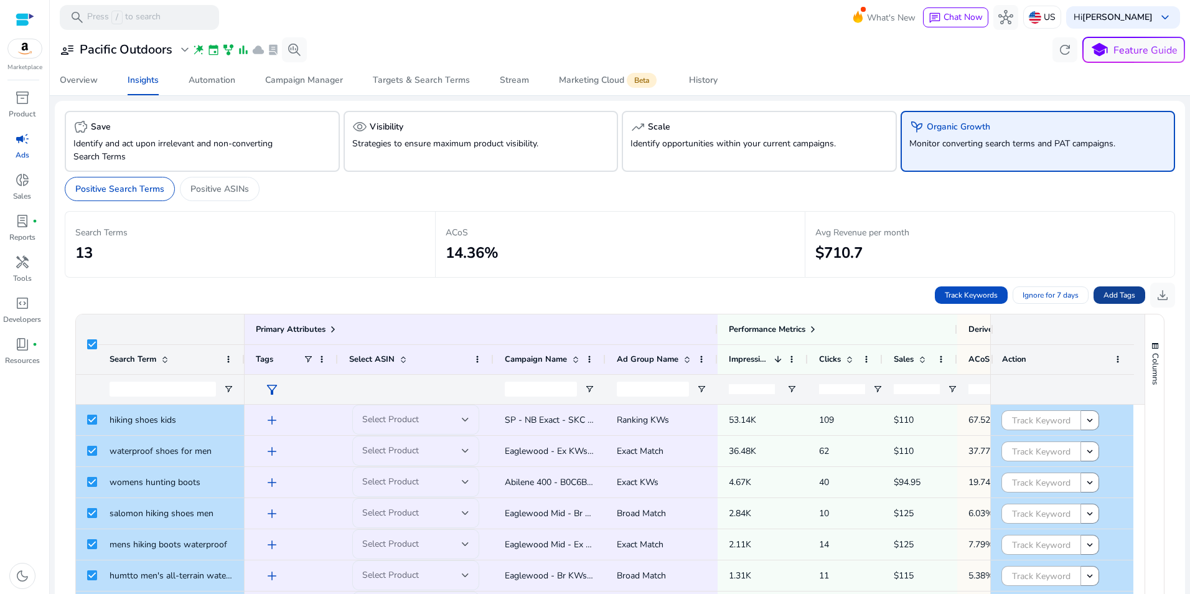
click at [1119, 297] on span "Add Tags" at bounding box center [1120, 294] width 32 height 11
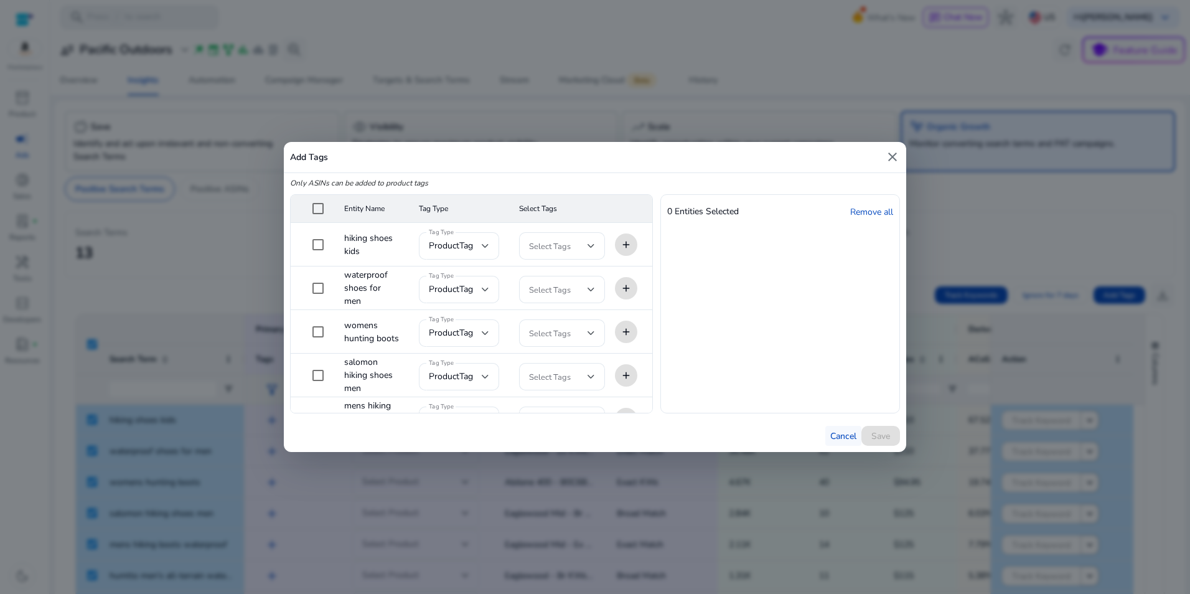
click at [833, 427] on span "button" at bounding box center [843, 436] width 36 height 30
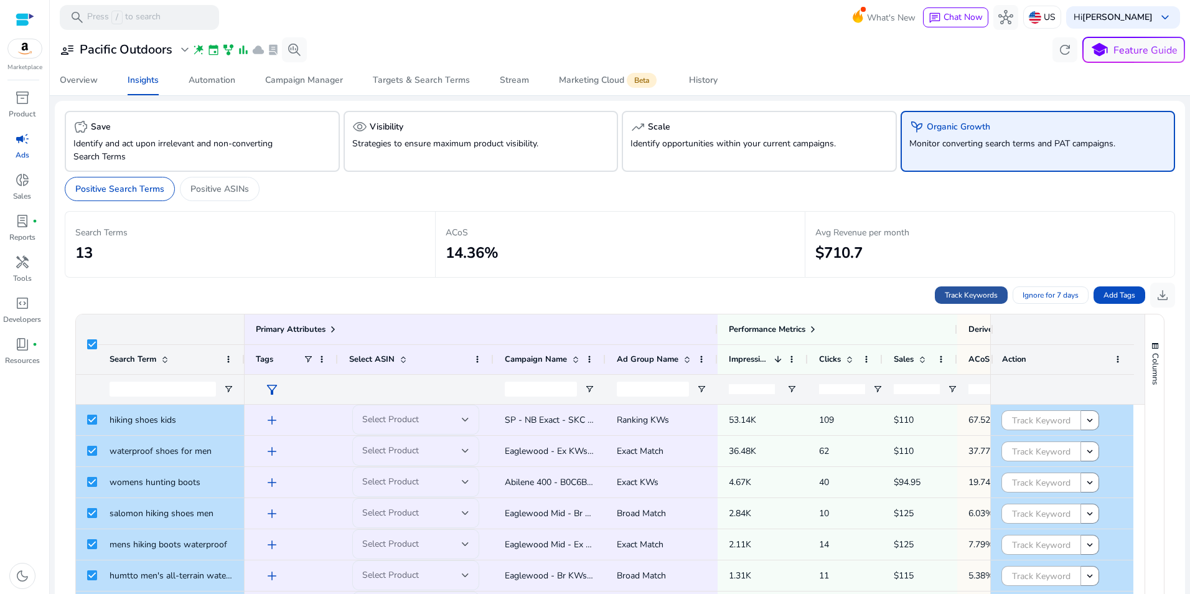
click at [950, 296] on span "Track Keywords" at bounding box center [971, 294] width 53 height 11
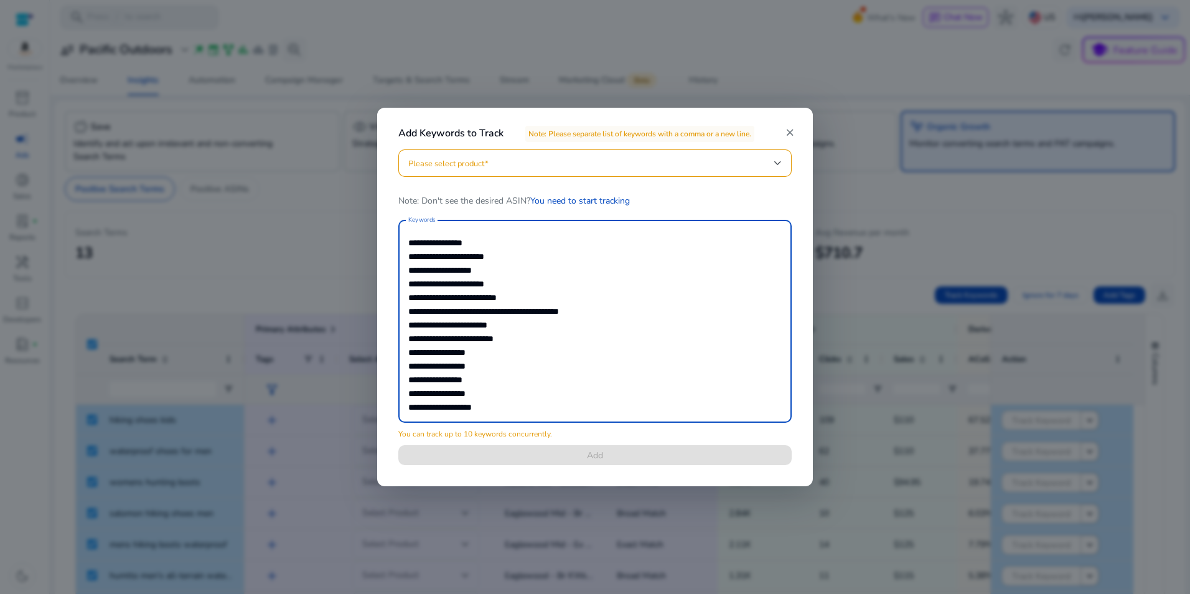
scroll to position [7, 0]
click at [537, 404] on textarea "**********" at bounding box center [594, 321] width 373 height 190
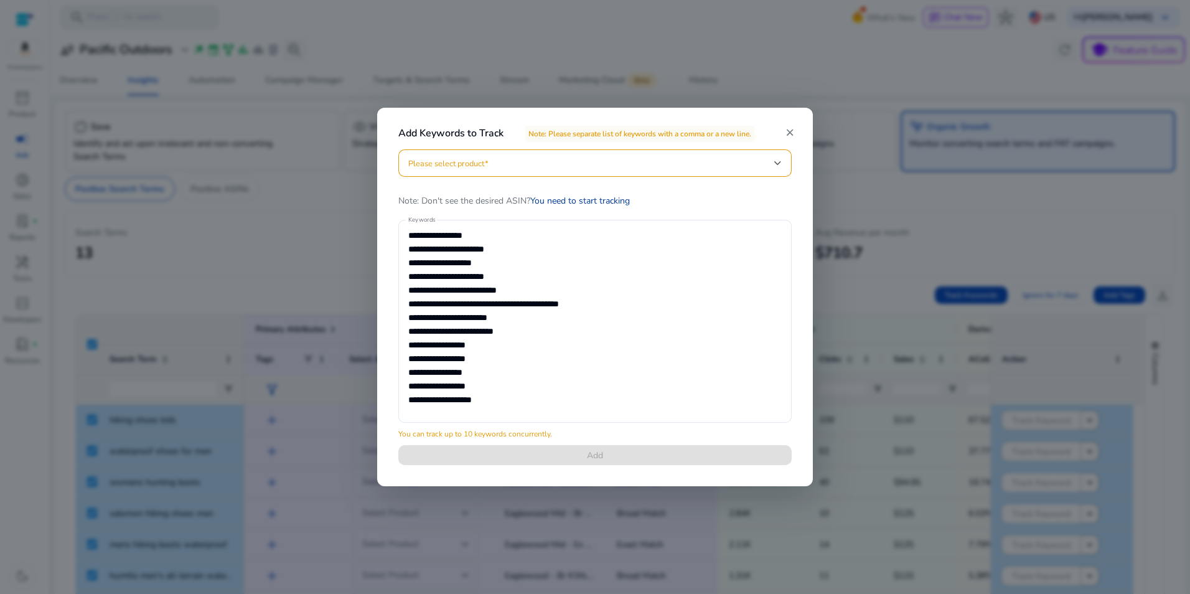
click at [597, 197] on link "You need to start tracking" at bounding box center [580, 201] width 100 height 12
drag, startPoint x: 500, startPoint y: 162, endPoint x: 501, endPoint y: 170, distance: 8.2
click at [501, 164] on span at bounding box center [591, 163] width 366 height 14
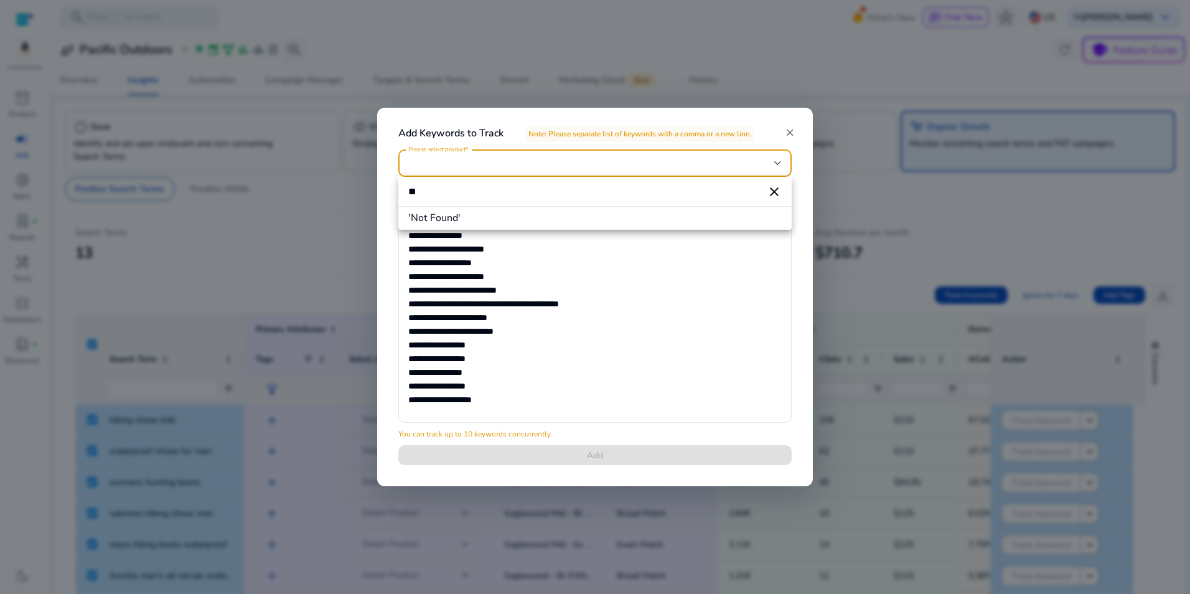
type input "*"
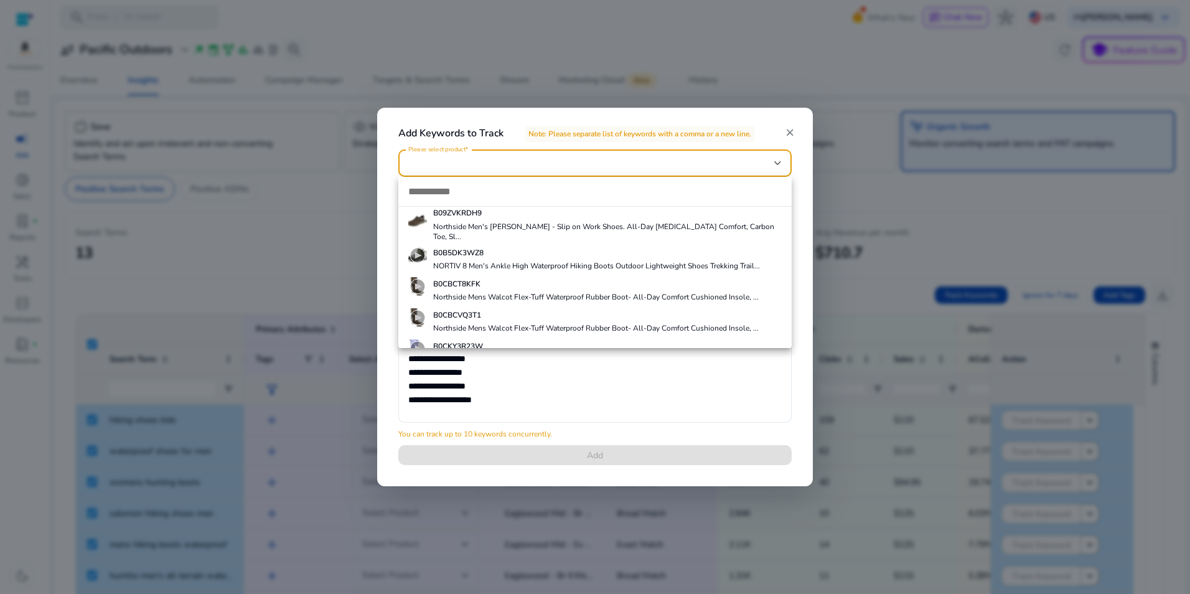
scroll to position [149, 0]
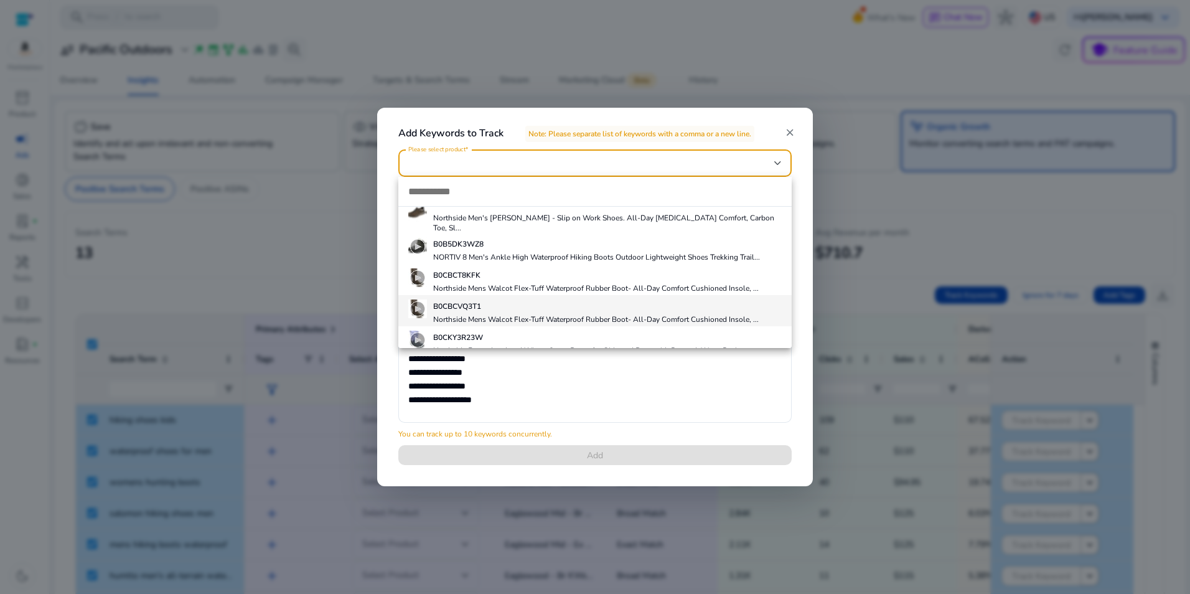
click at [695, 297] on div "B0CBCVQ3T1 Northside Mens Walcot Flex-Tuff Waterproof Rubber Boot- All-Day Comf…" at bounding box center [596, 311] width 326 height 28
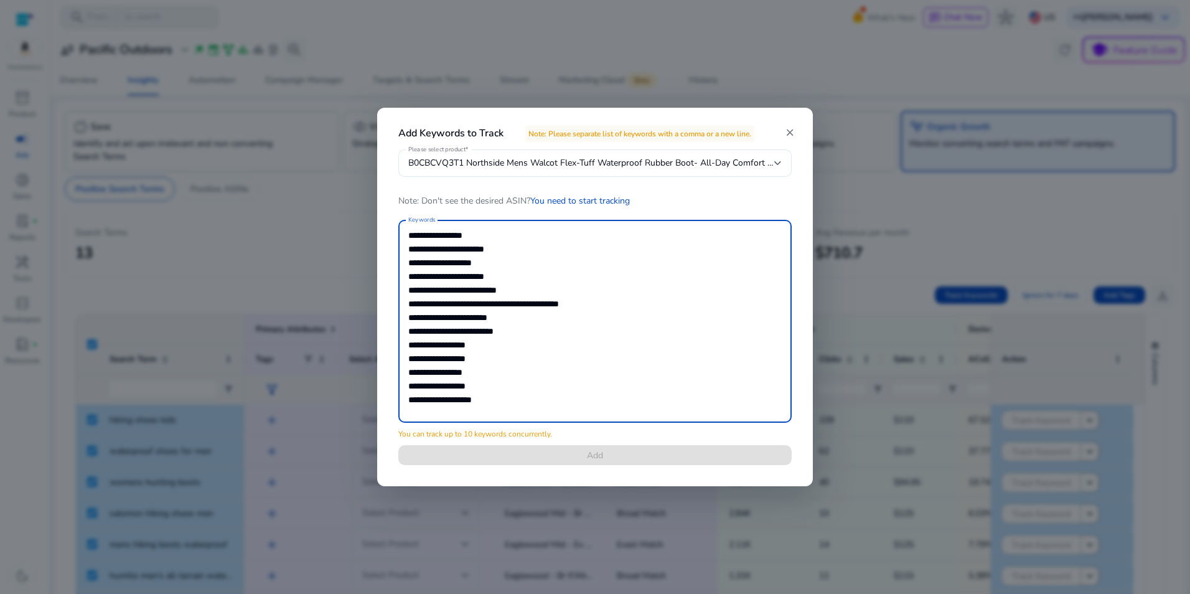
scroll to position [0, 0]
drag, startPoint x: 520, startPoint y: 399, endPoint x: 272, endPoint y: 196, distance: 320.7
click at [272, 196] on div "**********" at bounding box center [595, 297] width 1190 height 594
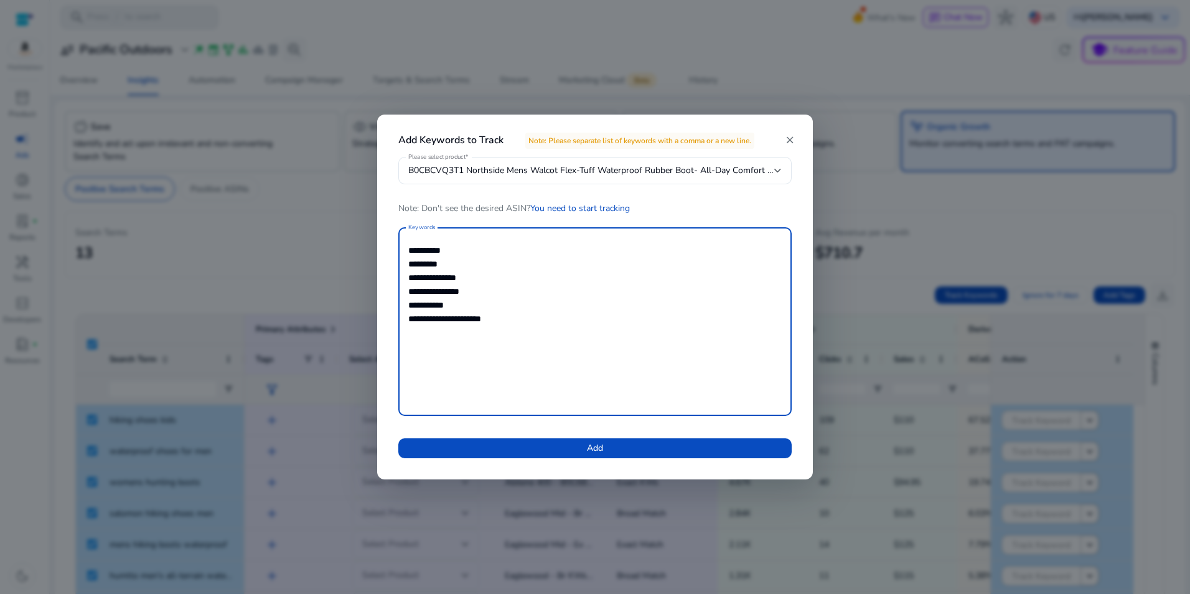
click at [525, 314] on textarea "**********" at bounding box center [594, 321] width 373 height 176
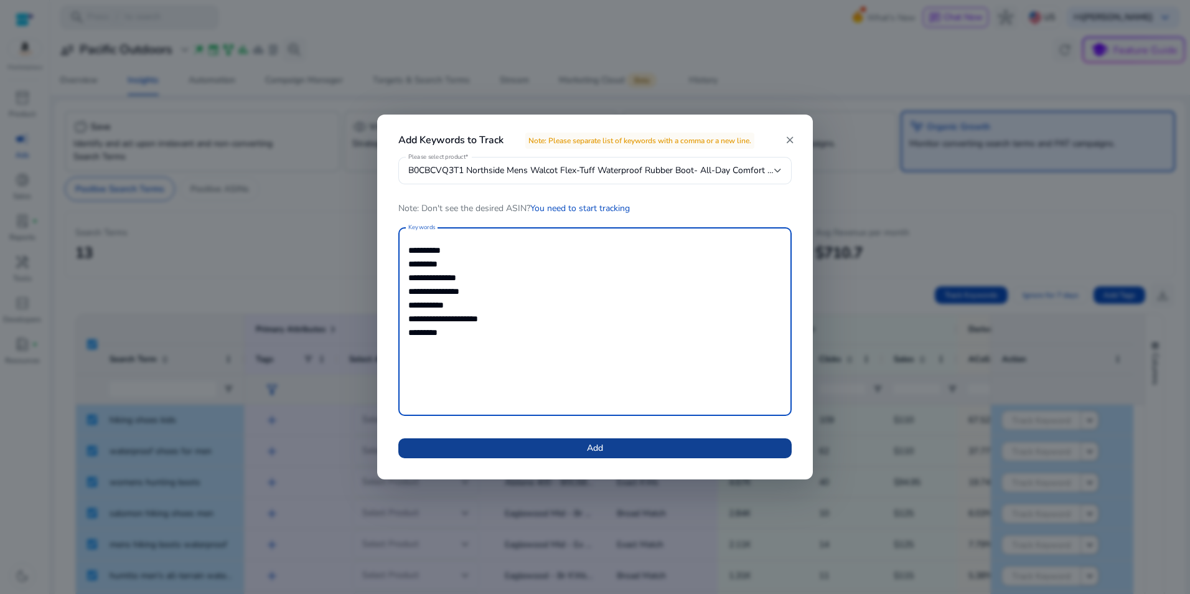
type textarea "**********"
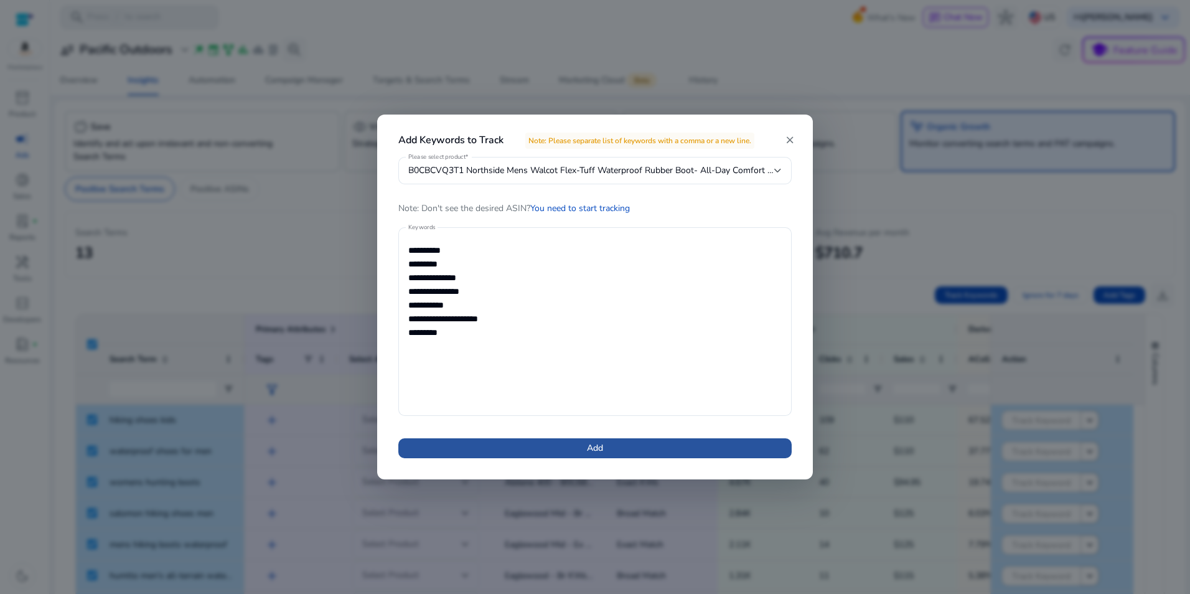
click at [653, 445] on span at bounding box center [594, 448] width 393 height 30
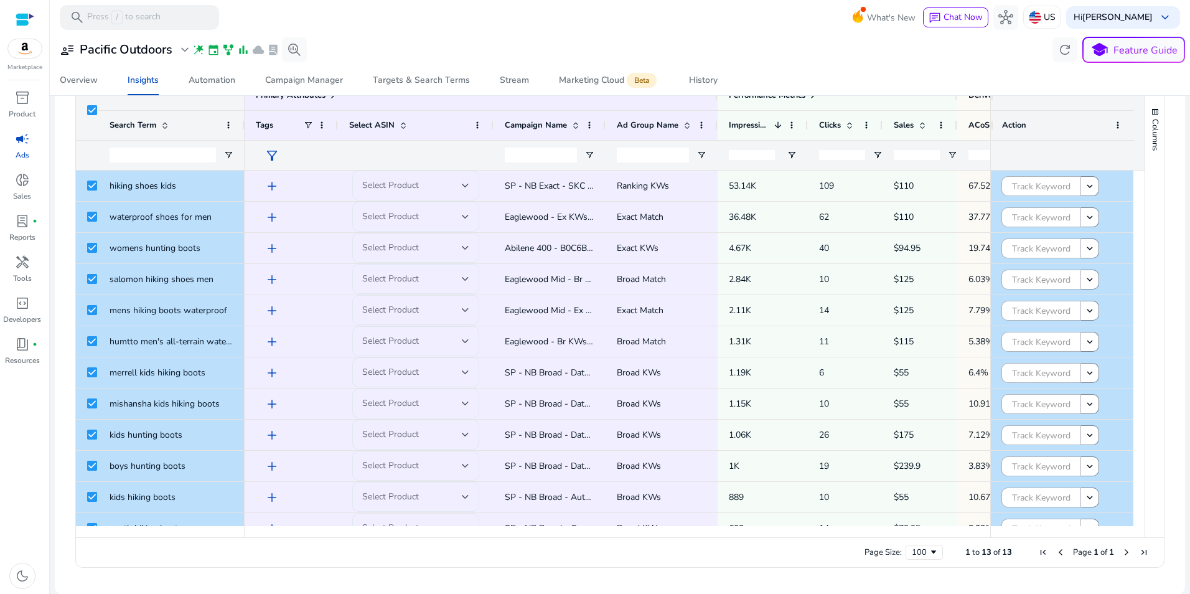
scroll to position [49, 0]
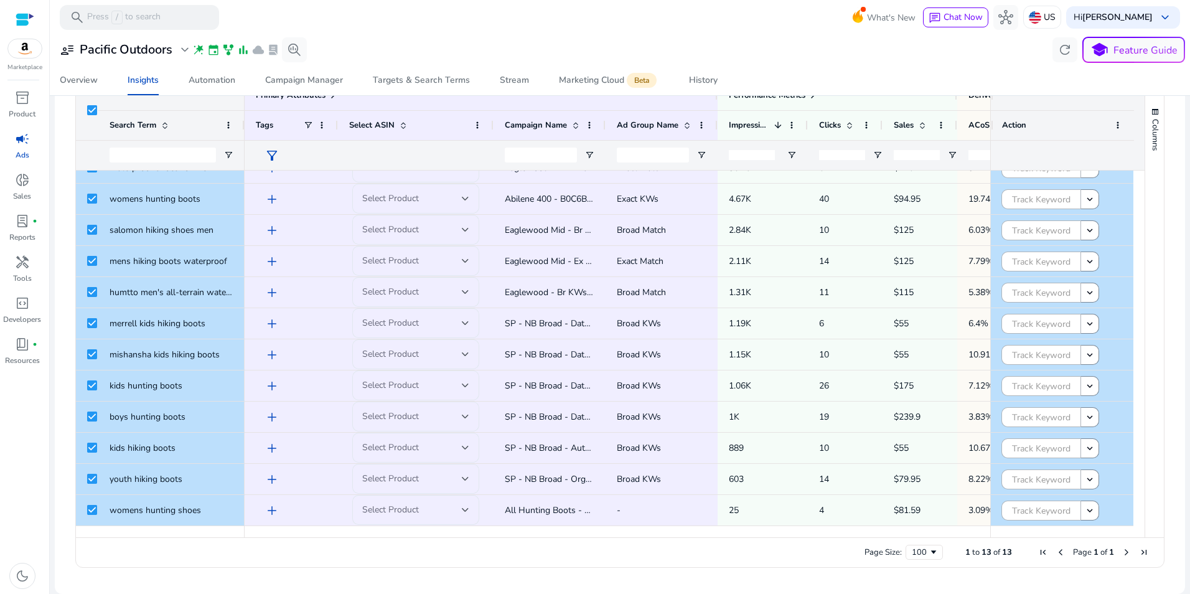
click at [1122, 553] on span "Next Page" at bounding box center [1127, 552] width 10 height 10
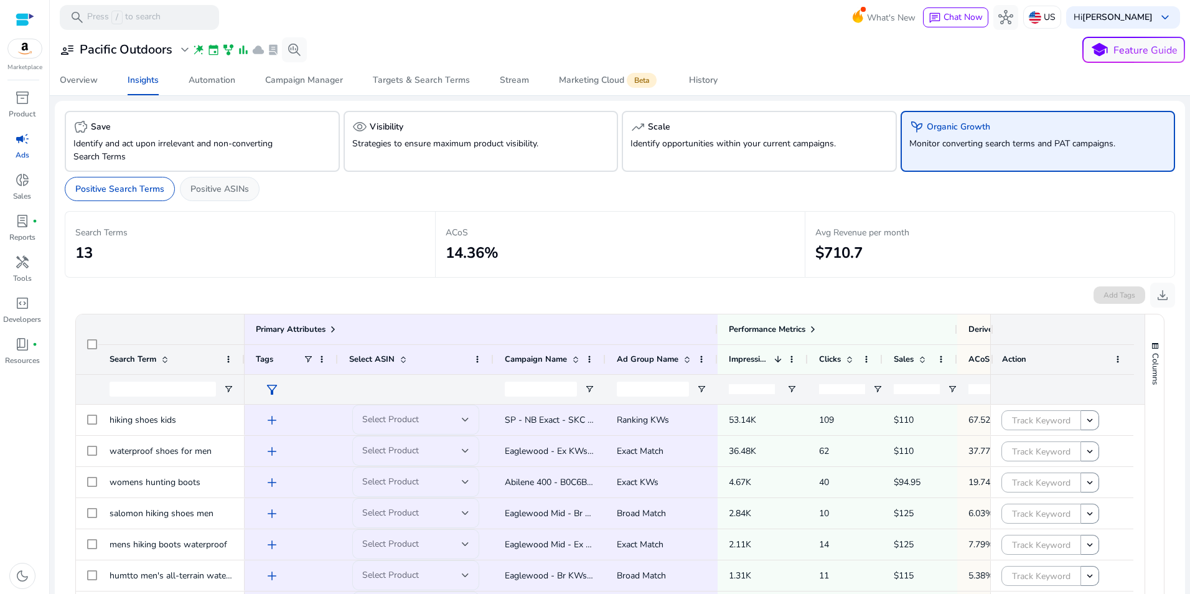
click at [205, 191] on p "Positive ASINs" at bounding box center [219, 188] width 59 height 13
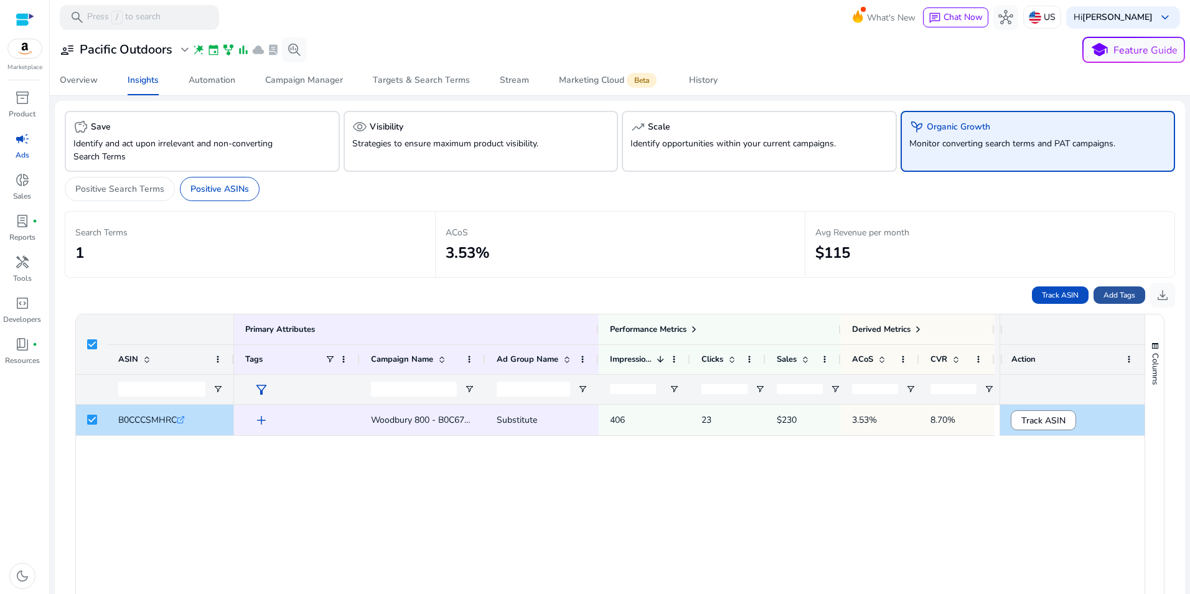
click at [1112, 289] on span "Add Tags" at bounding box center [1120, 294] width 32 height 11
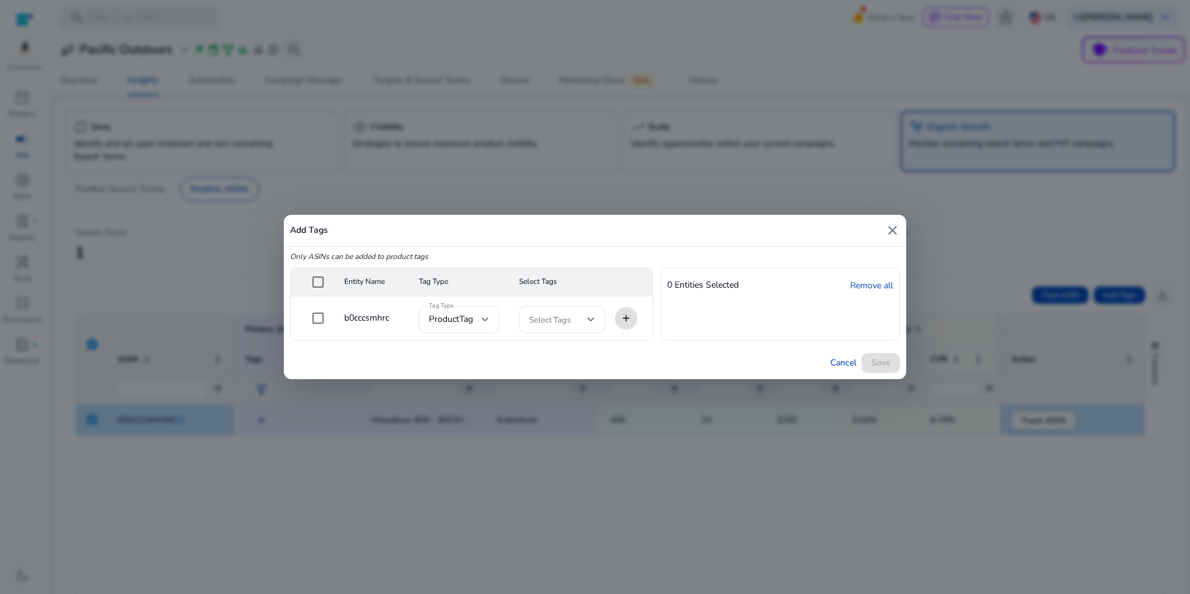
click at [886, 229] on mat-icon "close" at bounding box center [892, 230] width 15 height 15
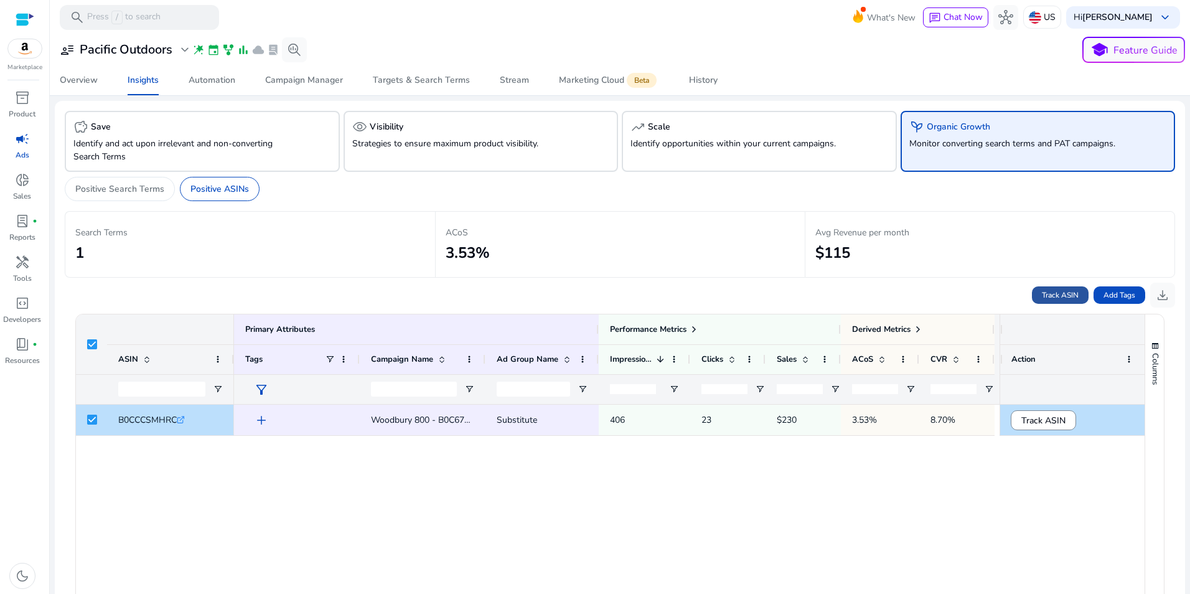
click at [1046, 293] on span "Track ASIN" at bounding box center [1060, 294] width 37 height 11
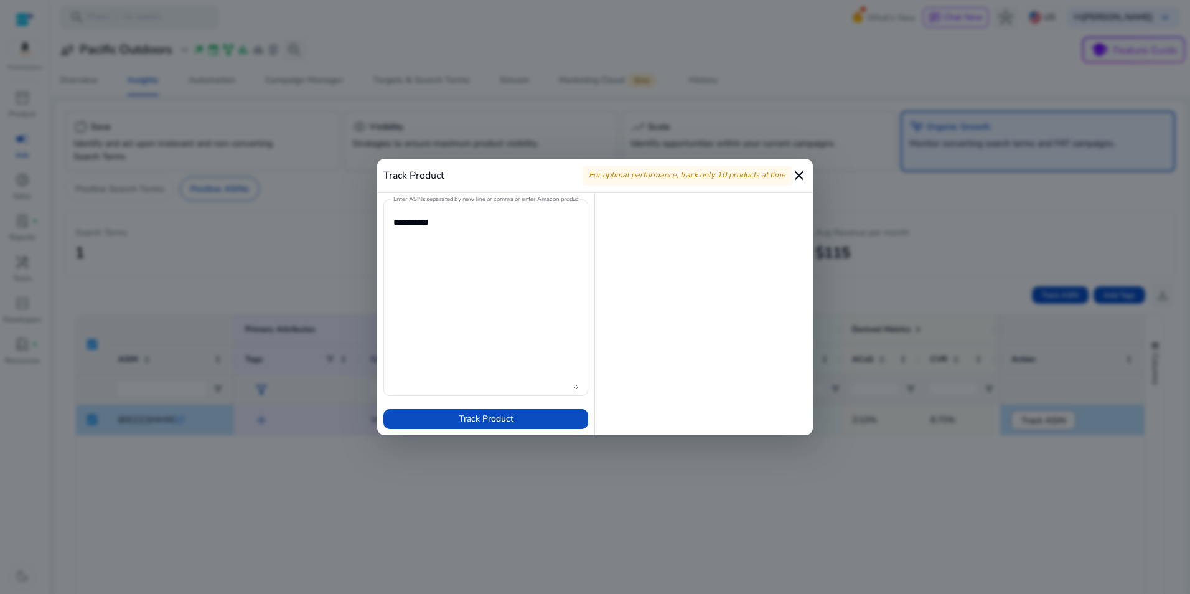
click at [800, 174] on mat-icon "close" at bounding box center [799, 175] width 15 height 15
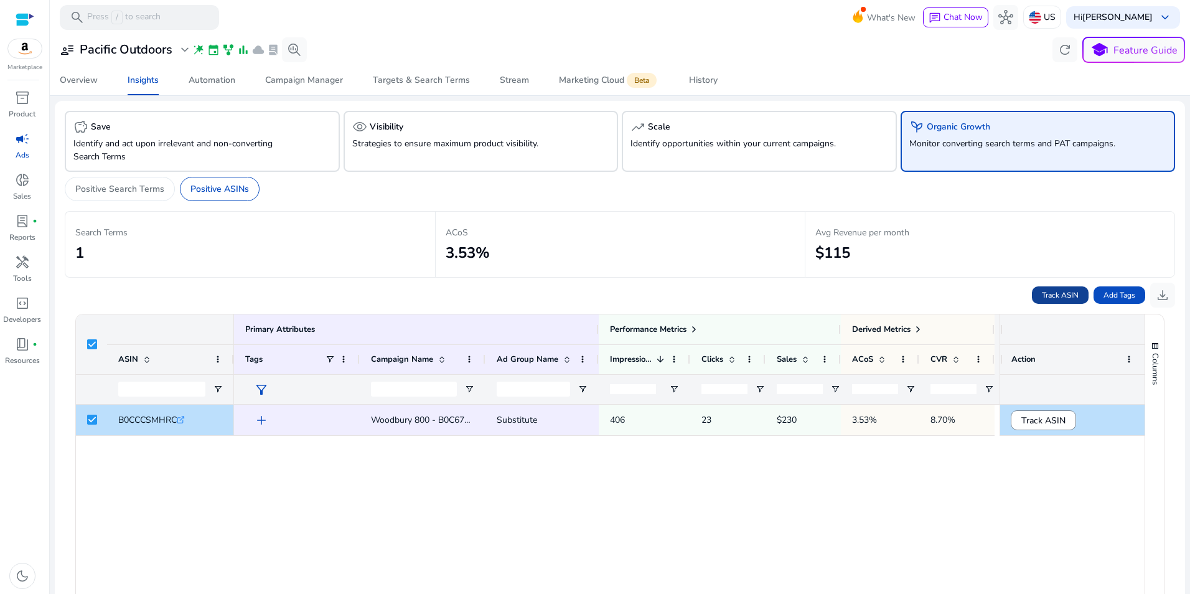
click at [1056, 296] on span "Track ASIN" at bounding box center [1060, 294] width 37 height 11
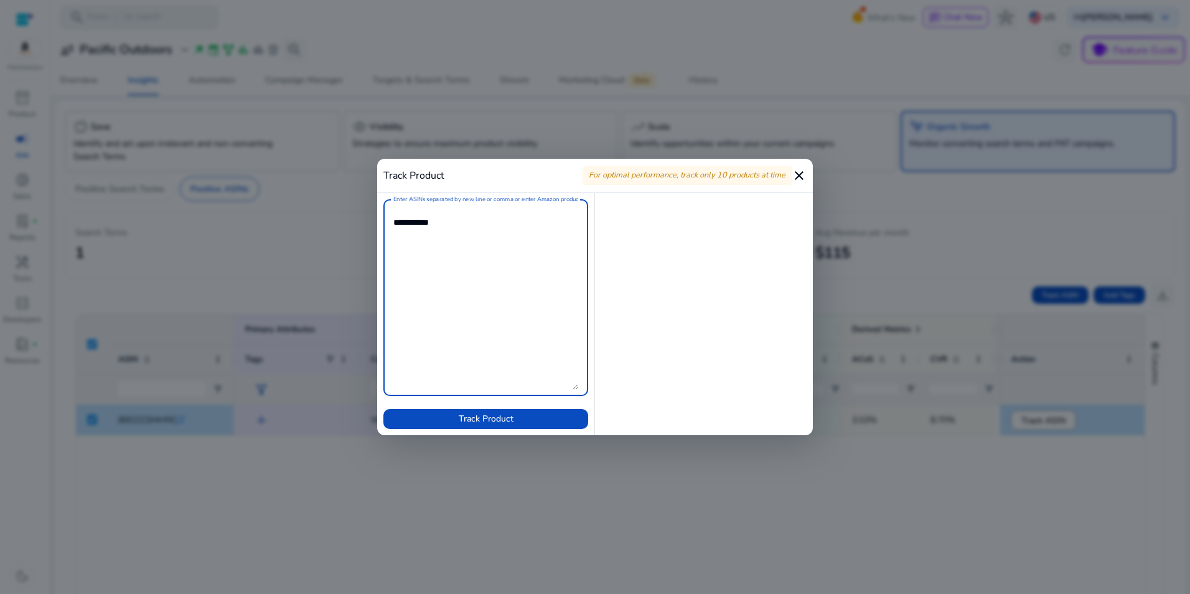
paste textarea "**********"
type textarea "**********"
click at [495, 414] on span "Track Product" at bounding box center [486, 418] width 55 height 13
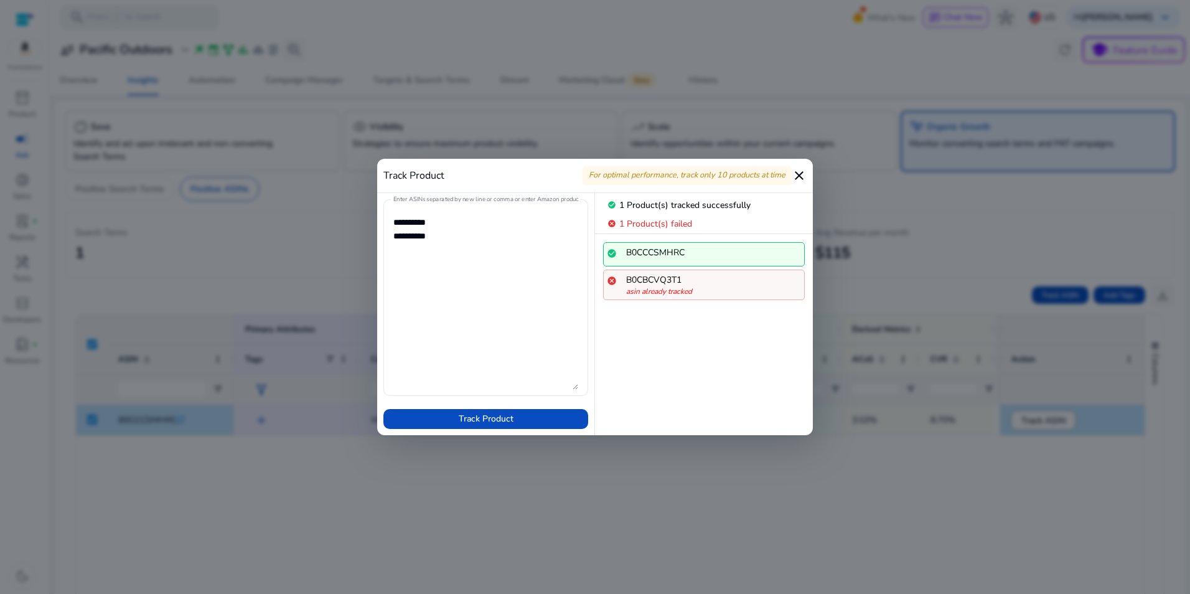
click at [797, 174] on mat-icon "close" at bounding box center [799, 175] width 15 height 15
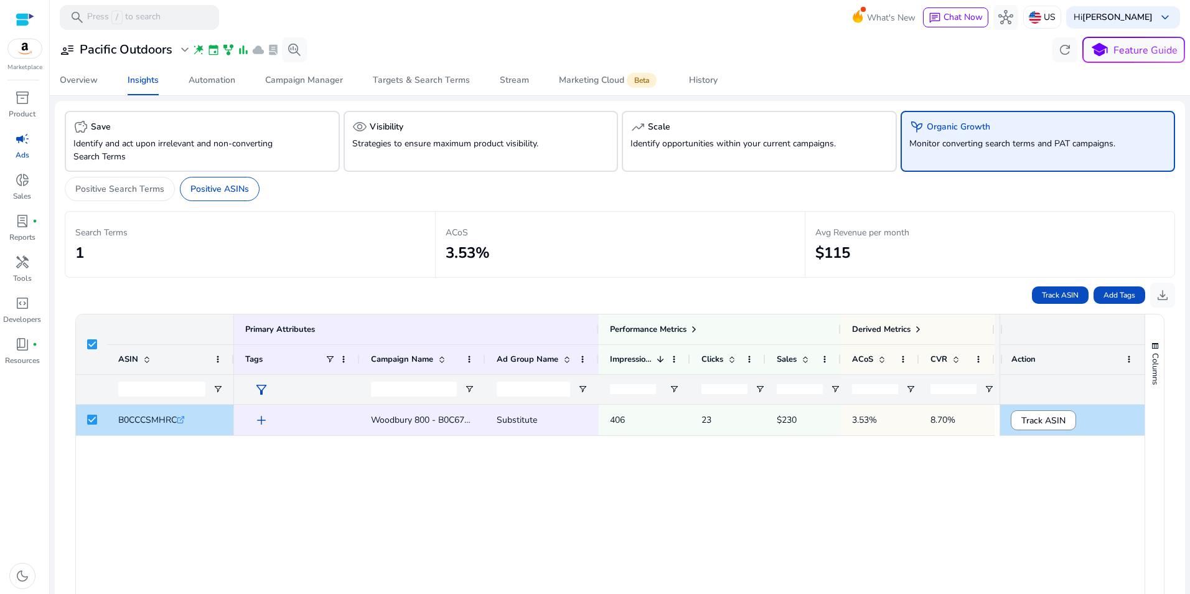
click at [447, 471] on div "add Woodbury 800 - B0C67WJ3RV - Auto - Subs - TOS50 - AiHello Substitute 406 23…" at bounding box center [617, 588] width 766 height 367
click at [118, 191] on p "Positive Search Terms" at bounding box center [119, 188] width 89 height 13
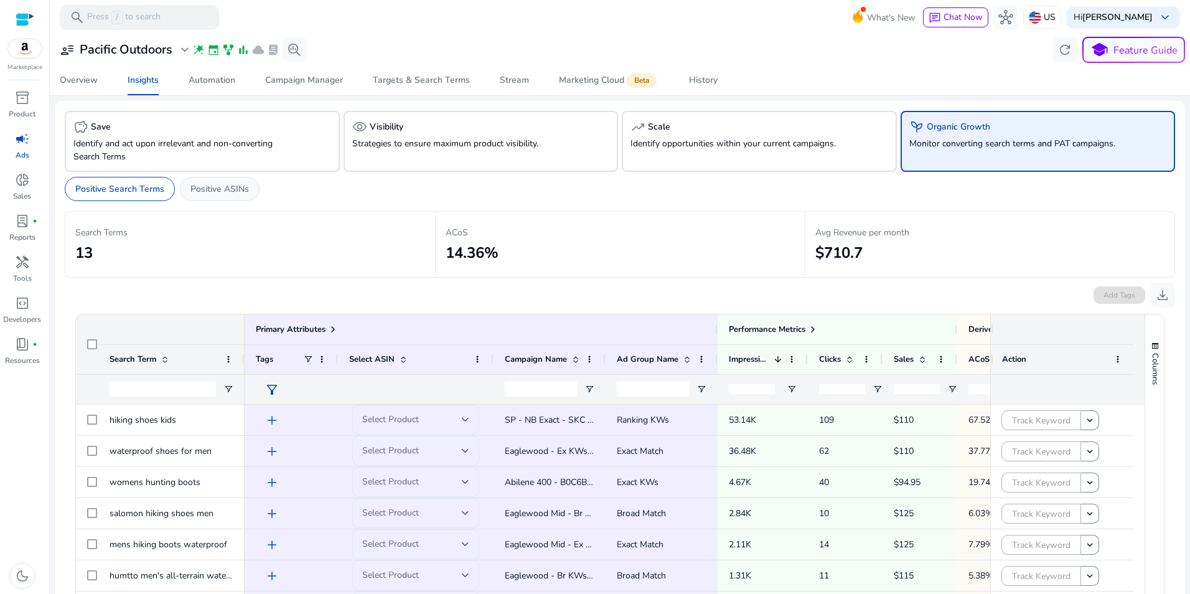
click at [200, 193] on p "Positive ASINs" at bounding box center [219, 188] width 59 height 13
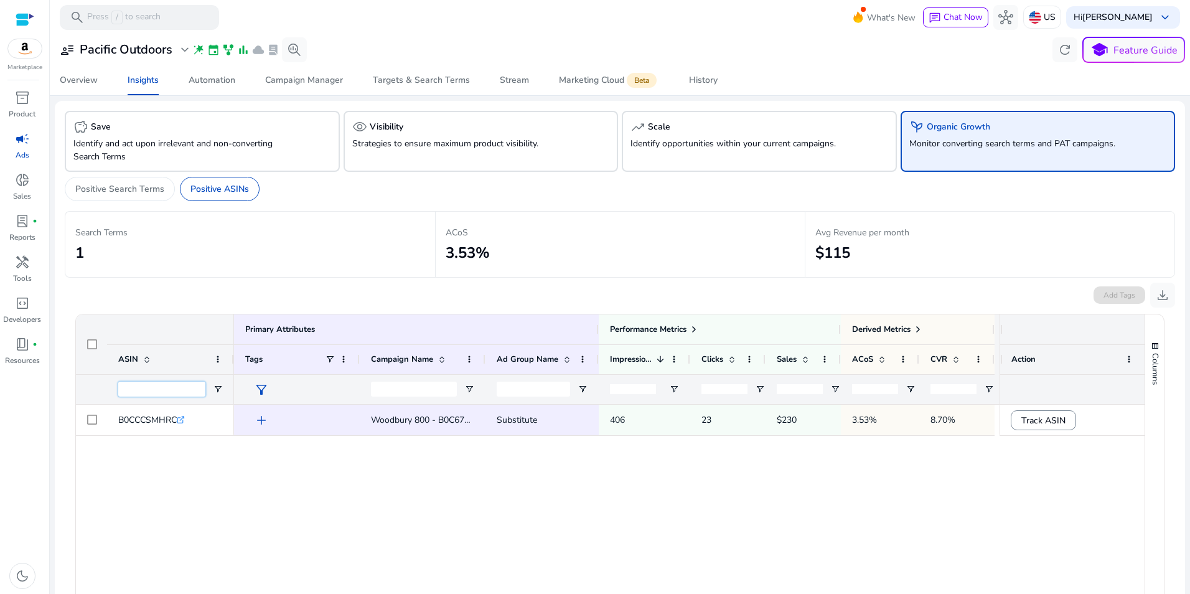
click at [187, 388] on input "ASIN Filter Input" at bounding box center [161, 389] width 87 height 15
paste input "**********"
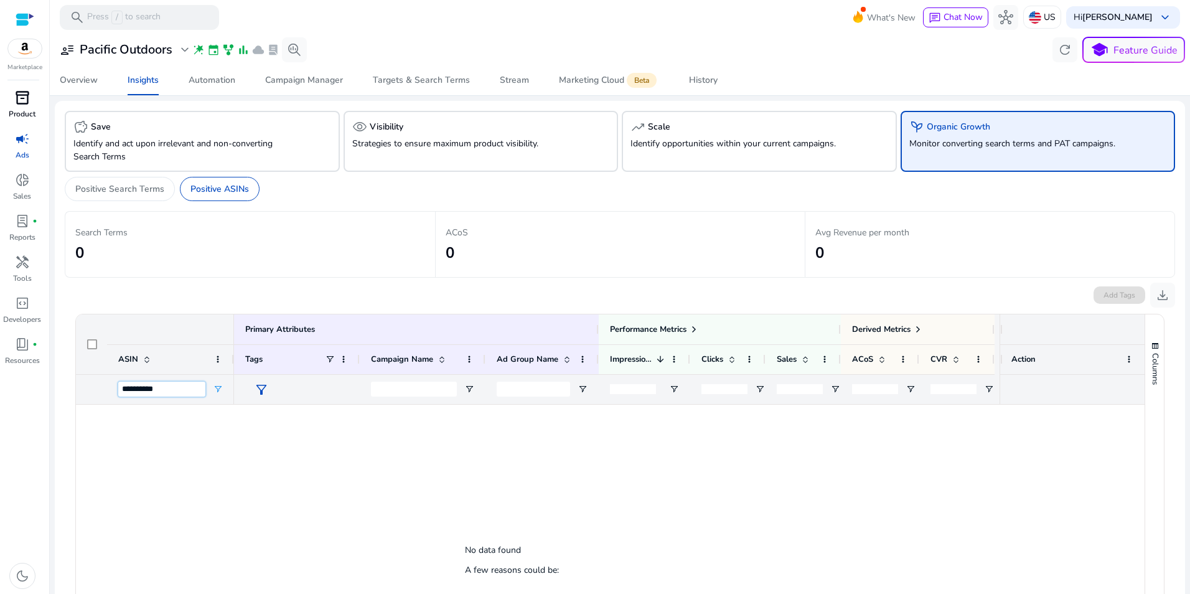
type input "**********"
click at [22, 105] on span "inventory_2" at bounding box center [22, 97] width 15 height 15
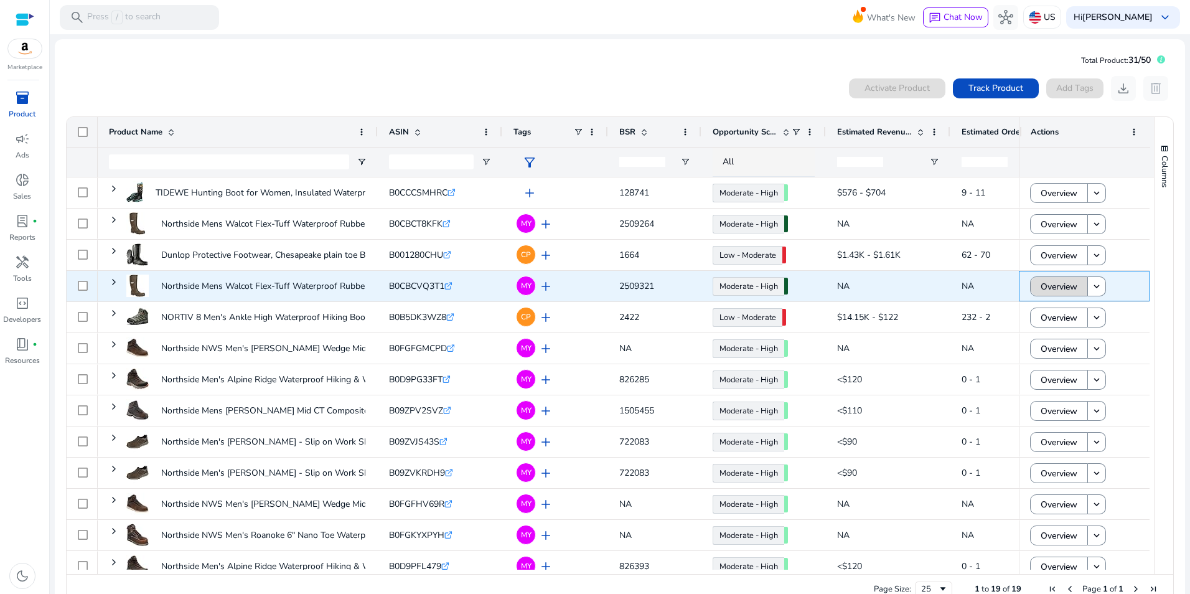
click at [1069, 282] on span "Overview" at bounding box center [1059, 287] width 37 height 26
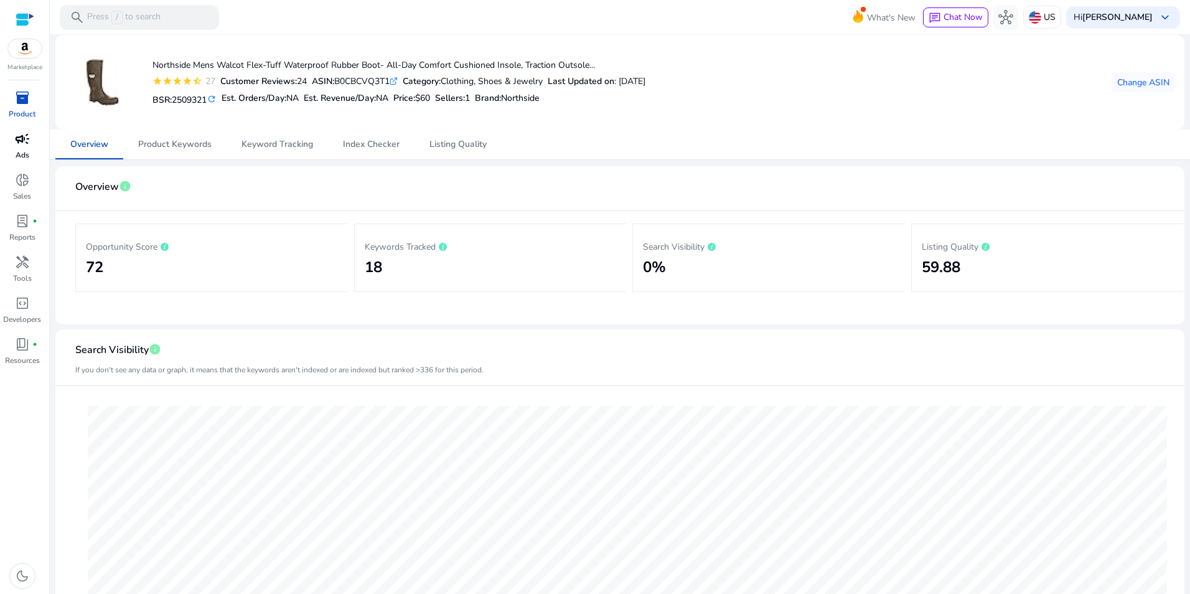
drag, startPoint x: 21, startPoint y: 106, endPoint x: 19, endPoint y: 131, distance: 24.3
click at [21, 106] on div "inventory_2" at bounding box center [22, 98] width 35 height 20
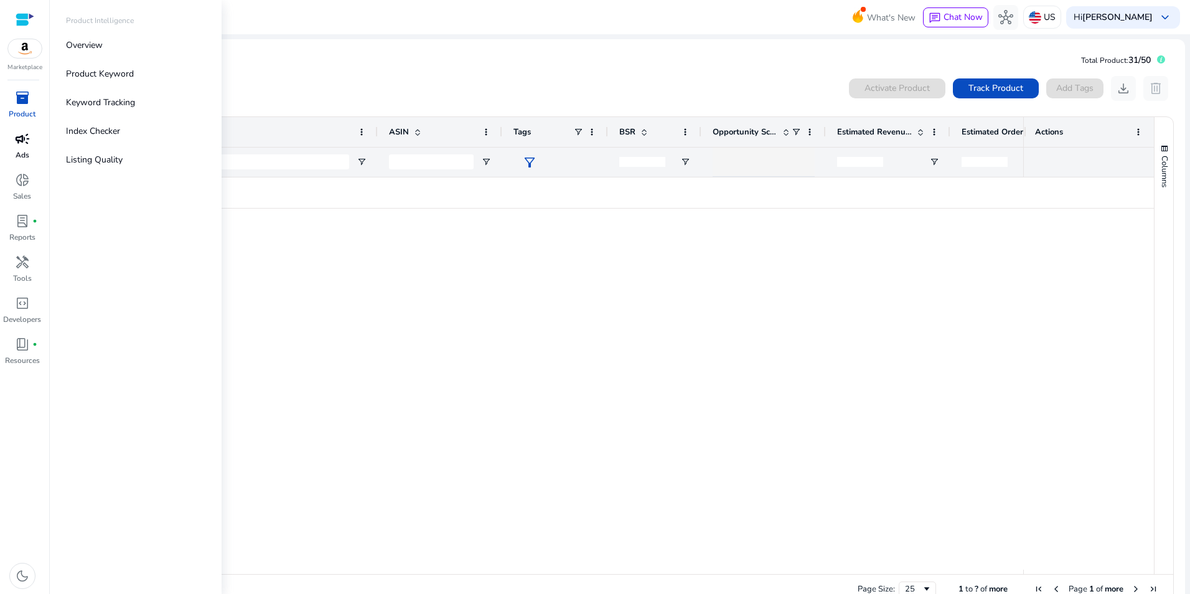
click at [17, 146] on span "campaign" at bounding box center [22, 138] width 15 height 15
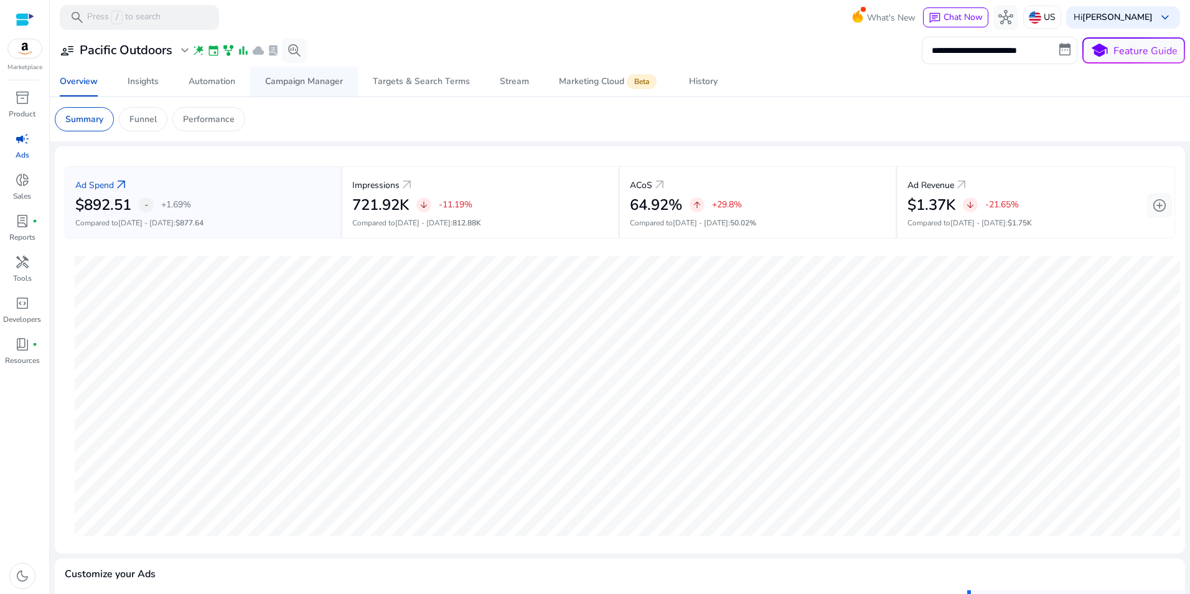
click at [293, 77] on div "Campaign Manager" at bounding box center [304, 81] width 78 height 9
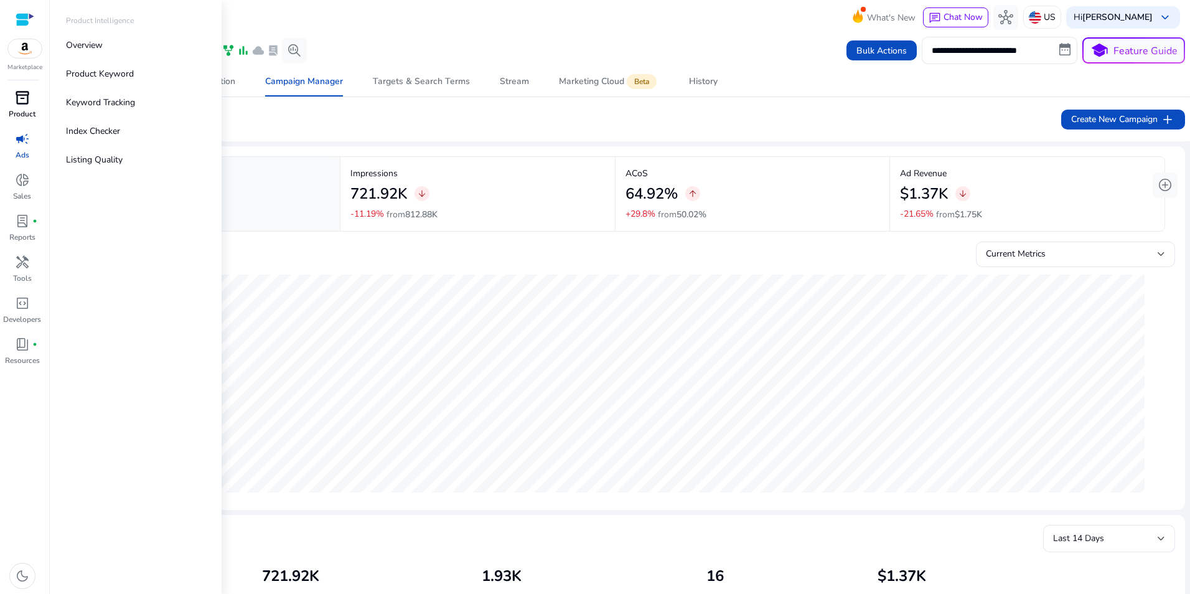
click at [12, 100] on div "inventory_2" at bounding box center [22, 98] width 35 height 20
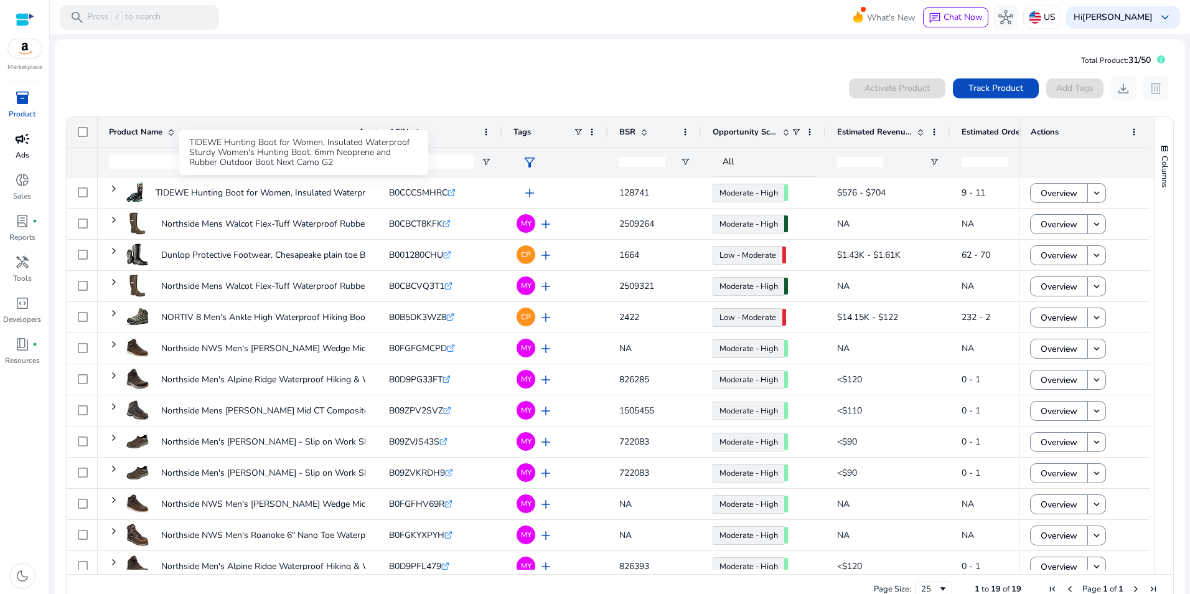
click at [180, 166] on div "TIDEWE Hunting Boot for Women, Insulated Waterproof Sturdy Women's Hunting Boot…" at bounding box center [303, 152] width 249 height 45
click at [177, 162] on input "Product Name Filter Input" at bounding box center [229, 161] width 240 height 15
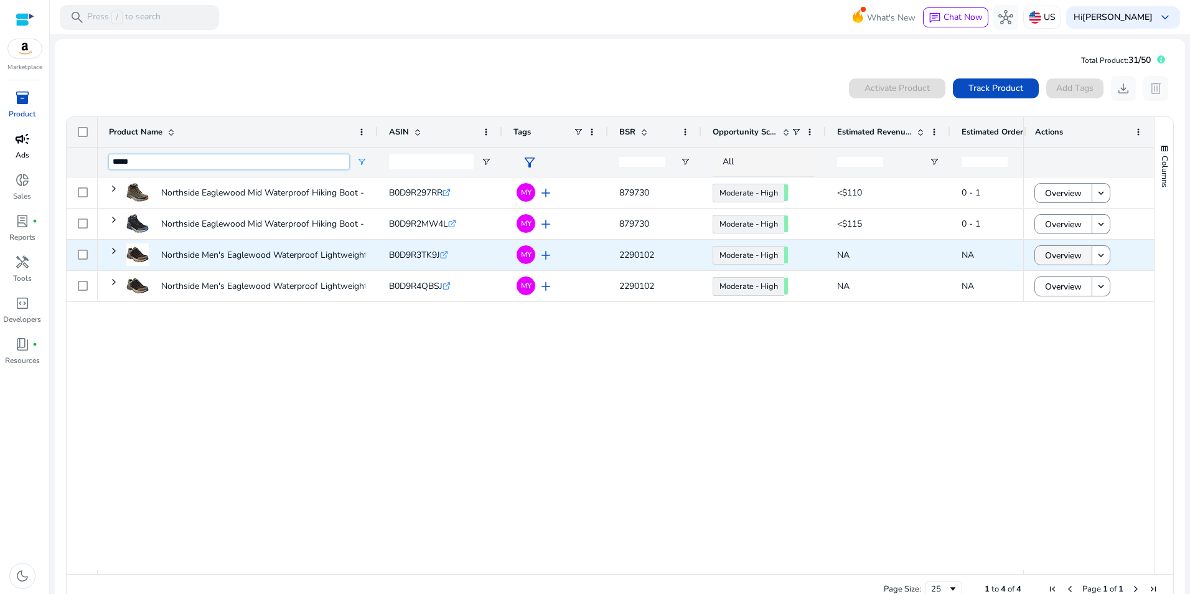
type input "*****"
click at [1067, 255] on span "Overview" at bounding box center [1063, 256] width 37 height 26
